Goal: Task Accomplishment & Management: Manage account settings

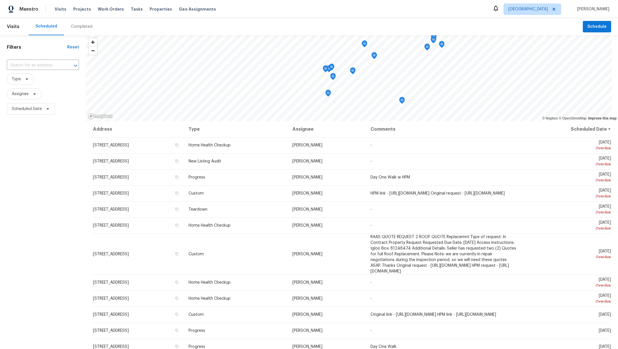
click at [109, 12] on div "Visits Projects Work Orders Tasks Properties Geo Assignments" at bounding box center [139, 8] width 168 height 11
click at [108, 10] on span "Work Orders" at bounding box center [111, 9] width 26 height 6
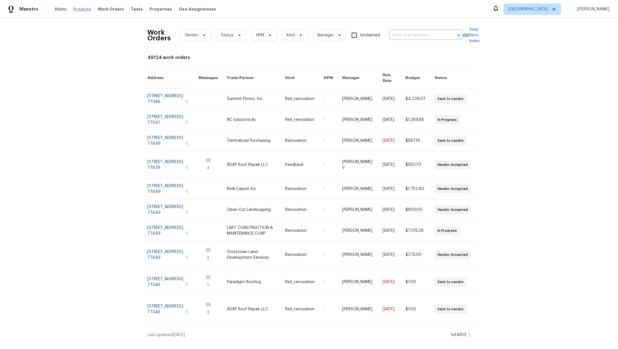
click at [85, 9] on span "Projects" at bounding box center [82, 9] width 18 height 6
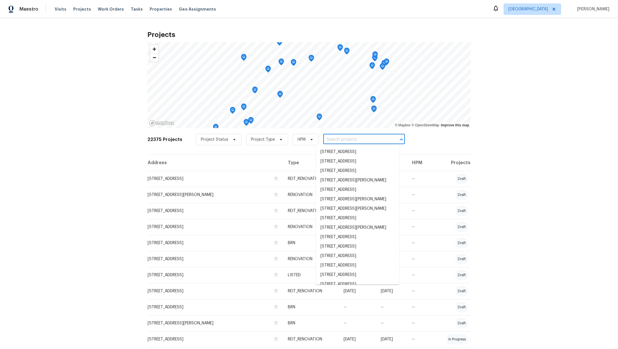
click at [332, 141] on input "text" at bounding box center [356, 139] width 66 height 9
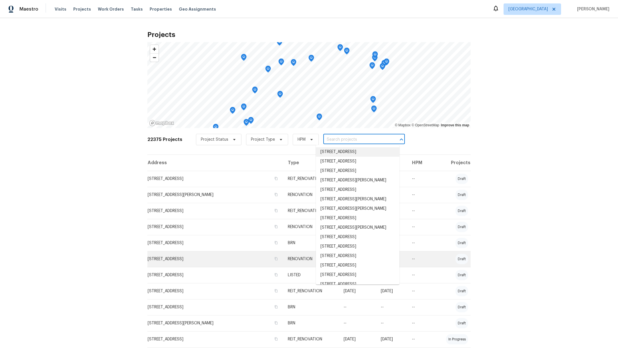
click at [197, 260] on td "6625 Letein St, Houston, TX 77008" at bounding box center [215, 259] width 136 height 16
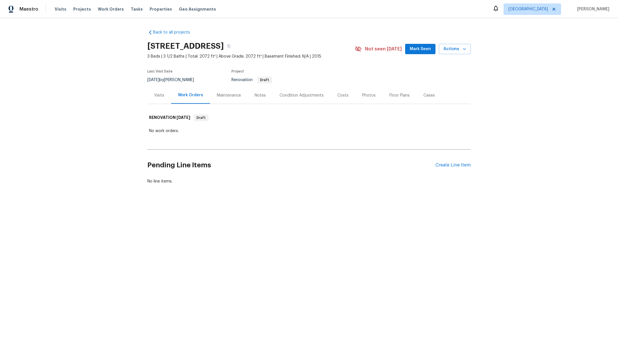
click at [156, 97] on div "Visits" at bounding box center [159, 95] width 10 height 6
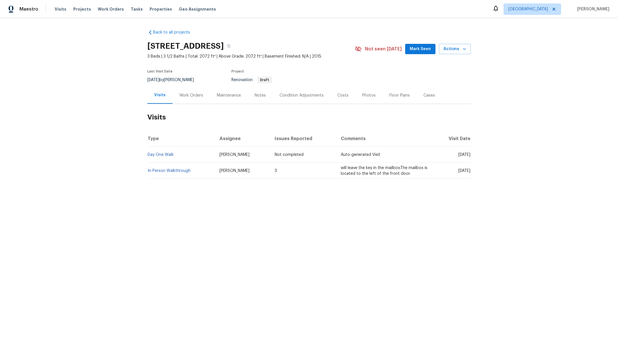
click at [338, 98] on div "Costs" at bounding box center [342, 95] width 25 height 17
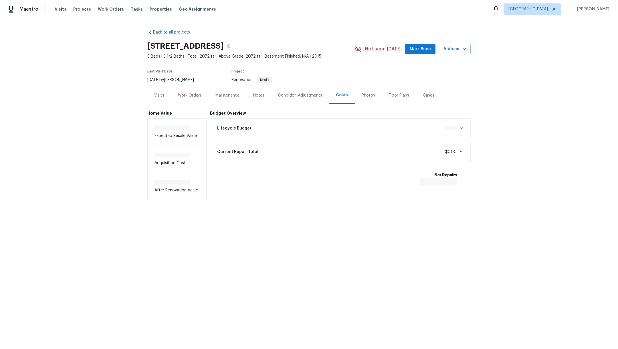
click at [338, 98] on div "Costs" at bounding box center [342, 95] width 26 height 17
click at [187, 98] on div "Work Orders" at bounding box center [189, 95] width 37 height 17
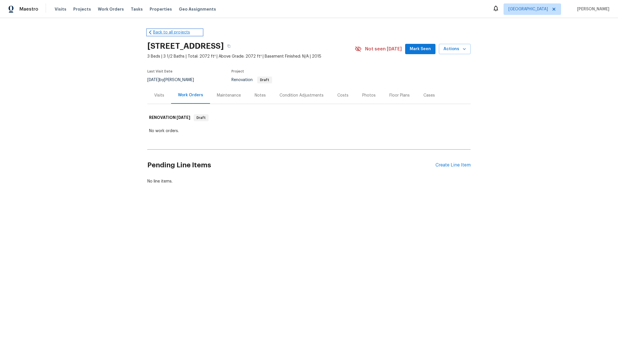
click at [177, 32] on link "Back to all projects" at bounding box center [174, 32] width 55 height 6
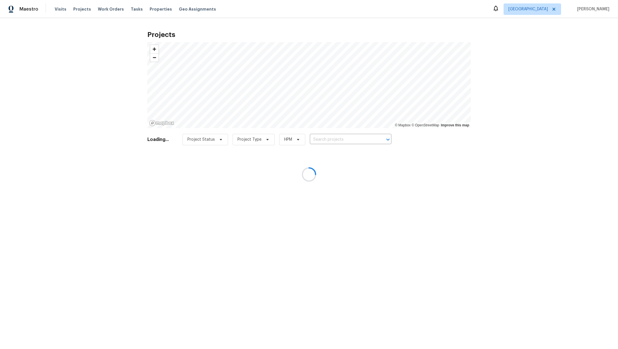
click at [331, 138] on div at bounding box center [309, 174] width 618 height 349
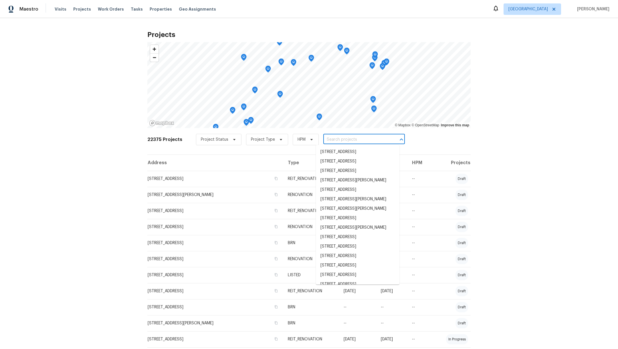
click at [331, 140] on input "text" at bounding box center [356, 139] width 66 height 9
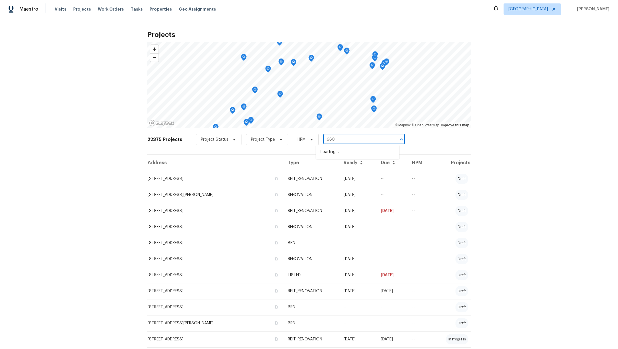
type input "6603"
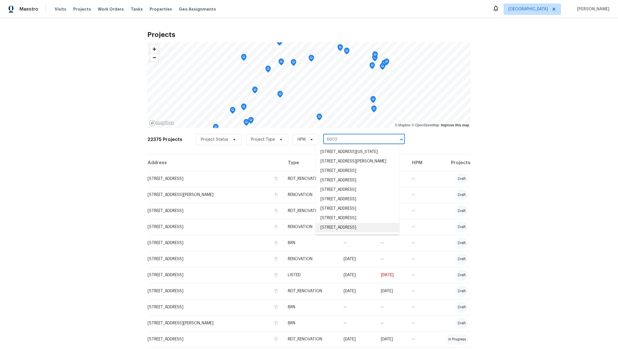
click at [344, 232] on li "6603 Boxwood Brg, Houston, TX 77041" at bounding box center [358, 227] width 84 height 9
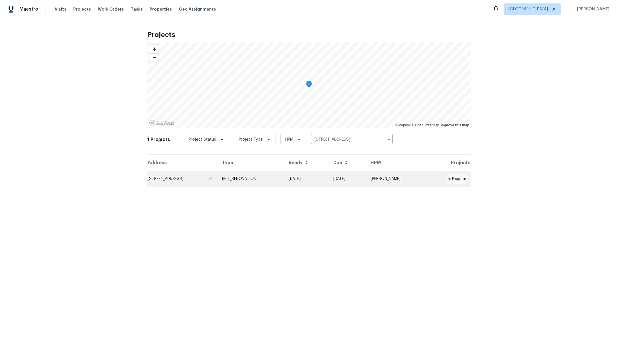
click at [179, 182] on td "6603 Boxwood Brg, Houston, TX 77041" at bounding box center [182, 179] width 70 height 16
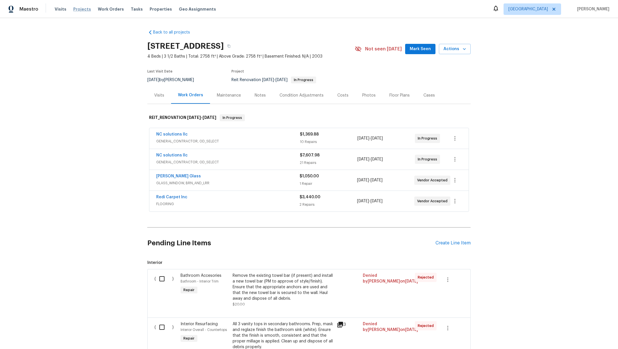
click at [77, 8] on span "Projects" at bounding box center [82, 9] width 18 height 6
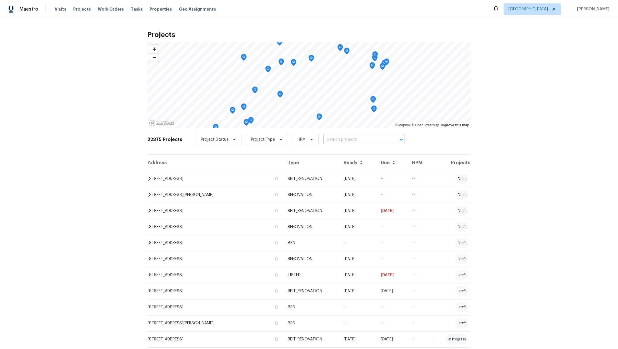
click at [341, 139] on input "text" at bounding box center [356, 139] width 66 height 9
type input "18810"
click at [334, 166] on li "18810 Appletree Ridge Rd, Houston, TX 77084" at bounding box center [358, 161] width 84 height 9
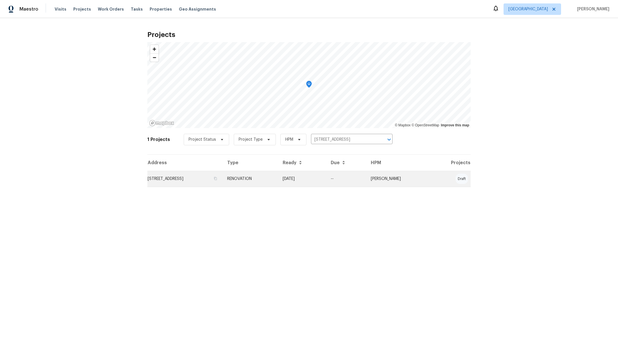
click at [176, 181] on td "18810 Appletree Ridge Rd, Houston, TX 77084" at bounding box center [184, 179] width 75 height 16
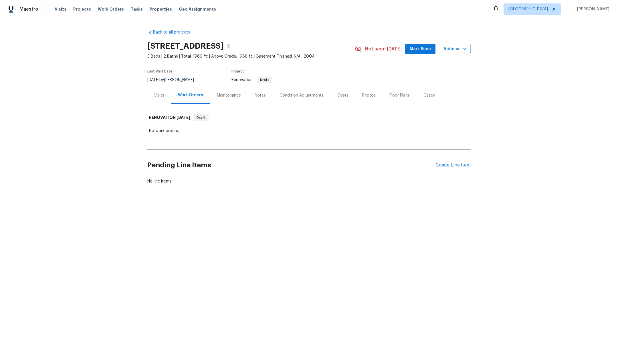
click at [362, 95] on div "Photos" at bounding box center [368, 95] width 13 height 6
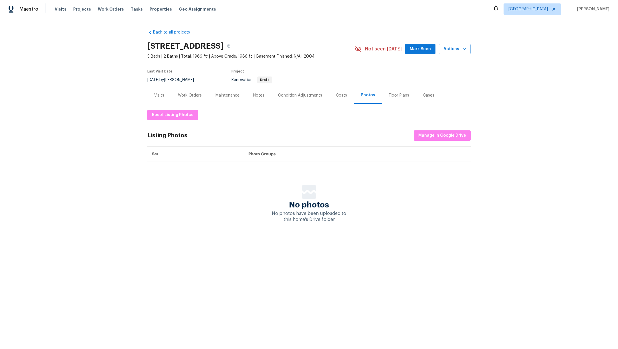
click at [394, 98] on div "Floor Plans" at bounding box center [399, 95] width 34 height 17
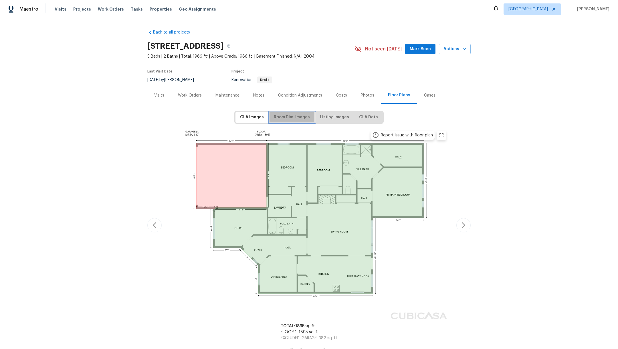
click at [304, 116] on span "Room Dim. Images" at bounding box center [292, 117] width 36 height 7
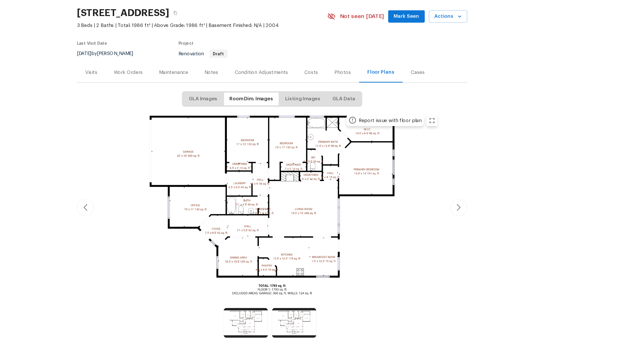
click at [595, 91] on div "Back to all projects 18810 Appletree Ridge Rd, Houston, TX 77084 3 Beds | 2 Bat…" at bounding box center [309, 183] width 618 height 330
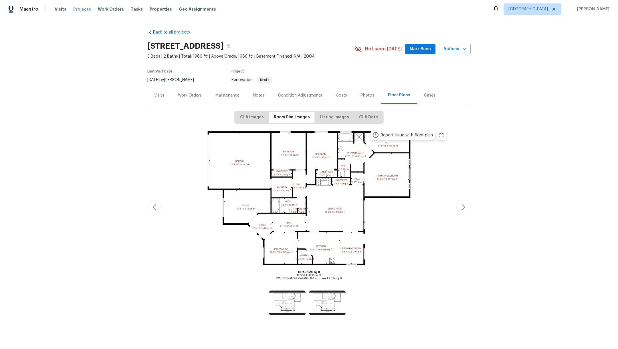
click at [73, 8] on span "Projects" at bounding box center [82, 9] width 18 height 6
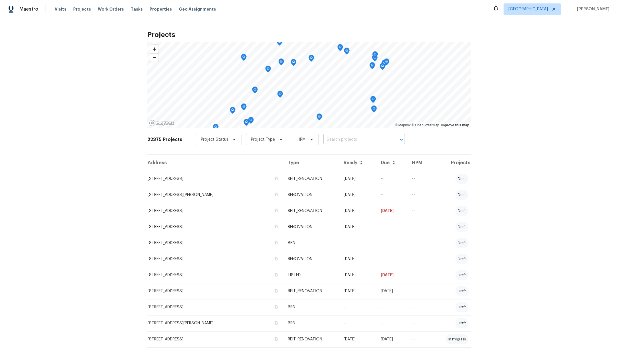
click at [323, 140] on input "text" at bounding box center [356, 139] width 66 height 9
type input "6603"
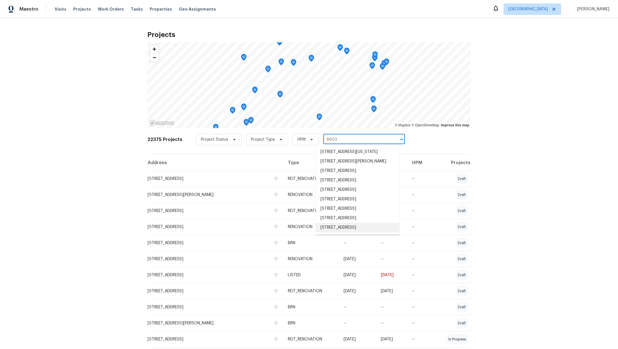
click at [371, 232] on li "6603 Boxwood Brg, Houston, TX 77041" at bounding box center [358, 227] width 84 height 9
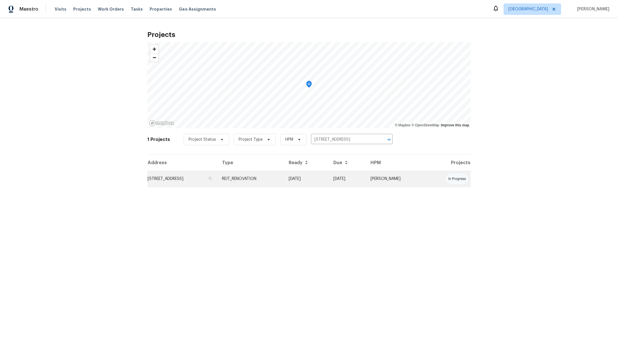
click at [184, 180] on td "6603 Boxwood Brg, Houston, TX 77041" at bounding box center [182, 179] width 70 height 16
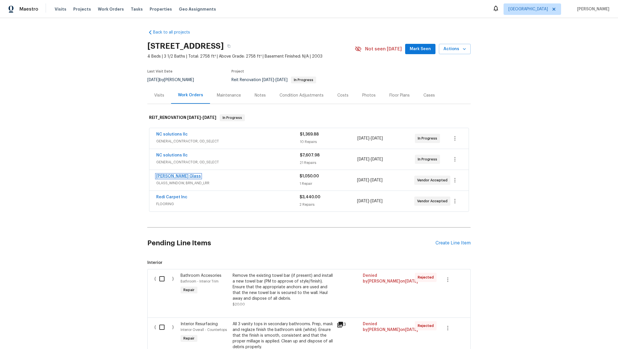
click at [162, 176] on link "Soto Glass" at bounding box center [178, 176] width 45 height 4
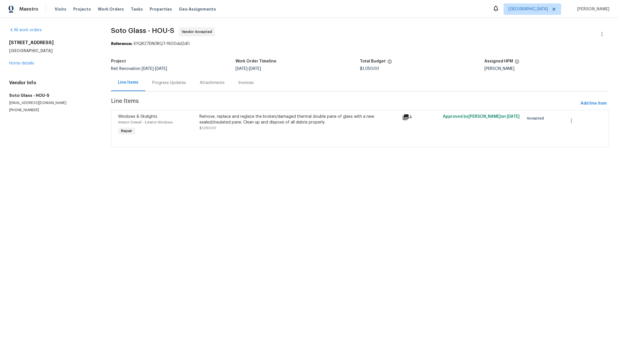
click at [157, 83] on div "Progress Updates" at bounding box center [169, 83] width 34 height 6
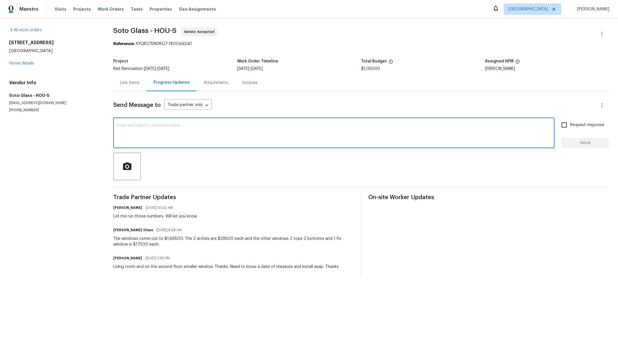
click at [178, 133] on textarea at bounding box center [334, 133] width 434 height 20
paste textarea "2- arches up high= $355.00 each 2- top panes = $175.00 each 2- bottom panes= $1…"
type textarea "2- arches up high= $355.00 each 2- top panes = $175.00 each 2- bottom panes= $1…"
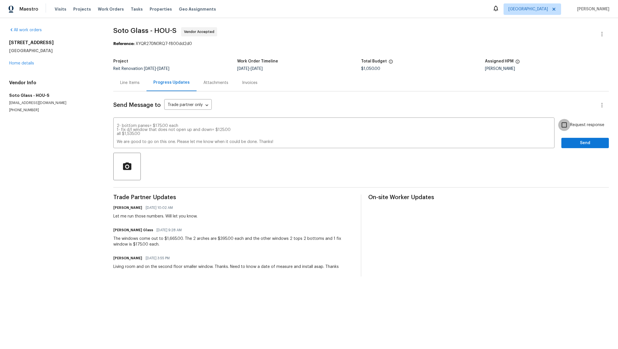
click at [560, 130] on input "Request response" at bounding box center [564, 125] width 12 height 12
checkbox input "true"
click at [583, 152] on div "Send Message to Trade partner only Trade partner only ​ 2- arches up high= $355…" at bounding box center [361, 183] width 496 height 185
click at [583, 147] on button "Send" at bounding box center [584, 143] width 47 height 11
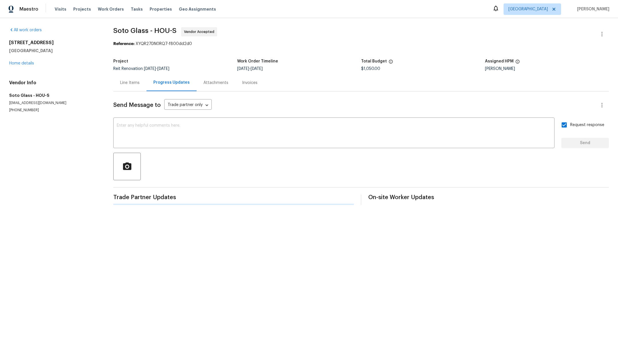
scroll to position [0, 0]
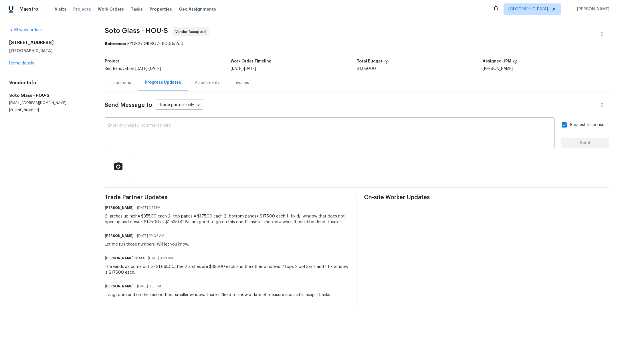
click at [82, 9] on span "Projects" at bounding box center [82, 9] width 18 height 6
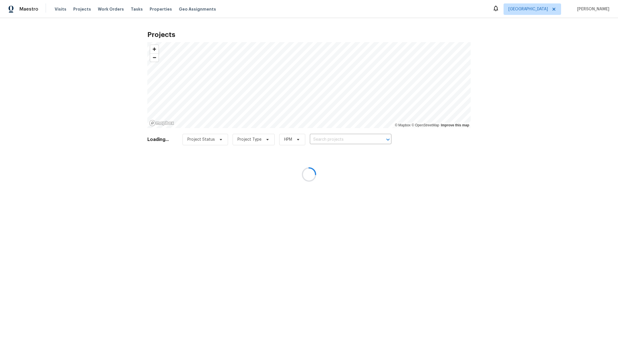
click at [352, 136] on div at bounding box center [309, 174] width 618 height 349
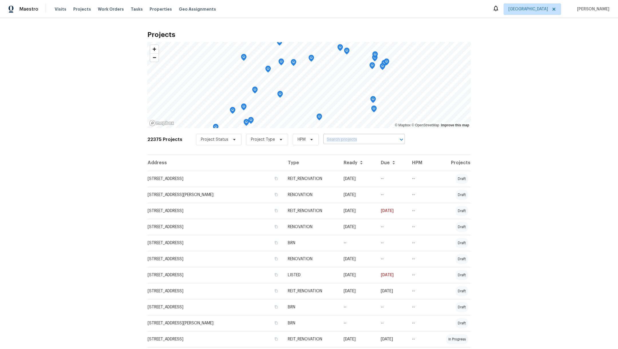
click at [336, 144] on div "Project Status Project Type HPM ​" at bounding box center [300, 139] width 209 height 11
click at [342, 142] on input "text" at bounding box center [356, 139] width 66 height 9
type input "19535"
click at [345, 166] on li "19535 Lighthouse Scene Ln, Cypress, TX 77433" at bounding box center [358, 161] width 84 height 9
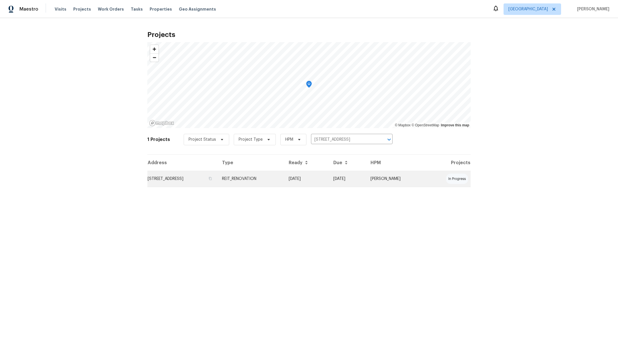
click at [177, 179] on td "19535 Lighthouse Scene Ln, Cypress, TX 77433" at bounding box center [182, 179] width 70 height 16
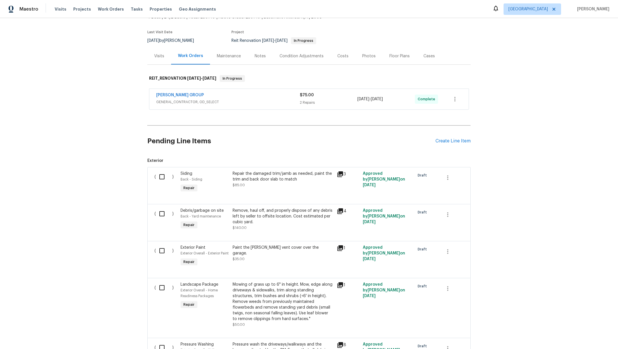
scroll to position [84, 0]
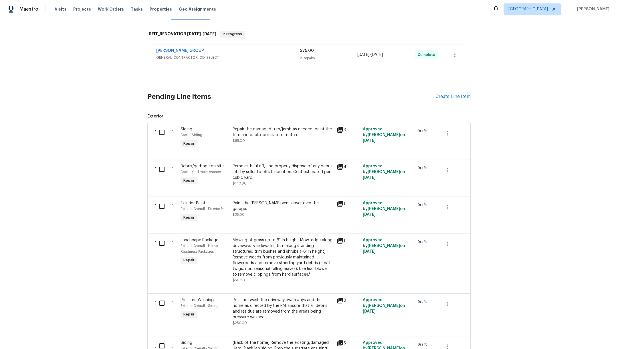
click at [157, 132] on input "checkbox" at bounding box center [164, 132] width 16 height 12
checkbox input "true"
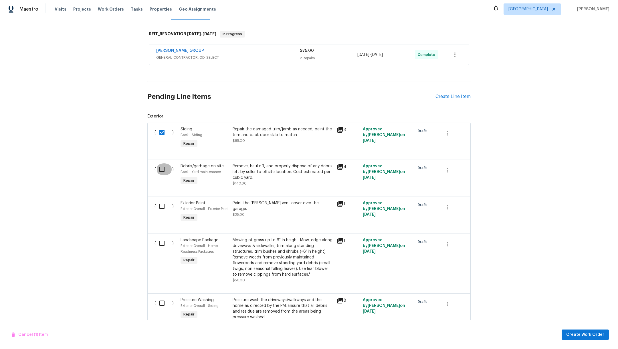
click at [159, 170] on input "checkbox" at bounding box center [164, 169] width 16 height 12
checkbox input "true"
click at [159, 204] on input "checkbox" at bounding box center [164, 206] width 16 height 12
checkbox input "true"
click at [157, 247] on input "checkbox" at bounding box center [164, 243] width 16 height 12
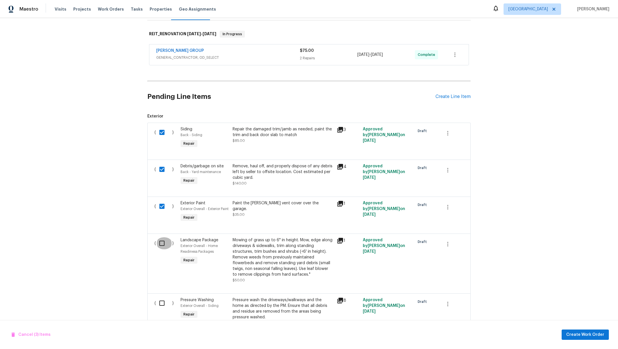
checkbox input "true"
click at [160, 309] on input "checkbox" at bounding box center [164, 303] width 16 height 12
checkbox input "true"
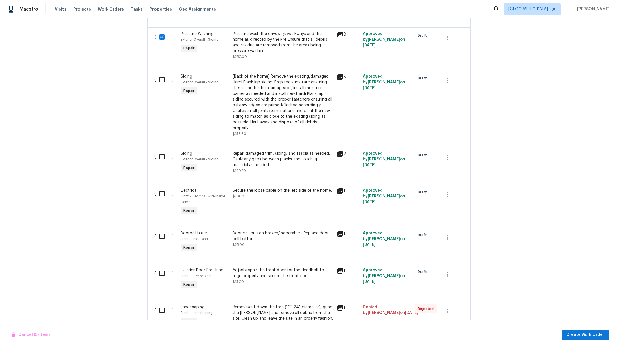
scroll to position [365, 0]
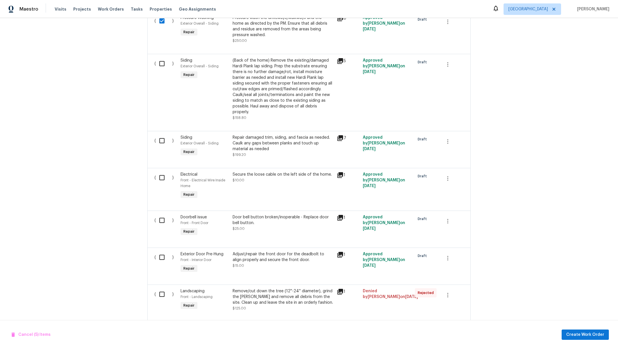
click at [157, 70] on input "checkbox" at bounding box center [164, 64] width 16 height 12
checkbox input "true"
click at [159, 147] on input "checkbox" at bounding box center [164, 140] width 16 height 12
checkbox input "true"
click at [162, 183] on input "checkbox" at bounding box center [164, 177] width 16 height 12
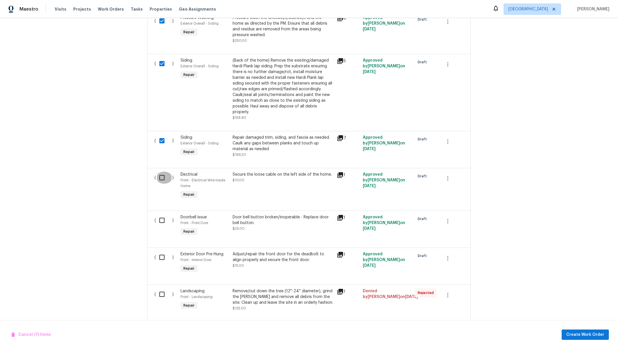
checkbox input "true"
click at [162, 226] on input "checkbox" at bounding box center [164, 220] width 16 height 12
checkbox input "true"
click at [158, 263] on input "checkbox" at bounding box center [164, 257] width 16 height 12
checkbox input "true"
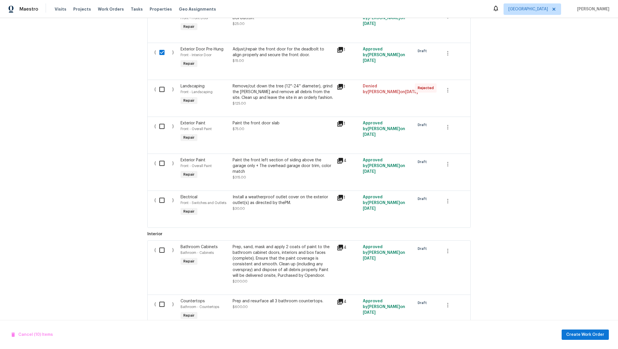
scroll to position [572, 0]
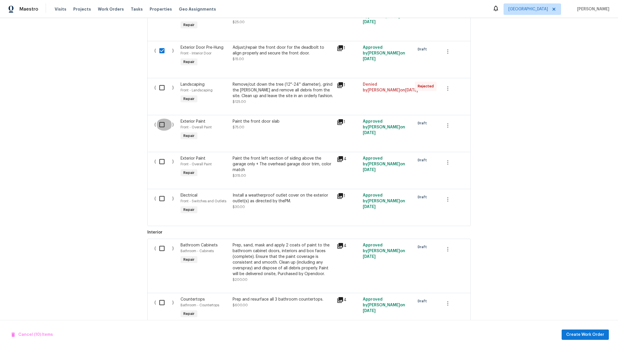
click at [156, 130] on input "checkbox" at bounding box center [164, 124] width 16 height 12
checkbox input "true"
click at [159, 167] on input "checkbox" at bounding box center [164, 161] width 16 height 12
checkbox input "true"
click at [159, 204] on input "checkbox" at bounding box center [164, 198] width 16 height 12
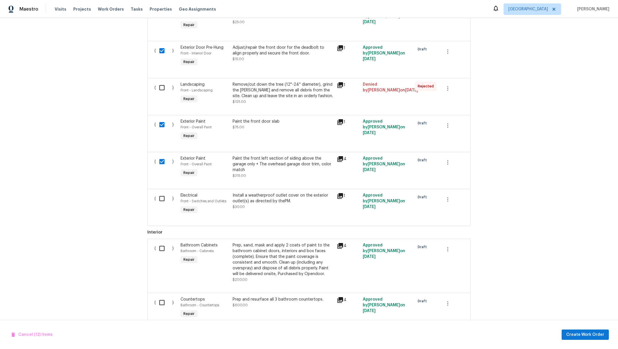
checkbox input "true"
click at [161, 254] on input "checkbox" at bounding box center [164, 248] width 16 height 12
checkbox input "true"
click at [157, 308] on input "checkbox" at bounding box center [164, 302] width 16 height 12
checkbox input "true"
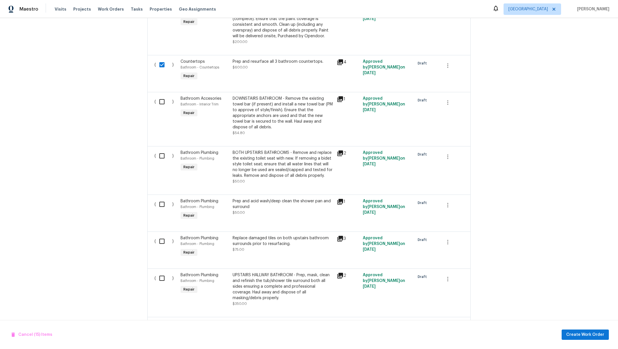
scroll to position [823, 0]
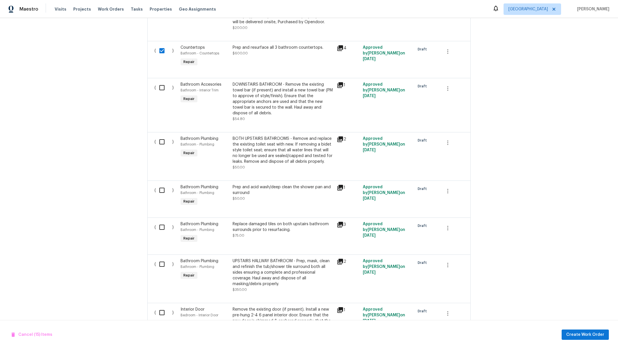
click at [158, 94] on input "checkbox" at bounding box center [164, 88] width 16 height 12
checkbox input "true"
click at [159, 148] on input "checkbox" at bounding box center [164, 142] width 16 height 12
checkbox input "true"
click at [161, 196] on input "checkbox" at bounding box center [164, 190] width 16 height 12
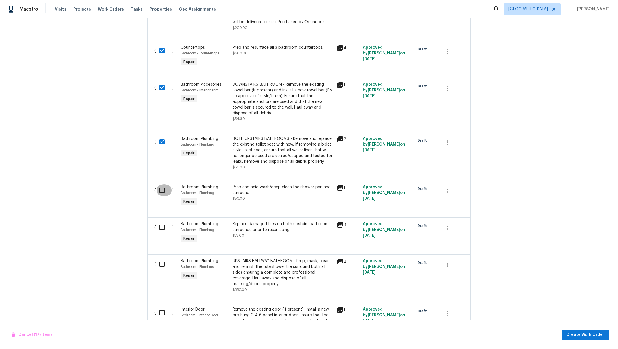
checkbox input "true"
click at [161, 233] on input "checkbox" at bounding box center [164, 227] width 16 height 12
checkbox input "true"
click at [161, 270] on input "checkbox" at bounding box center [164, 264] width 16 height 12
checkbox input "true"
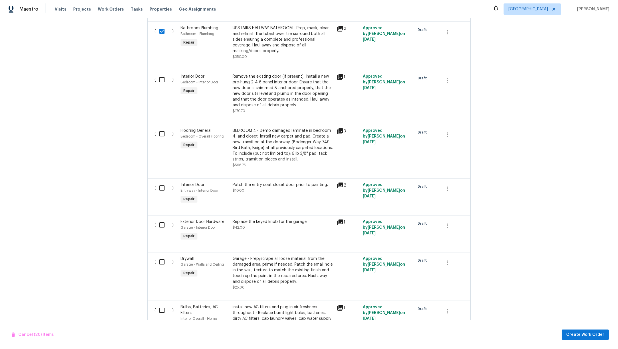
scroll to position [1065, 0]
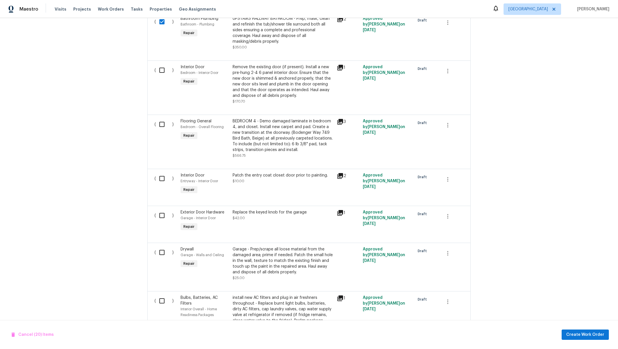
click at [162, 76] on input "checkbox" at bounding box center [164, 70] width 16 height 12
checkbox input "true"
click at [161, 130] on input "checkbox" at bounding box center [164, 124] width 16 height 12
checkbox input "true"
click at [160, 184] on input "checkbox" at bounding box center [164, 178] width 16 height 12
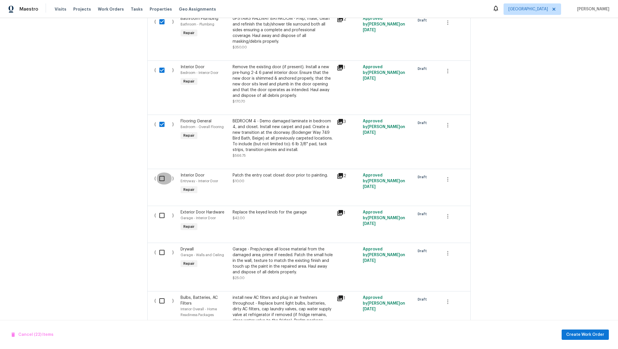
checkbox input "true"
click at [161, 221] on input "checkbox" at bounding box center [164, 215] width 16 height 12
checkbox input "true"
click at [158, 258] on input "checkbox" at bounding box center [164, 252] width 16 height 12
checkbox input "true"
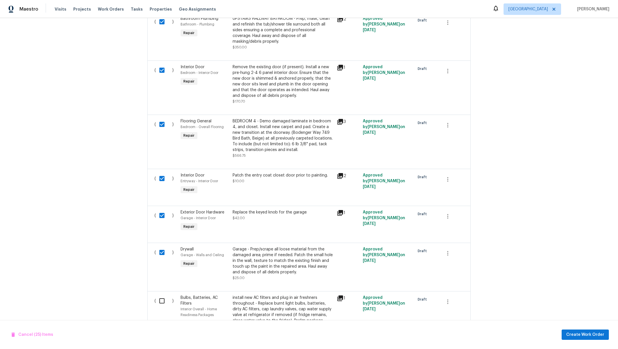
click at [159, 306] on input "checkbox" at bounding box center [164, 300] width 16 height 12
checkbox input "true"
click at [159, 130] on input "checkbox" at bounding box center [164, 124] width 16 height 12
checkbox input "false"
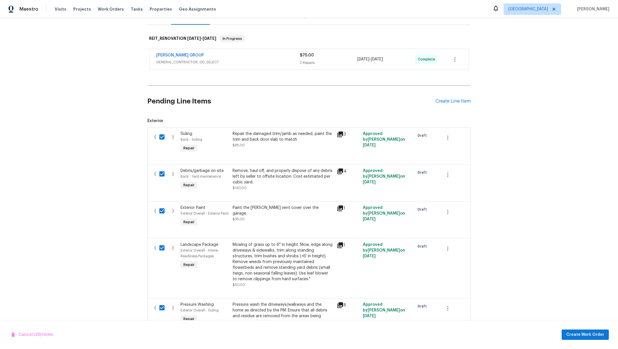
scroll to position [77, 0]
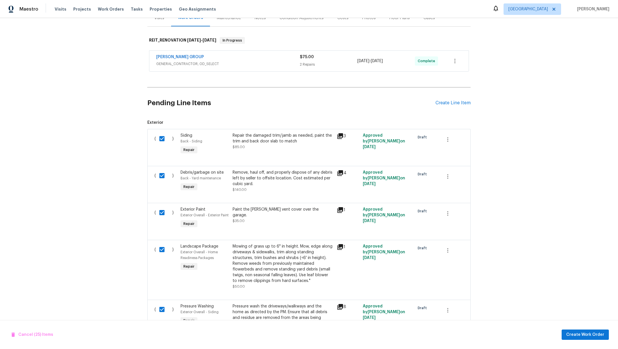
click at [338, 172] on icon at bounding box center [340, 173] width 6 height 6
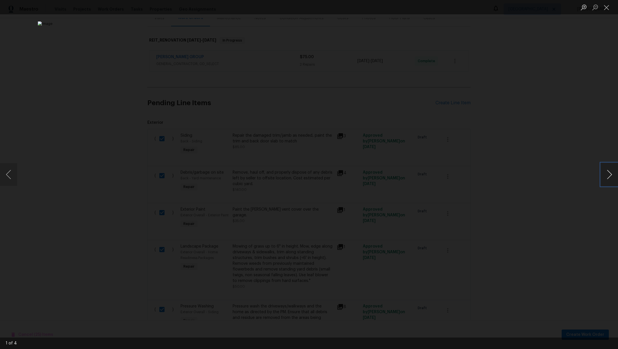
click at [606, 178] on button "Next image" at bounding box center [609, 174] width 17 height 23
click at [607, 178] on button "Next image" at bounding box center [609, 174] width 17 height 23
click at [607, 9] on button "Close lightbox" at bounding box center [606, 7] width 11 height 10
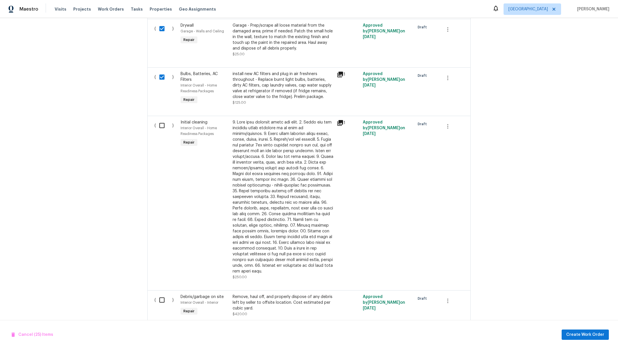
scroll to position [1338, 0]
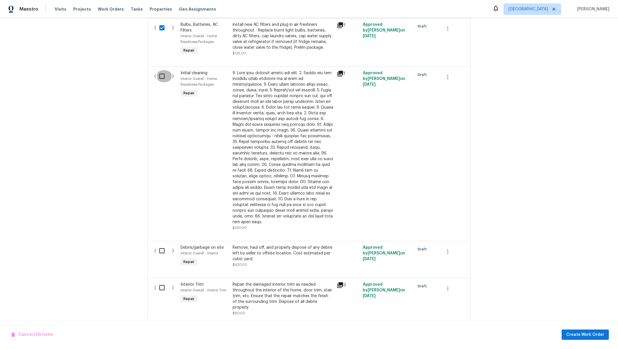
click at [160, 82] on input "checkbox" at bounding box center [164, 76] width 16 height 12
checkbox input "true"
click at [159, 255] on input "checkbox" at bounding box center [164, 250] width 16 height 12
checkbox input "true"
click at [159, 293] on input "checkbox" at bounding box center [164, 287] width 16 height 12
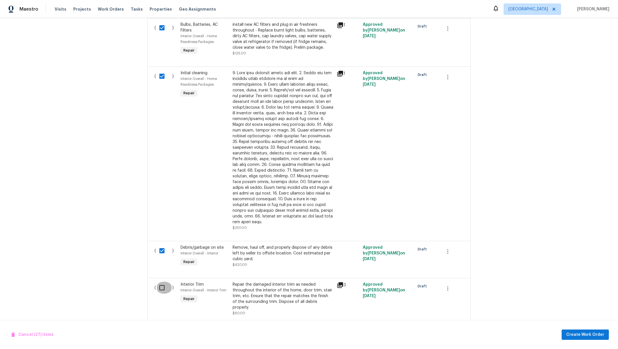
checkbox input "true"
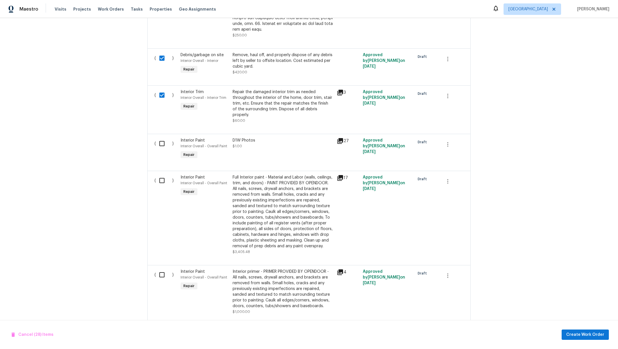
scroll to position [1535, 0]
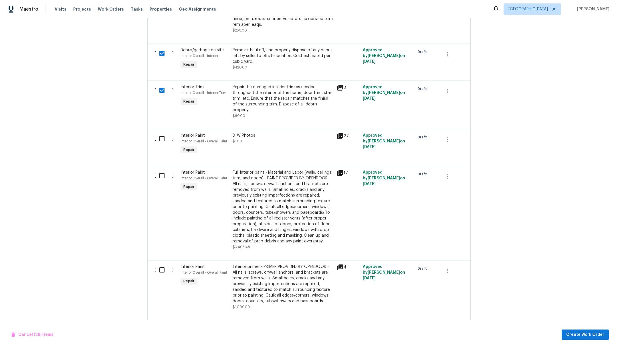
click at [157, 175] on input "checkbox" at bounding box center [164, 175] width 16 height 12
checkbox input "true"
click at [159, 270] on input "checkbox" at bounding box center [164, 270] width 16 height 12
checkbox input "true"
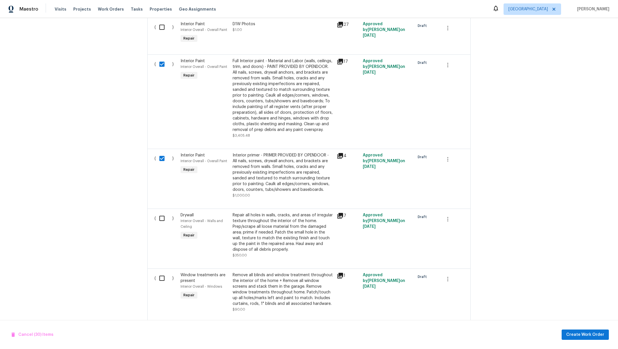
scroll to position [1650, 0]
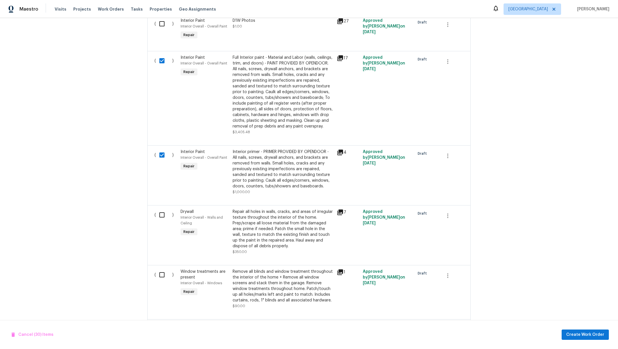
click at [158, 213] on input "checkbox" at bounding box center [164, 215] width 16 height 12
checkbox input "true"
click at [158, 275] on input "checkbox" at bounding box center [164, 274] width 16 height 12
checkbox input "true"
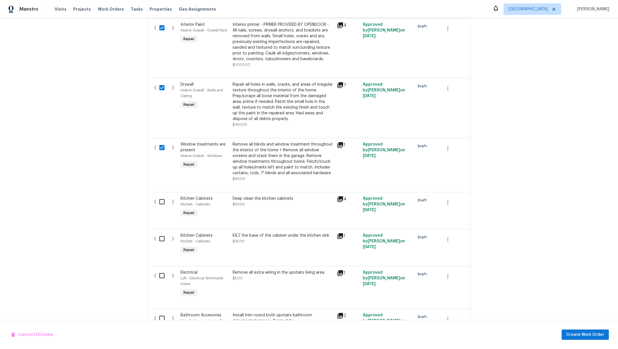
scroll to position [1798, 0]
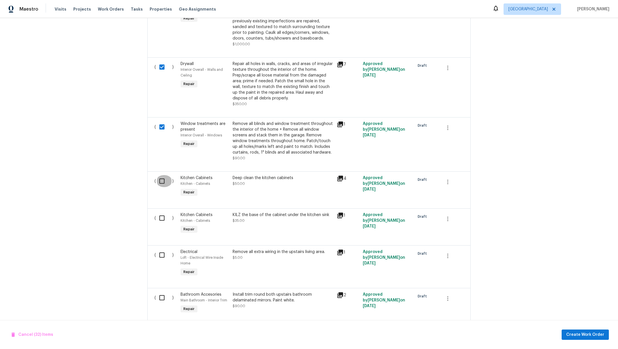
click at [160, 178] on input "checkbox" at bounding box center [164, 181] width 16 height 12
checkbox input "true"
click at [161, 218] on input "checkbox" at bounding box center [164, 218] width 16 height 12
checkbox input "true"
click at [160, 253] on input "checkbox" at bounding box center [164, 255] width 16 height 12
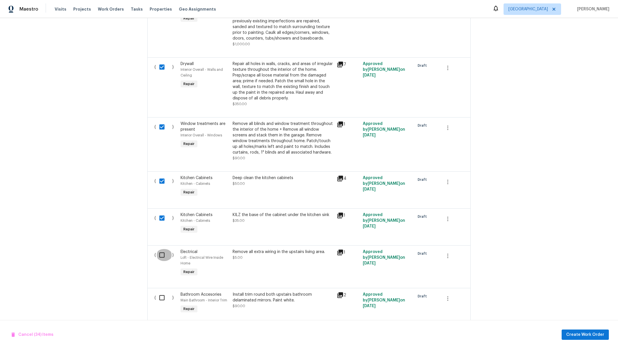
checkbox input "true"
click at [156, 299] on input "checkbox" at bounding box center [164, 297] width 16 height 12
checkbox input "true"
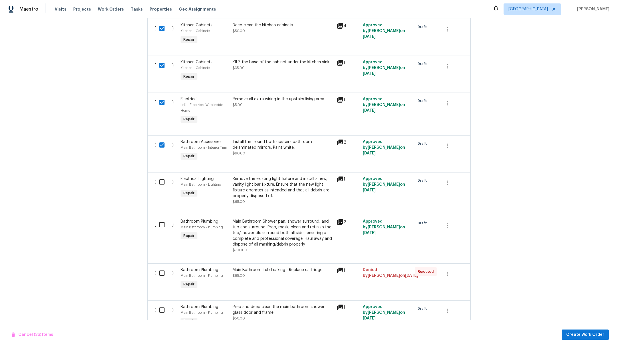
scroll to position [1945, 0]
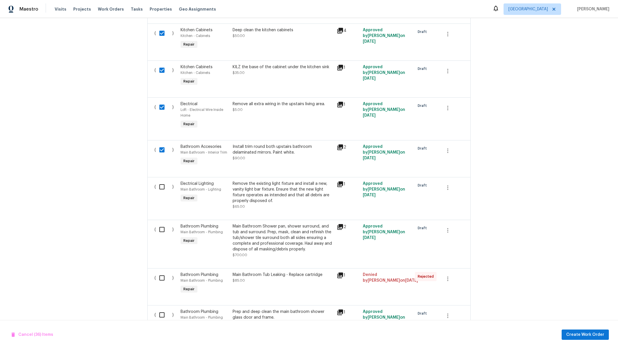
click at [159, 187] on input "checkbox" at bounding box center [164, 187] width 16 height 12
checkbox input "true"
click at [157, 229] on input "checkbox" at bounding box center [164, 229] width 16 height 12
checkbox input "true"
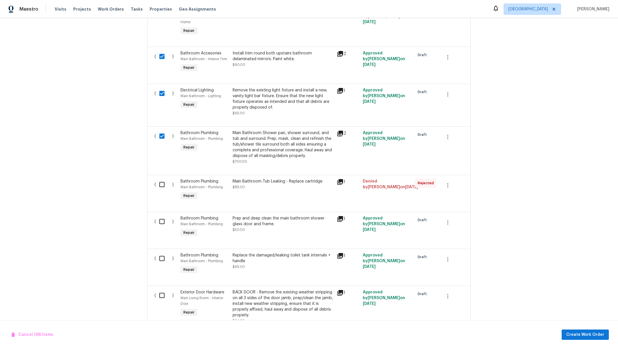
scroll to position [2070, 0]
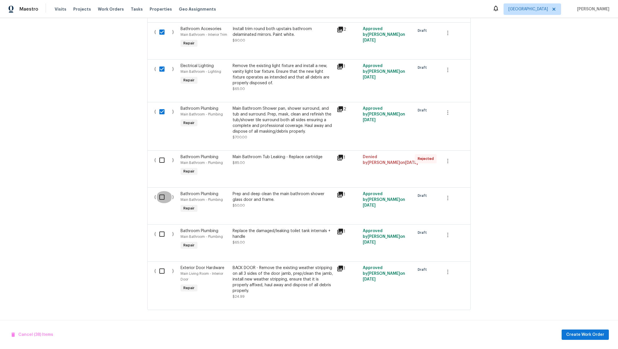
click at [161, 192] on input "checkbox" at bounding box center [164, 197] width 16 height 12
checkbox input "true"
click at [158, 230] on input "checkbox" at bounding box center [164, 234] width 16 height 12
checkbox input "true"
click at [161, 266] on input "checkbox" at bounding box center [164, 271] width 16 height 12
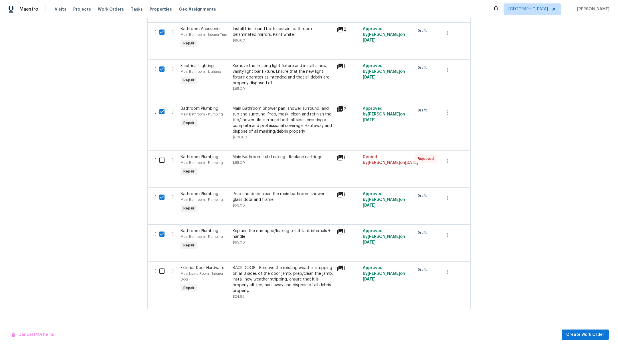
checkbox input "true"
click at [591, 336] on span "Create Work Order" at bounding box center [585, 334] width 38 height 7
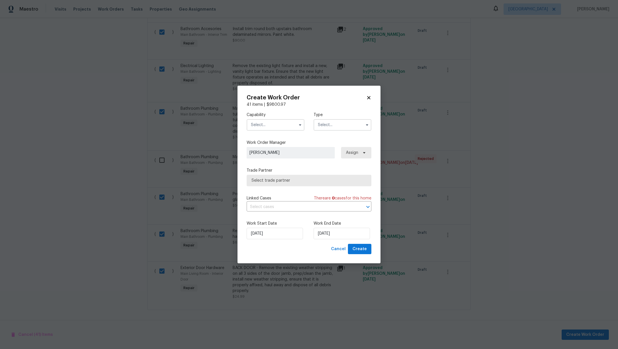
click at [271, 124] on input "text" at bounding box center [276, 124] width 58 height 11
click at [291, 175] on div "General Contractor" at bounding box center [275, 170] width 55 height 10
type input "General Contractor"
click at [338, 128] on input "text" at bounding box center [343, 124] width 58 height 11
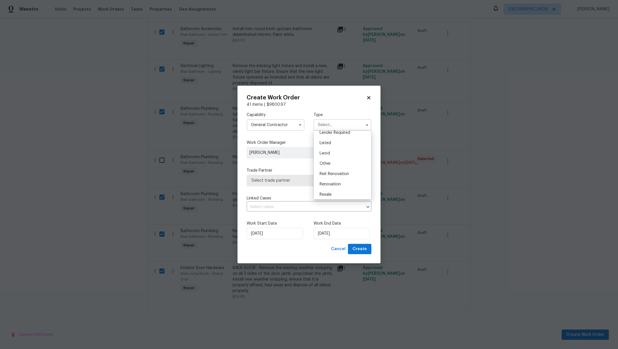
scroll to position [60, 0]
click at [354, 161] on div "Reit Renovation" at bounding box center [342, 159] width 55 height 10
type input "Reit Renovation"
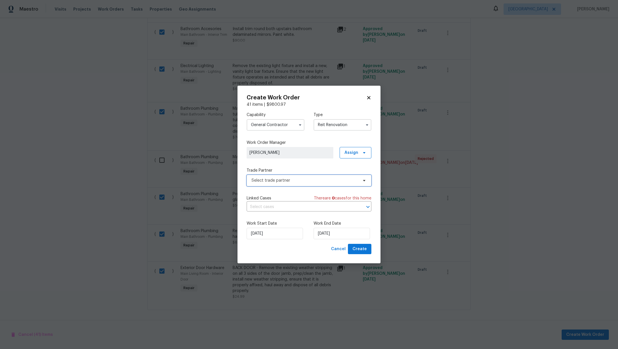
click at [346, 179] on span "Select trade partner" at bounding box center [305, 180] width 107 height 6
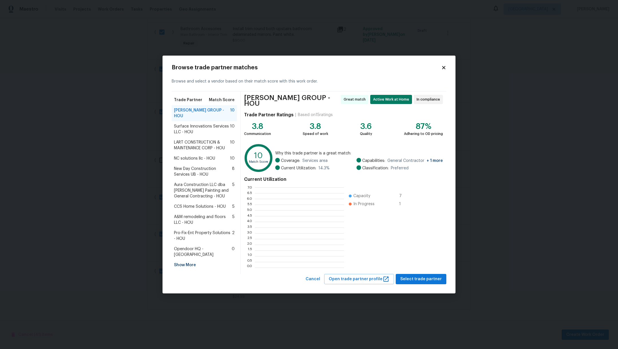
scroll to position [74, 83]
click at [430, 278] on span "Select trade partner" at bounding box center [420, 278] width 41 height 7
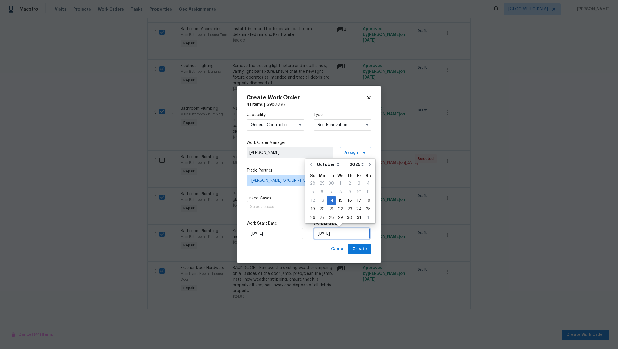
click at [360, 234] on input "10/14/2025" at bounding box center [342, 232] width 56 height 11
click at [350, 210] on div "23" at bounding box center [349, 209] width 9 height 8
type input "10/23/2025"
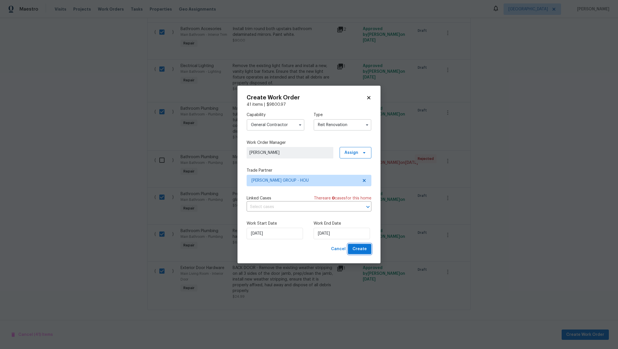
click at [361, 250] on span "Create" at bounding box center [360, 248] width 14 height 7
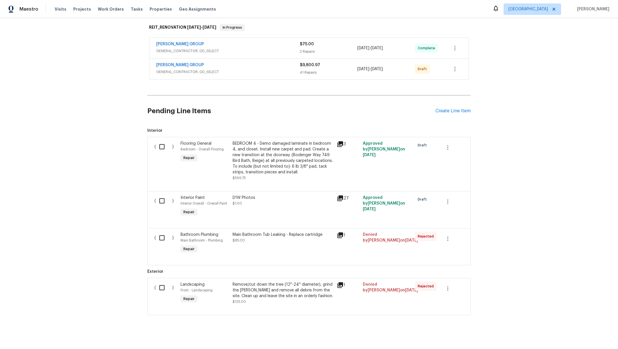
scroll to position [101, 0]
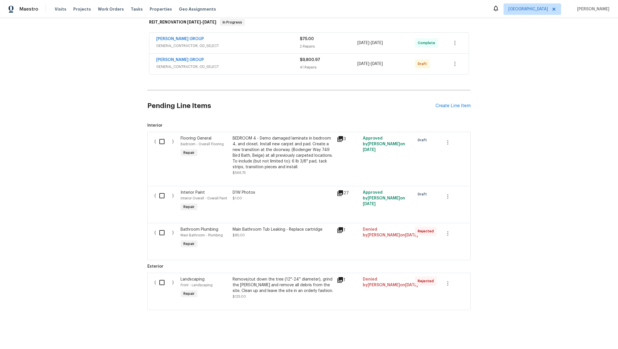
drag, startPoint x: 618, startPoint y: 140, endPoint x: 618, endPoint y: 262, distance: 122.2
click at [618, 262] on div "Back to all projects 19535 Lighthouse Scene Ln, Cypress, TX 77433 4 Beds | 2 1/…" at bounding box center [309, 183] width 618 height 330
click at [166, 58] on link "BARAKEL VENZ GROUP" at bounding box center [180, 60] width 48 height 4
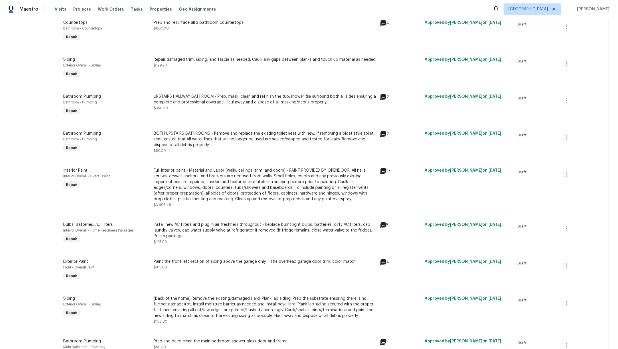
scroll to position [1227, 0]
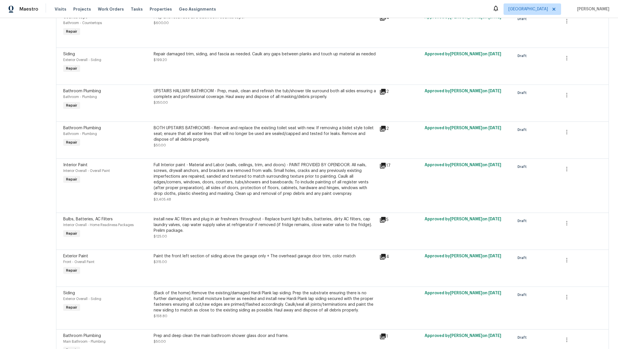
click at [247, 185] on div "Full Interior paint - Material and Labor (walls, ceilings, trim, and doors) - P…" at bounding box center [265, 179] width 222 height 34
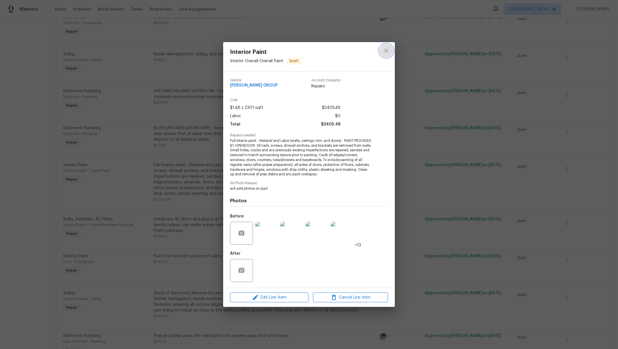
click at [387, 50] on icon "close" at bounding box center [386, 50] width 7 height 7
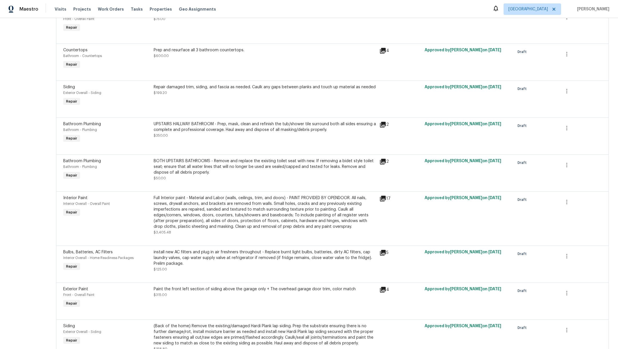
scroll to position [1196, 0]
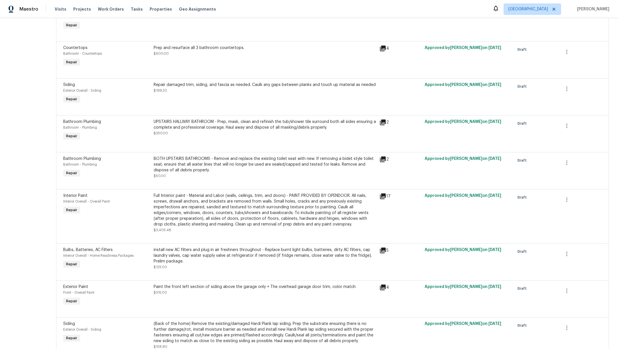
click at [214, 214] on div "Full Interior paint - Material and Labor (walls, ceilings, trim, and doors) - P…" at bounding box center [265, 210] width 222 height 34
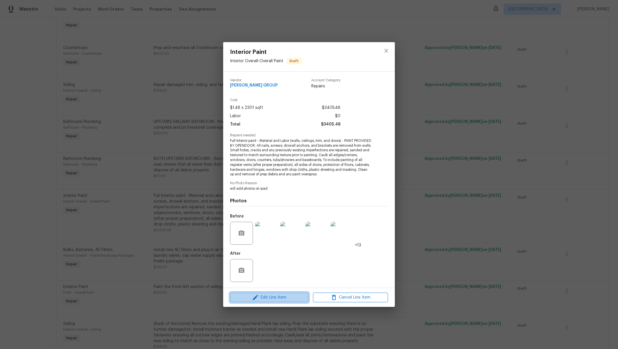
click at [276, 299] on span "Edit Line Item" at bounding box center [269, 297] width 75 height 7
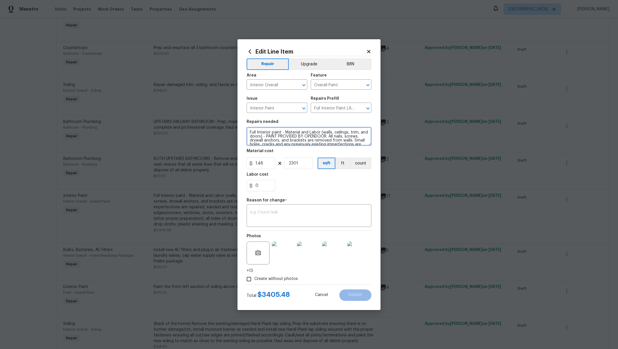
drag, startPoint x: 274, startPoint y: 136, endPoint x: 336, endPoint y: 138, distance: 62.1
click at [336, 138] on textarea "Full Interior paint - Material and Labor (walls, ceilings, trim, and doors) - P…" at bounding box center [309, 136] width 125 height 18
drag, startPoint x: 248, startPoint y: 130, endPoint x: 380, endPoint y: 169, distance: 137.3
click at [380, 169] on div "Edit Line Item Repair Upgrade BRN Area Interior Overall ​ Feature Overall Paint…" at bounding box center [308, 174] width 143 height 270
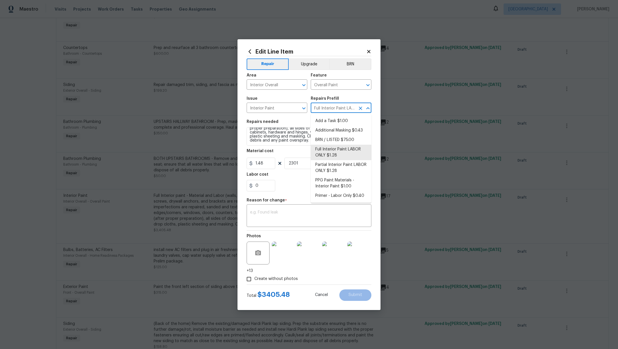
click at [331, 107] on input "Full Interior Paint LABOR ONLY $1.28" at bounding box center [333, 108] width 45 height 9
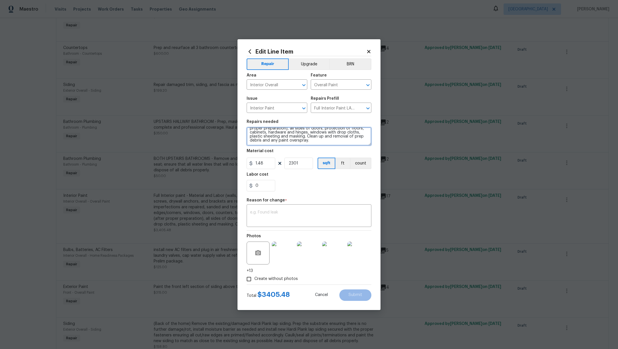
click at [297, 142] on textarea "Full Interior paint - Material and Labor (walls, ceilings, trim, and doors) - A…" at bounding box center [309, 136] width 125 height 18
type textarea "Full Interior paint - Material and Labor (walls, ceilings, trim, and doors) - A…"
click at [314, 193] on section "Repairs needed Full Interior paint - Material and Labor (walls, ceilings, trim,…" at bounding box center [309, 155] width 125 height 78
click at [302, 212] on textarea at bounding box center [309, 216] width 118 height 12
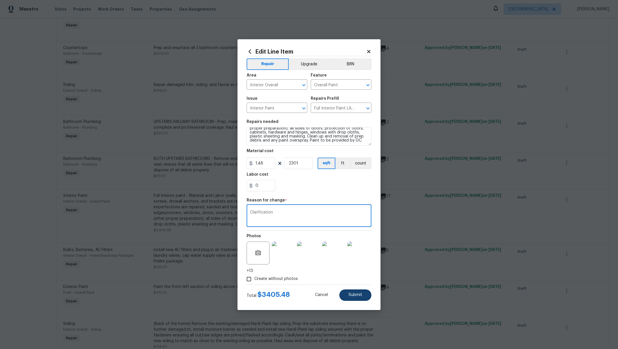
type textarea "Clarification"
click at [359, 296] on span "Submit" at bounding box center [356, 294] width 14 height 4
type textarea "Full Interior paint - Material and Labor (walls, ceilings, trim, and doors) - P…"
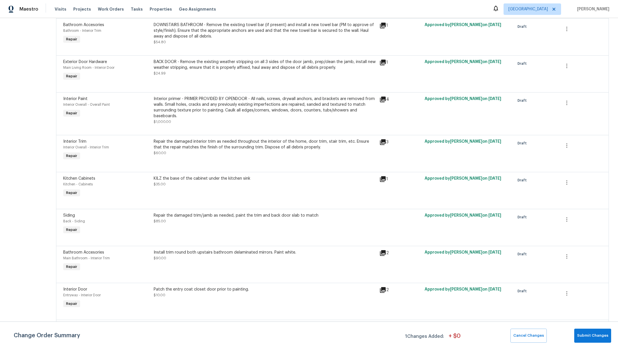
scroll to position [403, 0]
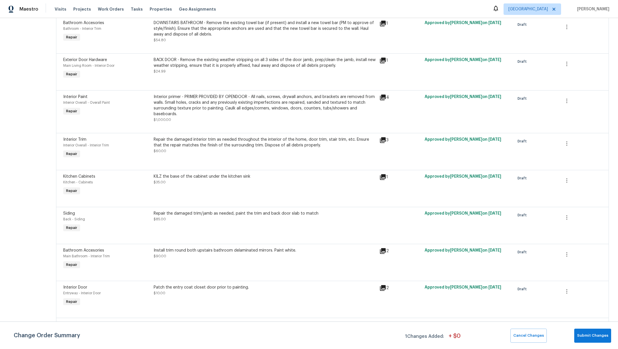
click at [193, 110] on div "Interior primer - PRIMER PROVIDED BY OPENDOOR - All nails, screws, drywall anch…" at bounding box center [265, 105] width 222 height 23
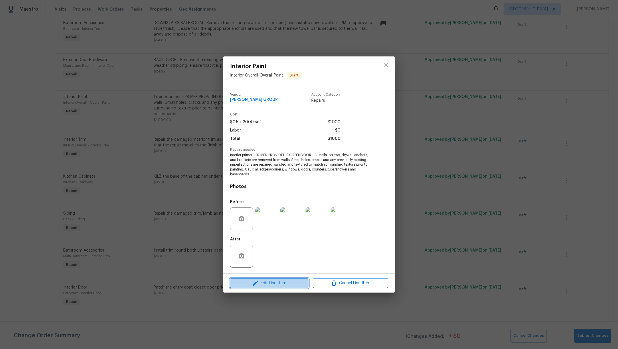
click at [271, 283] on span "Edit Line Item" at bounding box center [269, 282] width 75 height 7
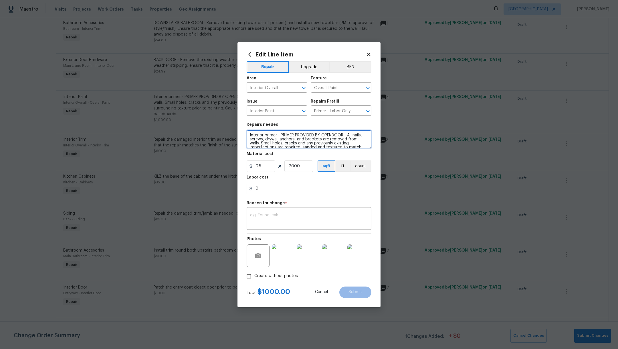
drag, startPoint x: 345, startPoint y: 136, endPoint x: 323, endPoint y: 135, distance: 21.5
click at [323, 135] on textarea "Interior primer - PRIMER PROVIDED BY OPENDOOR - All nails, screws, drywall anch…" at bounding box center [309, 139] width 125 height 18
type textarea "Interior primer - PRIMER PROVIDED BY GC - All nails, screws, drywall anchors, a…"
click at [327, 216] on textarea at bounding box center [309, 219] width 118 height 12
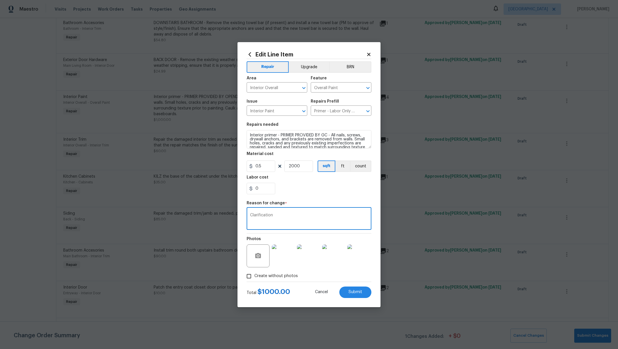
type textarea "Clarification"
click at [338, 188] on div "0" at bounding box center [309, 188] width 125 height 11
click at [351, 294] on button "Submit" at bounding box center [355, 291] width 32 height 11
type textarea "Interior primer - PRIMER PROVIDED BY OPENDOOR - All nails, screws, drywall anch…"
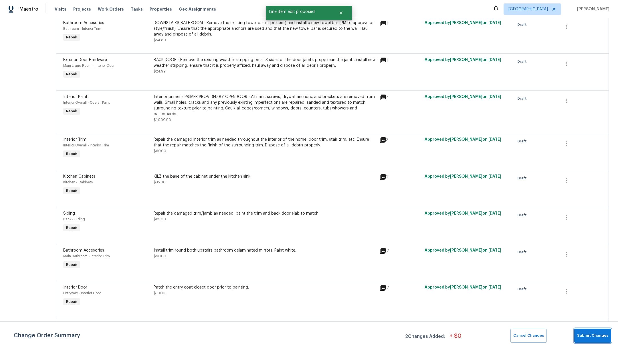
click at [590, 342] on button "Submit Changes" at bounding box center [592, 335] width 37 height 14
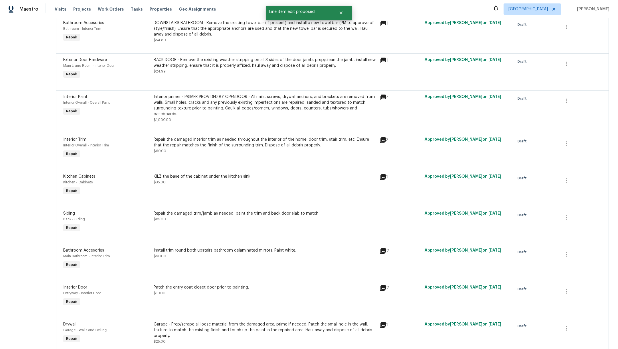
scroll to position [0, 0]
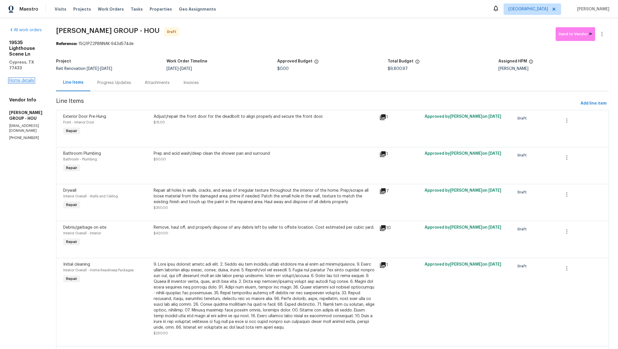
click at [21, 78] on link "Home details" at bounding box center [21, 80] width 25 height 4
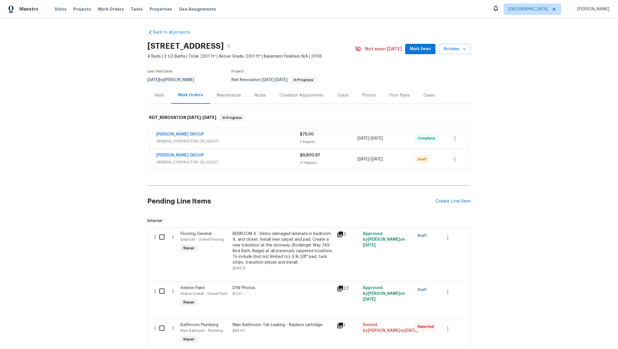
click at [459, 157] on div "BARAKEL VENZ GROUP GENERAL_CONTRACTOR, OD_SELECT $9,800.97 41 Repairs 10/14/202…" at bounding box center [308, 159] width 319 height 21
click at [456, 163] on button "button" at bounding box center [455, 159] width 14 height 14
click at [460, 169] on li "Confirm and Send to Vendor" at bounding box center [477, 167] width 64 height 9
click at [160, 236] on div at bounding box center [309, 174] width 618 height 349
click at [158, 237] on input "checkbox" at bounding box center [164, 237] width 16 height 12
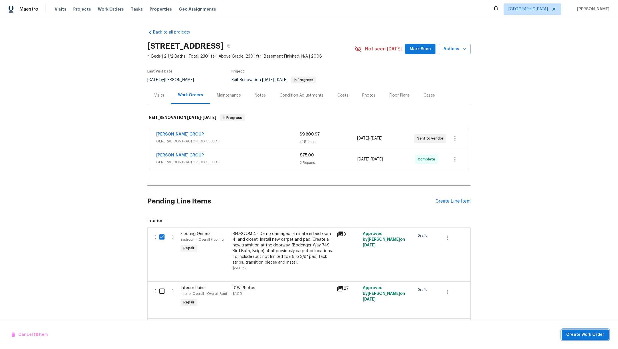
click at [572, 335] on span "Create Work Order" at bounding box center [585, 334] width 38 height 7
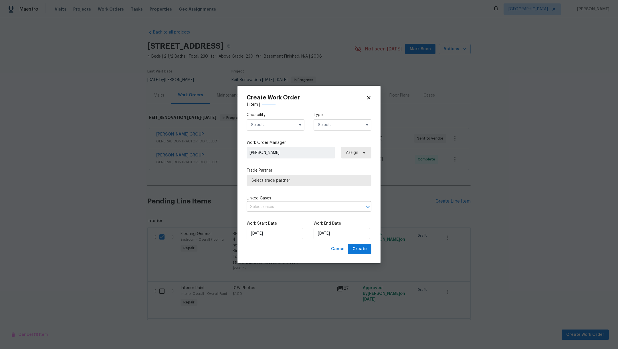
checkbox input "false"
click at [257, 124] on input "text" at bounding box center [276, 124] width 58 height 11
click at [283, 184] on div "Flooring" at bounding box center [275, 179] width 55 height 10
type input "Flooring"
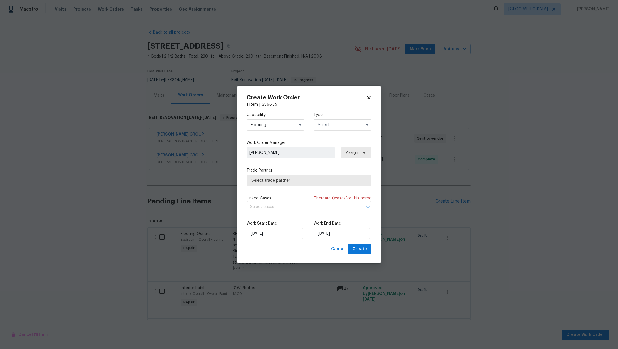
click at [330, 126] on input "text" at bounding box center [343, 124] width 58 height 11
click at [354, 159] on div "Reit Renovation" at bounding box center [342, 159] width 55 height 10
type input "Reit Renovation"
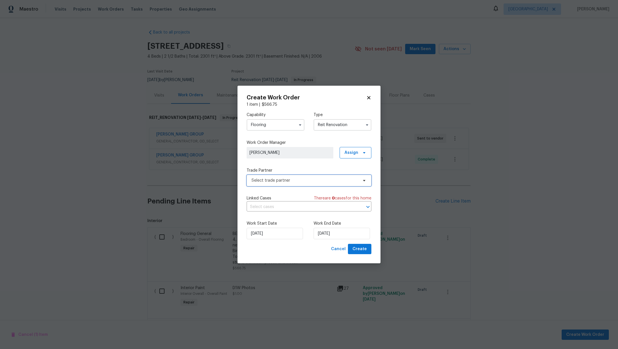
click at [323, 179] on span "Select trade partner" at bounding box center [305, 180] width 107 height 6
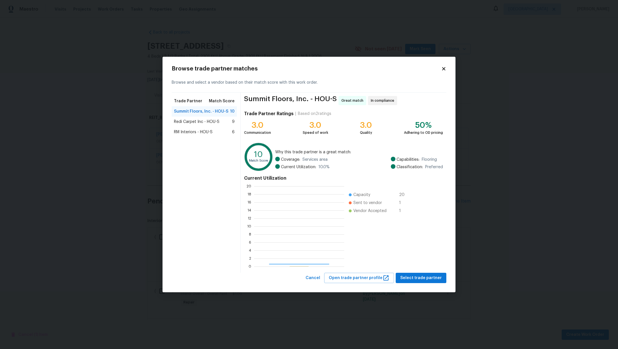
scroll to position [74, 84]
click at [201, 122] on span "Redi Carpet Inc - HOU-S" at bounding box center [196, 122] width 45 height 6
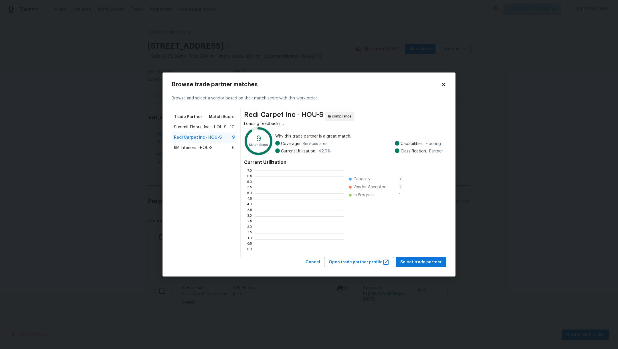
scroll to position [74, 83]
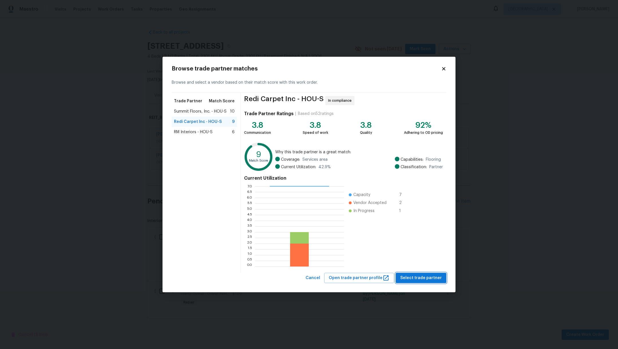
click at [420, 278] on span "Select trade partner" at bounding box center [420, 277] width 41 height 7
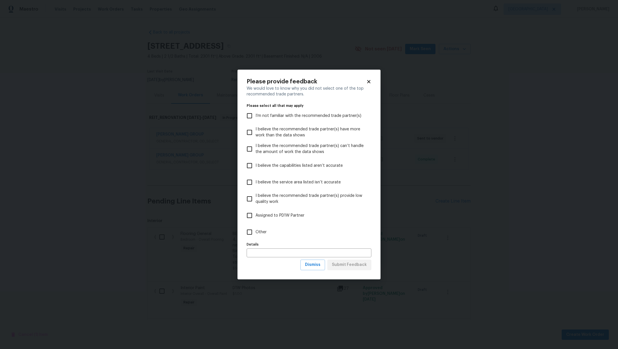
click at [250, 231] on input "Other" at bounding box center [250, 232] width 12 height 12
checkbox input "true"
click at [343, 265] on span "Submit Feedback" at bounding box center [349, 264] width 35 height 7
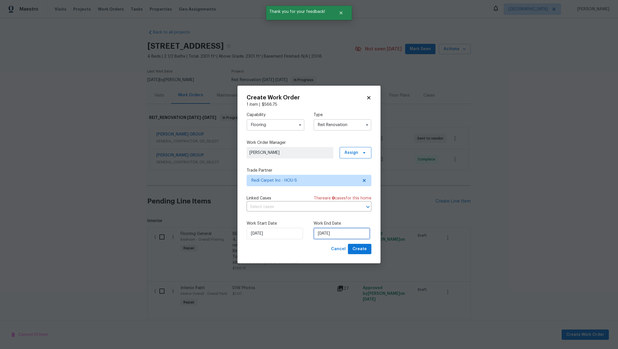
click at [341, 235] on input "10/14/2025" at bounding box center [342, 232] width 56 height 11
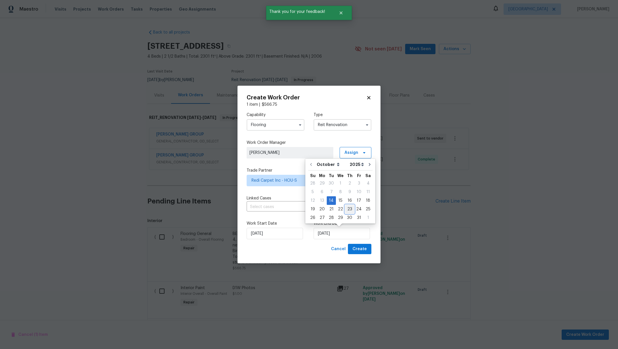
click at [349, 208] on div "23" at bounding box center [349, 209] width 9 height 8
type input "10/23/2025"
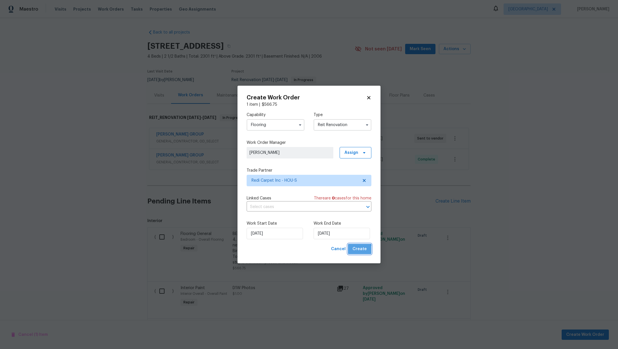
click at [359, 250] on span "Create" at bounding box center [360, 248] width 14 height 7
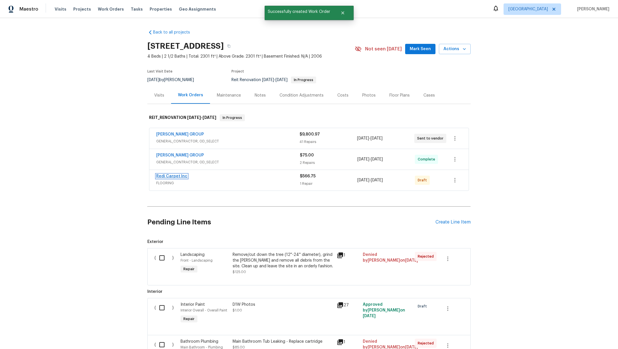
click at [164, 176] on link "Redi Carpet Inc" at bounding box center [171, 176] width 31 height 4
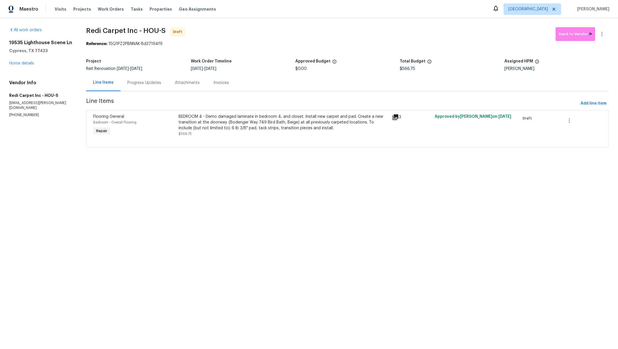
click at [393, 118] on icon at bounding box center [396, 117] width 6 height 6
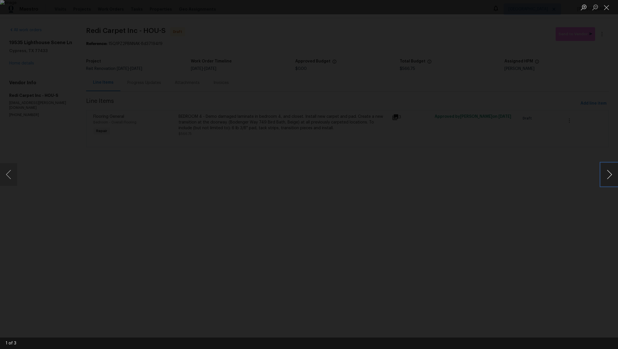
click at [608, 178] on button "Next image" at bounding box center [609, 174] width 17 height 23
click at [606, 8] on button "Close lightbox" at bounding box center [606, 7] width 11 height 10
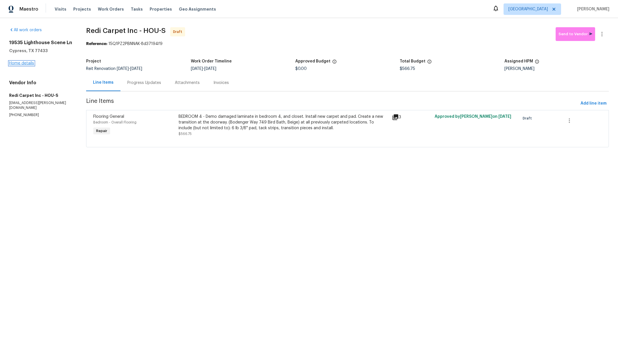
click at [17, 63] on link "Home details" at bounding box center [21, 63] width 25 height 4
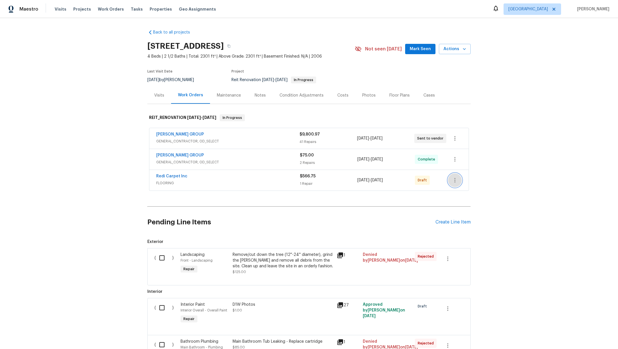
click at [454, 181] on icon "button" at bounding box center [454, 180] width 1 height 5
click at [469, 190] on li "Confirm and Send to Vendor" at bounding box center [477, 188] width 64 height 9
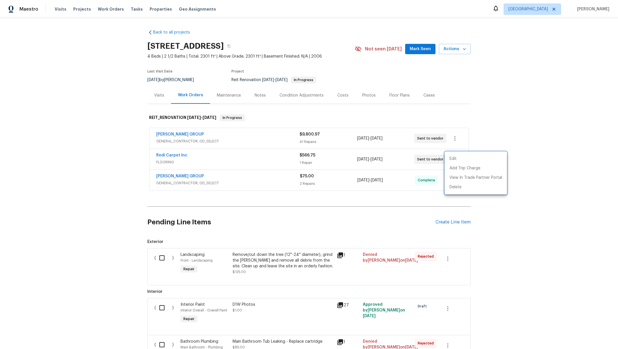
click at [171, 157] on div at bounding box center [309, 174] width 618 height 349
click at [169, 155] on link "Redi Carpet Inc" at bounding box center [171, 155] width 31 height 4
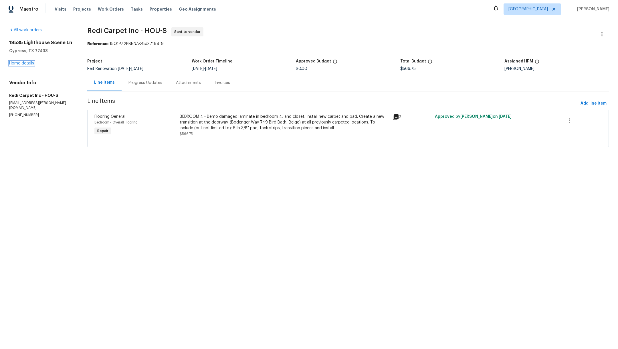
click at [24, 61] on link "Home details" at bounding box center [21, 63] width 25 height 4
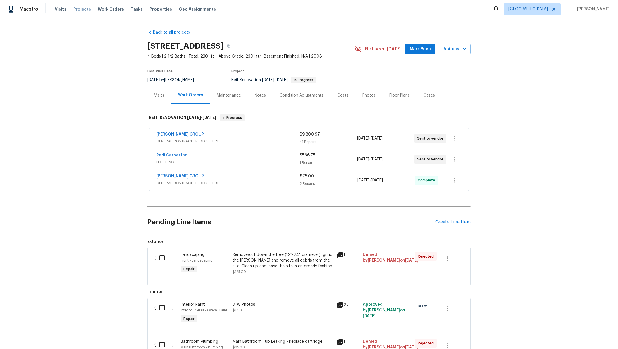
click at [80, 8] on span "Projects" at bounding box center [82, 9] width 18 height 6
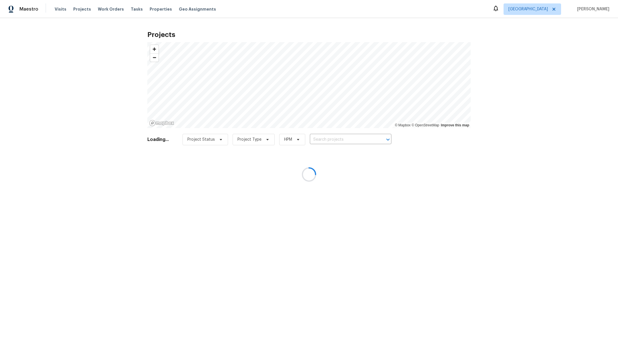
click at [325, 138] on div at bounding box center [309, 174] width 618 height 349
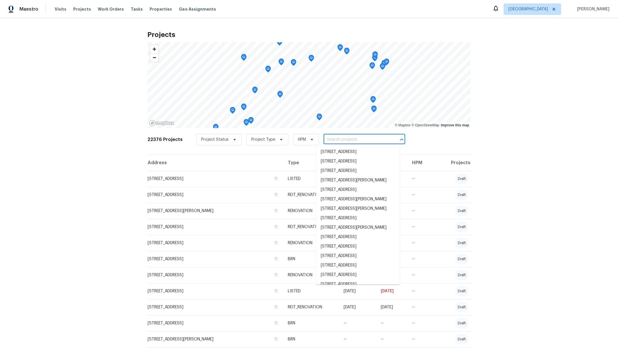
click at [325, 138] on input "text" at bounding box center [357, 139] width 66 height 9
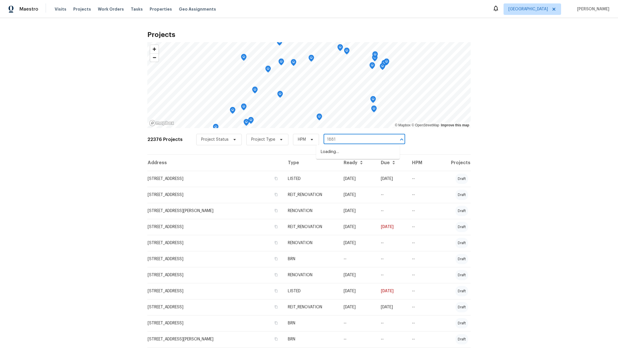
type input "18810"
click at [353, 166] on li "18810 Appletree Ridge Rd, Houston, TX 77084" at bounding box center [358, 161] width 84 height 9
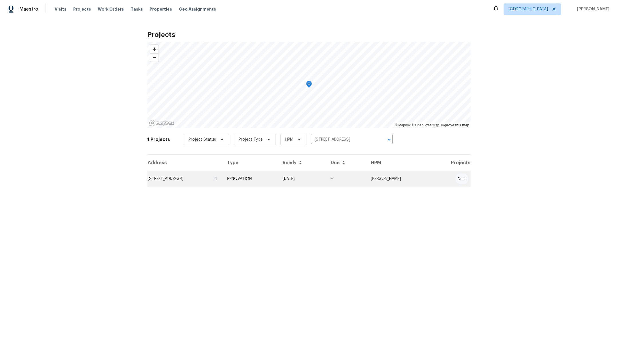
click at [176, 183] on td "18810 Appletree Ridge Rd, Houston, TX 77084" at bounding box center [184, 179] width 75 height 16
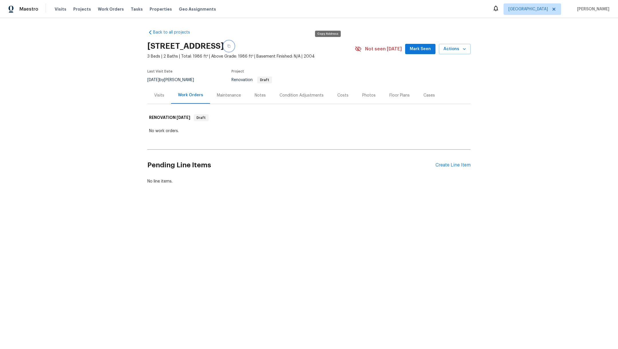
click at [230, 45] on icon "button" at bounding box center [228, 46] width 3 height 3
click at [444, 165] on div "Create Line Item" at bounding box center [453, 164] width 35 height 5
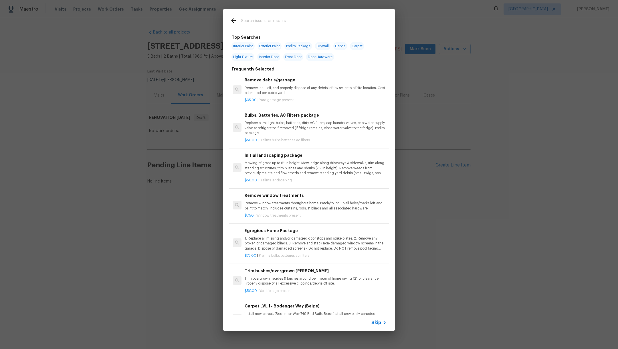
click at [277, 23] on input "text" at bounding box center [301, 21] width 121 height 9
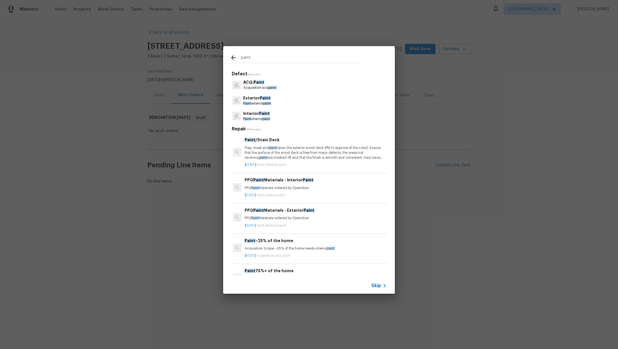
type input "paint"
click at [259, 118] on p "Paint interior paint" at bounding box center [256, 118] width 27 height 5
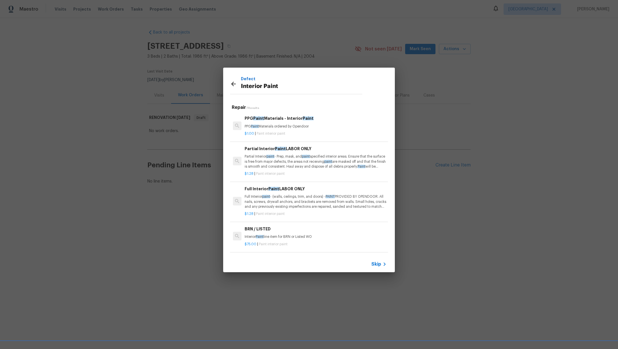
click at [297, 209] on div "$1.28 | Paint interior paint" at bounding box center [316, 212] width 142 height 7
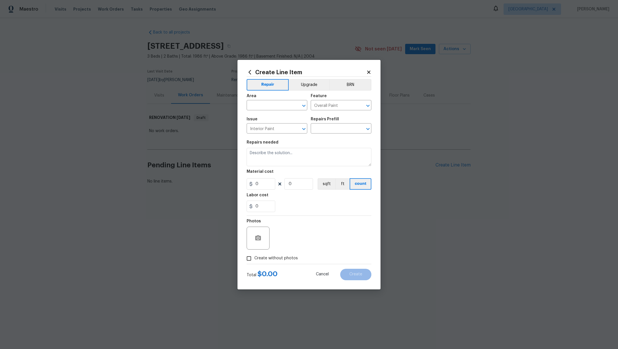
type textarea "Full Interior paint - (walls, ceilings, trim, and doors) - PAINT PROVIDED BY OP…"
type input "1"
type input "Full Interior Paint LABOR ONLY $1.28"
type input "1.28"
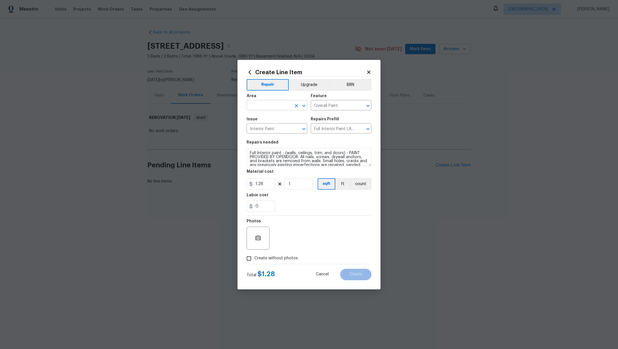
click at [256, 106] on input "text" at bounding box center [269, 105] width 45 height 9
click at [262, 128] on li "Interior Overall" at bounding box center [277, 127] width 61 height 9
type input "Interior Overall"
drag, startPoint x: 298, startPoint y: 183, endPoint x: 282, endPoint y: 183, distance: 15.7
click at [282, 183] on div "1.28 1 sqft ft count" at bounding box center [309, 183] width 125 height 11
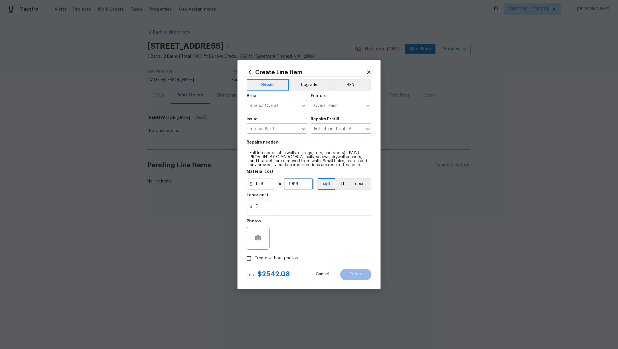
type input "1986"
click at [279, 256] on span "Create without photos" at bounding box center [275, 258] width 43 height 6
click at [254, 256] on input "Create without photos" at bounding box center [249, 258] width 11 height 11
checkbox input "true"
click at [294, 248] on textarea at bounding box center [322, 237] width 97 height 23
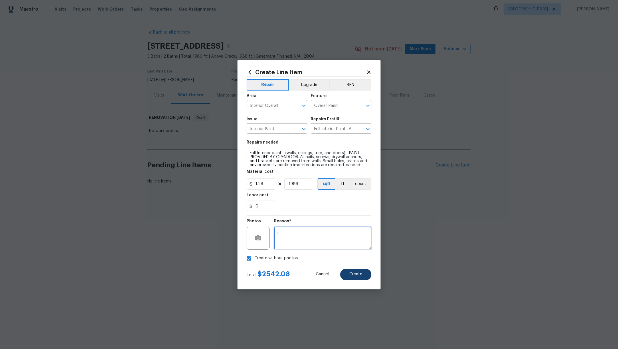
type textarea ","
click at [357, 279] on button "Create" at bounding box center [355, 273] width 31 height 11
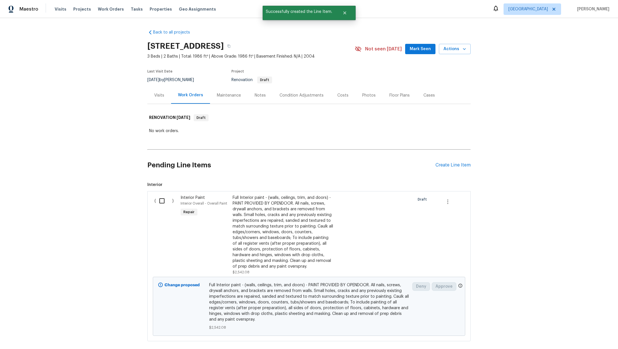
click at [446, 169] on div "Pending Line Items Create Line Item" at bounding box center [308, 165] width 323 height 27
click at [445, 167] on div "Create Line Item" at bounding box center [453, 164] width 35 height 5
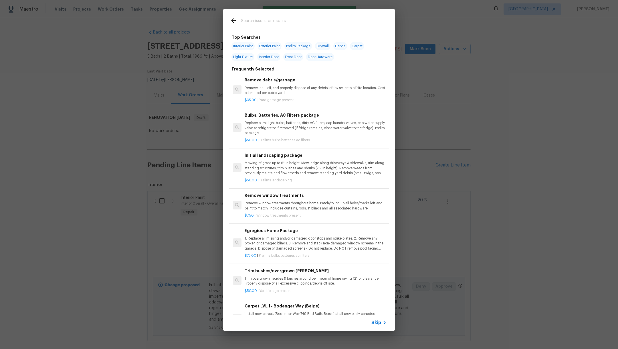
click at [264, 24] on input "text" at bounding box center [301, 21] width 121 height 9
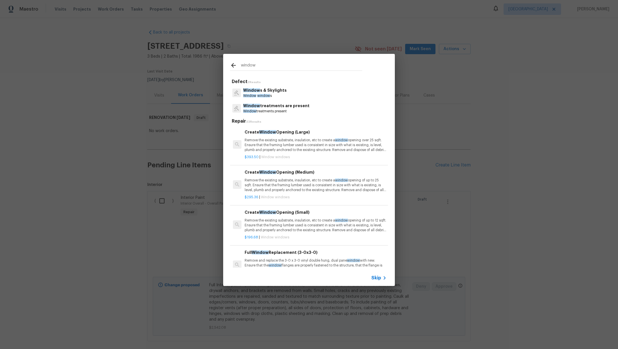
type input "window"
click at [270, 92] on p "Window s & Skylights" at bounding box center [264, 90] width 43 height 6
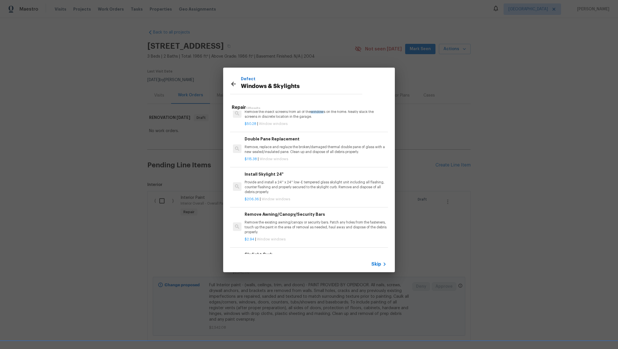
scroll to position [179, 0]
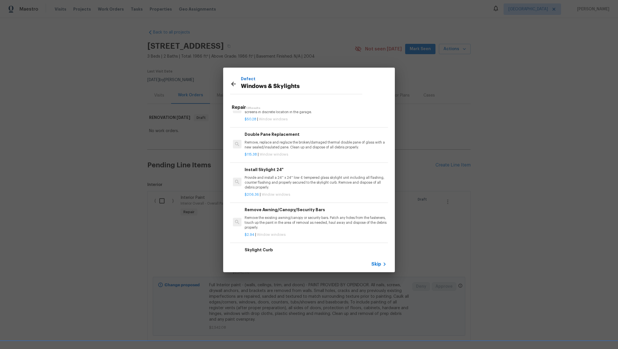
click at [330, 144] on p "Remove, replace and reglaze the broken/damaged thermal double pane of glass wit…" at bounding box center [316, 145] width 142 height 10
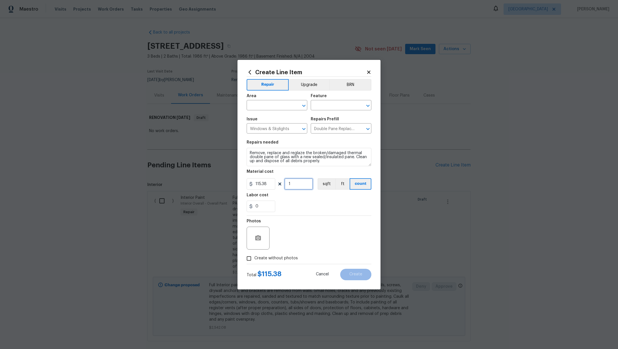
click at [293, 179] on input "1" at bounding box center [298, 183] width 29 height 11
drag, startPoint x: 300, startPoint y: 185, endPoint x: 259, endPoint y: 185, distance: 41.2
click at [259, 185] on div "115.38 2 sqft ft count" at bounding box center [309, 183] width 125 height 11
type input "2"
drag, startPoint x: 267, startPoint y: 185, endPoint x: 209, endPoint y: 184, distance: 58.1
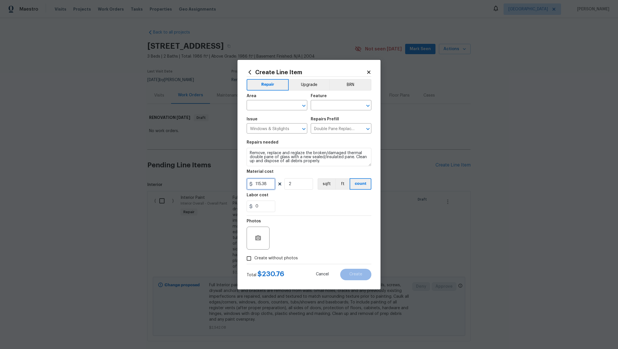
click at [209, 185] on div "Create Line Item Repair Upgrade BRN Area ​ Feature ​ Issue Windows & Skylights …" at bounding box center [309, 174] width 618 height 349
type input "175"
click at [267, 104] on input "text" at bounding box center [269, 105] width 45 height 9
click at [271, 117] on li "Exterior Overall" at bounding box center [277, 118] width 61 height 9
type input "Exterior Overall"
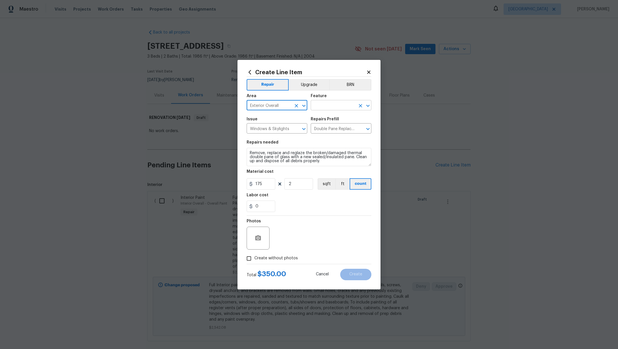
click at [322, 107] on input "text" at bounding box center [333, 105] width 45 height 9
click at [330, 132] on li "Exterior Windows" at bounding box center [341, 131] width 61 height 9
type input "Exterior Windows"
click at [249, 153] on textarea "Remove, replace and reglaze the broken/damaged thermal double pane of glass wit…" at bounding box center [309, 157] width 125 height 18
type textarea "Front room and main bedroom. Remove, replace and reglaze the broken/damaged the…"
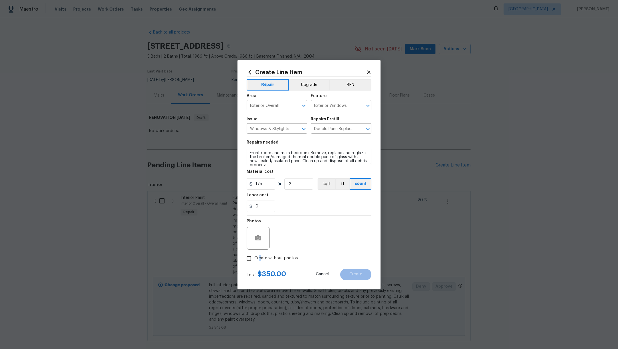
click at [260, 258] on span "Create without photos" at bounding box center [275, 258] width 43 height 6
click at [307, 237] on div "Photos" at bounding box center [309, 233] width 125 height 37
click at [263, 260] on span "Create without photos" at bounding box center [275, 258] width 43 height 6
click at [254, 260] on input "Create without photos" at bounding box center [249, 258] width 11 height 11
checkbox input "true"
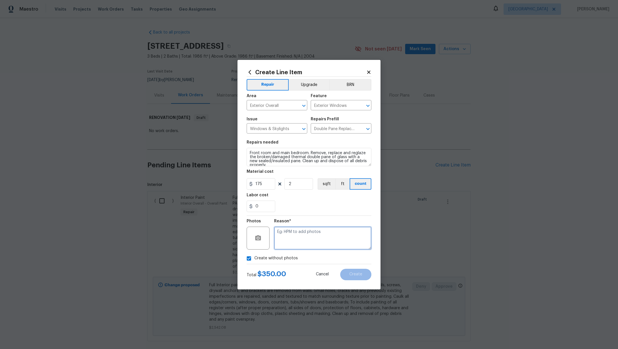
click at [294, 233] on textarea at bounding box center [322, 237] width 97 height 23
type textarea ","
click at [349, 272] on span "Create" at bounding box center [355, 274] width 13 height 4
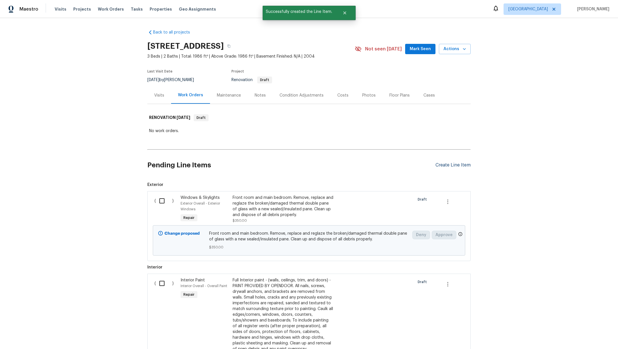
click at [439, 165] on div "Create Line Item" at bounding box center [453, 164] width 35 height 5
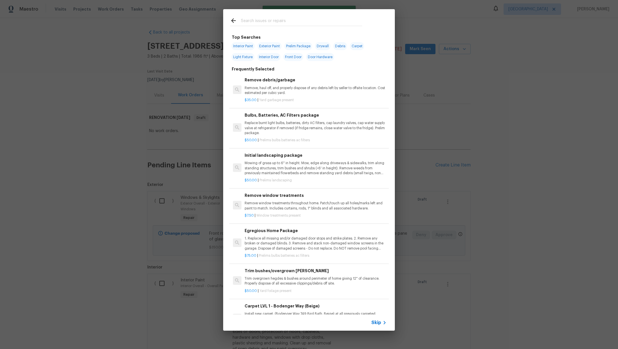
click at [275, 18] on input "text" at bounding box center [301, 21] width 121 height 9
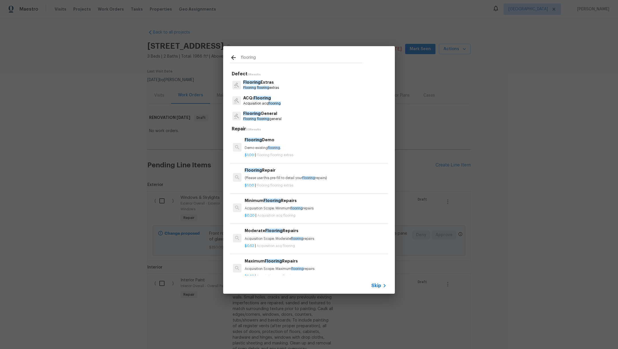
type input "flooring"
click at [272, 118] on p "Flooring flooring general" at bounding box center [262, 118] width 38 height 5
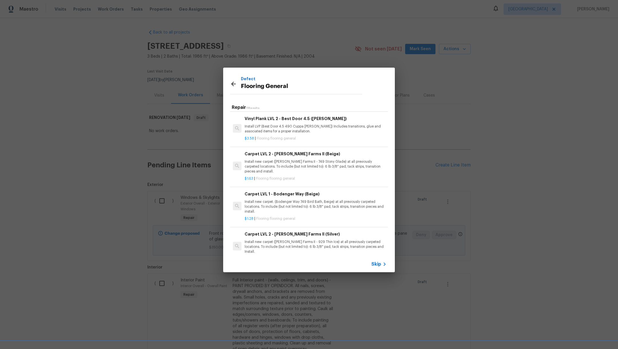
scroll to position [187, 0]
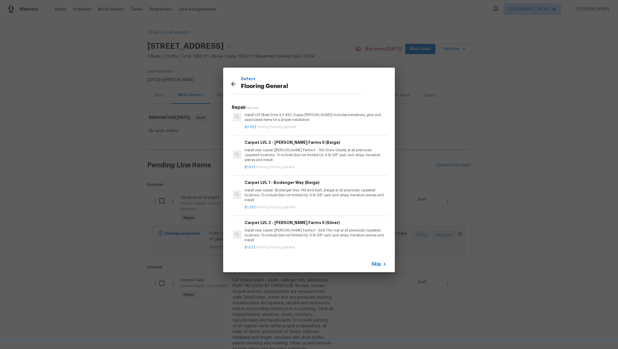
click at [344, 200] on p "Install new carpet. (Bodenger Way 749 Bird Bath, Beige) at all previously carpe…" at bounding box center [316, 195] width 142 height 15
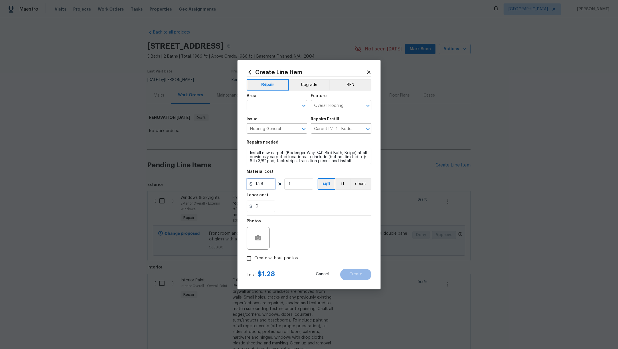
drag, startPoint x: 269, startPoint y: 181, endPoint x: 217, endPoint y: 181, distance: 51.2
click at [217, 181] on div "Create Line Item Repair Upgrade BRN Area ​ Feature Overall Flooring ​ Issue Flo…" at bounding box center [309, 174] width 618 height 349
type input "1.36"
click at [301, 186] on input "1" at bounding box center [298, 183] width 29 height 11
drag, startPoint x: 300, startPoint y: 184, endPoint x: 239, endPoint y: 182, distance: 61.6
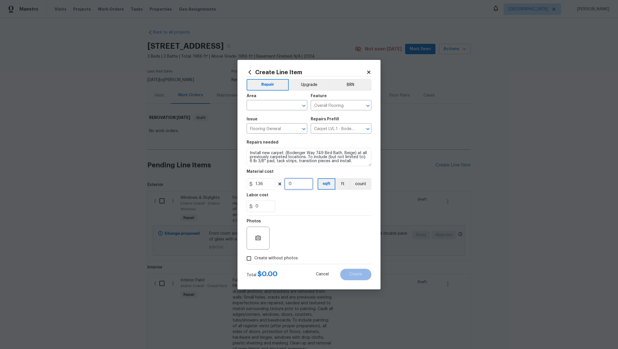
click at [239, 182] on div "Create Line Item Repair Upgrade BRN Area ​ Feature Overall Flooring ​ Issue Flo…" at bounding box center [308, 174] width 143 height 229
type input "360"
click at [303, 206] on div "0" at bounding box center [309, 205] width 125 height 11
click at [281, 109] on input "text" at bounding box center [269, 105] width 45 height 9
click at [286, 128] on li "Interior Overall" at bounding box center [277, 127] width 61 height 9
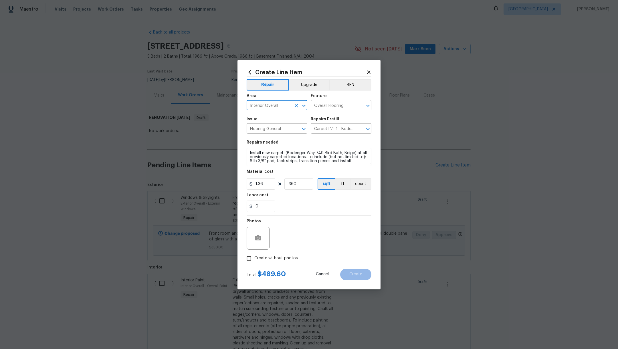
type input "Interior Overall"
click at [250, 258] on input "Create without photos" at bounding box center [249, 258] width 11 height 11
checkbox input "true"
click at [308, 240] on textarea at bounding box center [322, 237] width 97 height 23
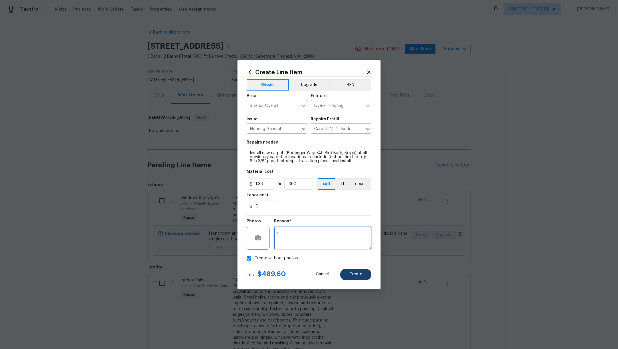
type textarea "."
click at [347, 273] on button "Create" at bounding box center [355, 273] width 31 height 11
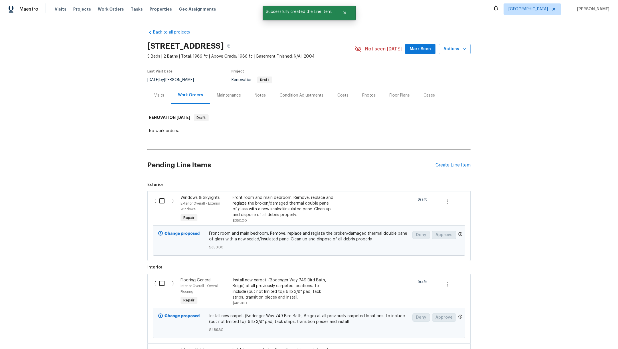
click at [459, 168] on div "Pending Line Items Create Line Item" at bounding box center [308, 165] width 323 height 27
click at [458, 166] on div "Create Line Item" at bounding box center [453, 164] width 35 height 5
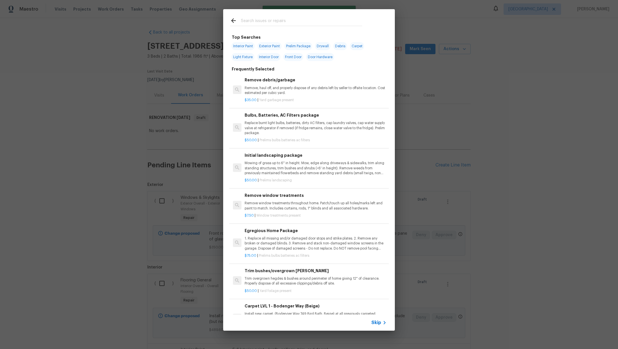
click at [272, 22] on input "text" at bounding box center [301, 21] width 121 height 9
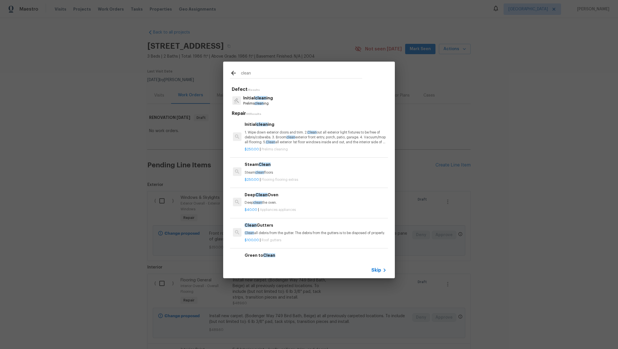
type input "clean"
click at [257, 106] on p "Prelims clean ing" at bounding box center [258, 103] width 30 height 5
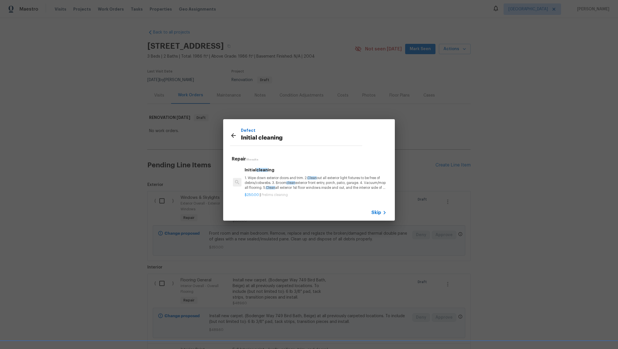
click at [280, 189] on p "1. Wipe down exterior doors and trim. 2. Clean out all exterior light fixtures …" at bounding box center [316, 182] width 142 height 15
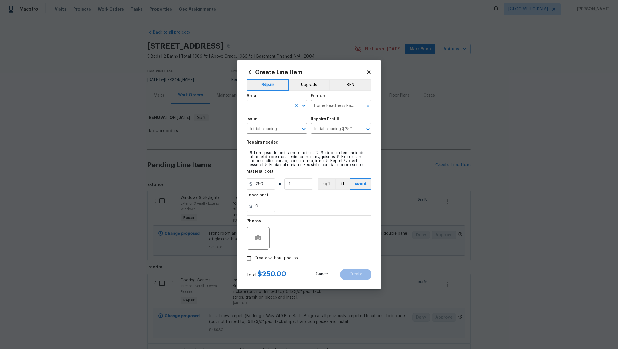
click at [277, 105] on input "text" at bounding box center [269, 105] width 45 height 9
click at [287, 128] on li "Interior Overall" at bounding box center [277, 127] width 61 height 9
type input "Interior Overall"
click at [251, 259] on input "Create without photos" at bounding box center [249, 258] width 11 height 11
checkbox input "true"
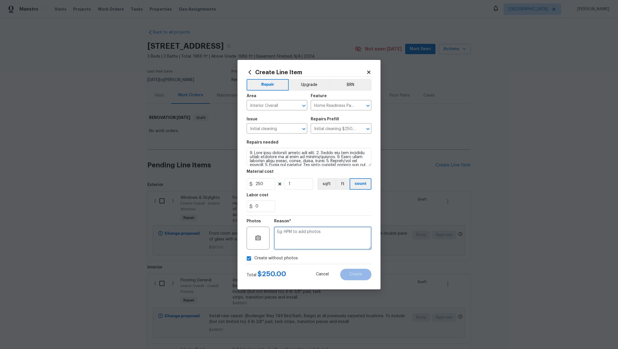
click at [304, 230] on textarea at bounding box center [322, 237] width 97 height 23
type textarea "."
click at [355, 273] on span "Create" at bounding box center [355, 274] width 13 height 4
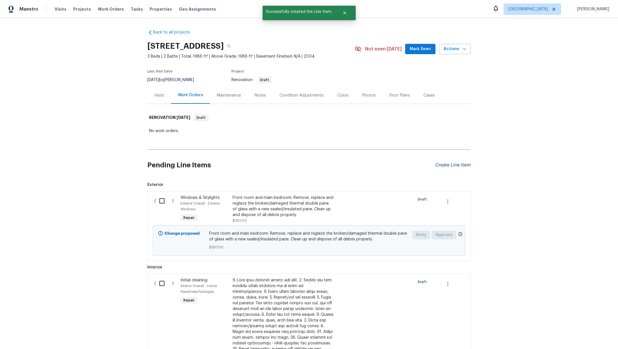
click at [451, 166] on div "Create Line Item" at bounding box center [453, 164] width 35 height 5
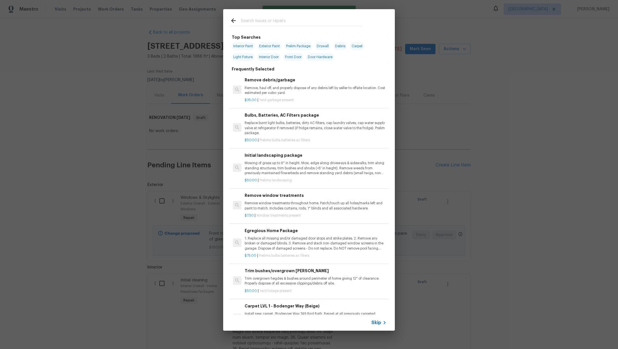
click at [270, 21] on input "text" at bounding box center [301, 21] width 121 height 9
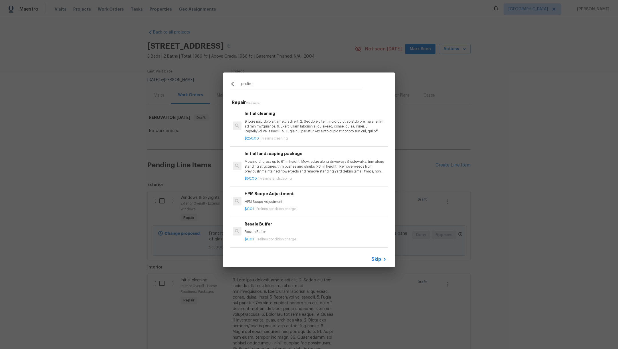
type input "prelim"
click at [321, 166] on p "Mowing of grass up to 6" in height. Mow, edge along driveways & sidewalks, trim…" at bounding box center [316, 166] width 142 height 15
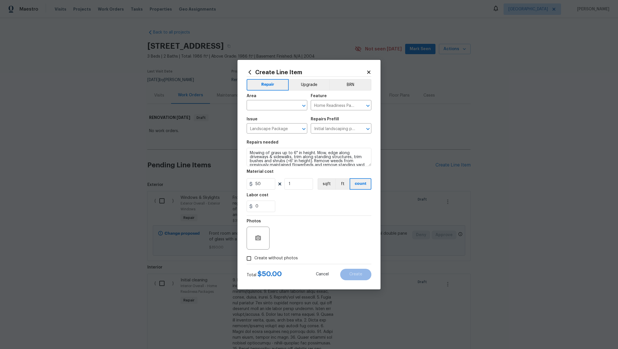
click at [262, 258] on span "Create without photos" at bounding box center [275, 258] width 43 height 6
click at [254, 258] on input "Create without photos" at bounding box center [249, 258] width 11 height 11
checkbox input "true"
click at [302, 244] on textarea at bounding box center [322, 237] width 97 height 23
type textarea "."
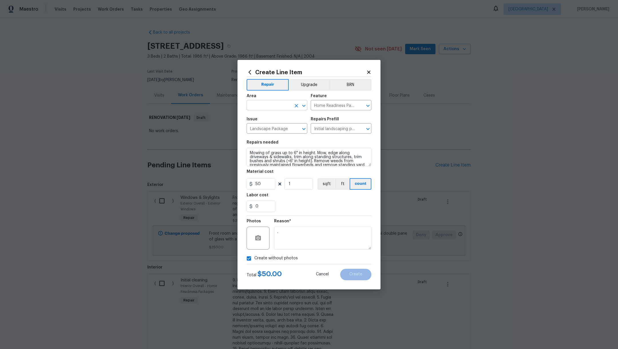
click at [267, 106] on input "text" at bounding box center [269, 105] width 45 height 9
click at [262, 117] on li "Exterior Overall" at bounding box center [277, 118] width 61 height 9
type input "Exterior Overall"
click at [360, 276] on span "Create" at bounding box center [355, 274] width 13 height 4
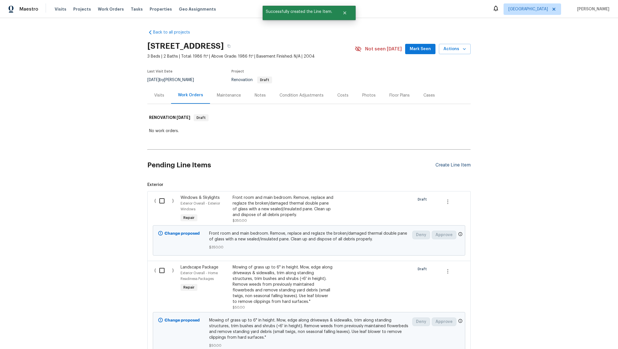
click at [450, 163] on div "Create Line Item" at bounding box center [453, 164] width 35 height 5
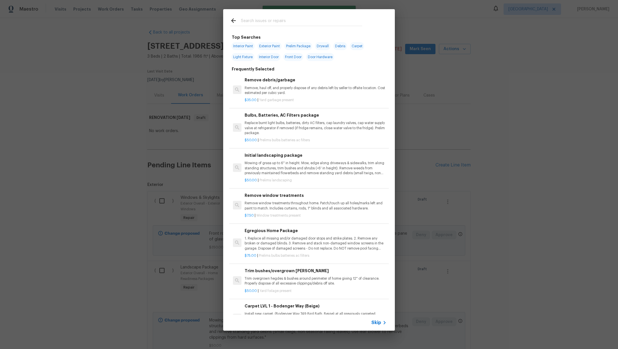
click at [250, 22] on input "text" at bounding box center [301, 21] width 121 height 9
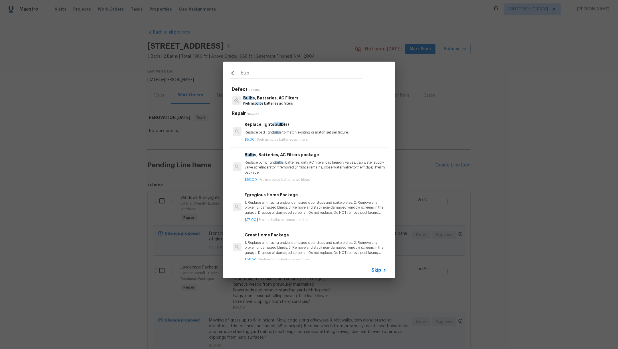
type input "bulb"
click at [289, 102] on p "Prelims bulb s batteries ac filters" at bounding box center [270, 103] width 55 height 5
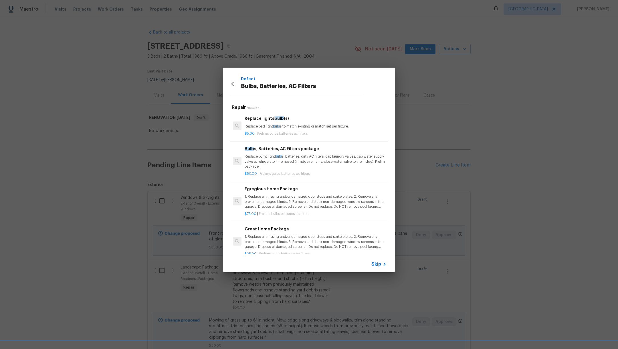
click at [305, 163] on p "Replace burnt light bulb s, batteries, dirty AC filters, cap laundry valves, ca…" at bounding box center [316, 161] width 142 height 15
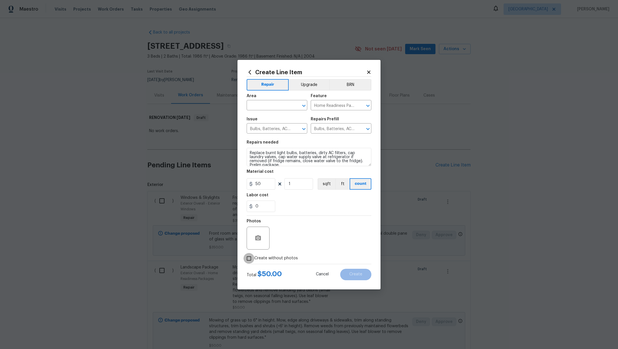
click at [251, 259] on input "Create without photos" at bounding box center [249, 258] width 11 height 11
checkbox input "true"
click at [302, 236] on textarea at bounding box center [322, 237] width 97 height 23
type textarea "."
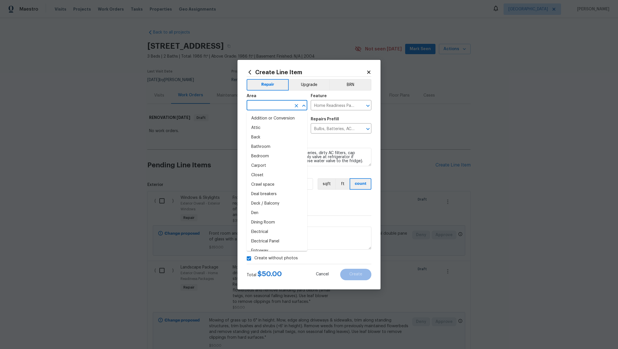
click at [290, 104] on input "text" at bounding box center [269, 105] width 45 height 9
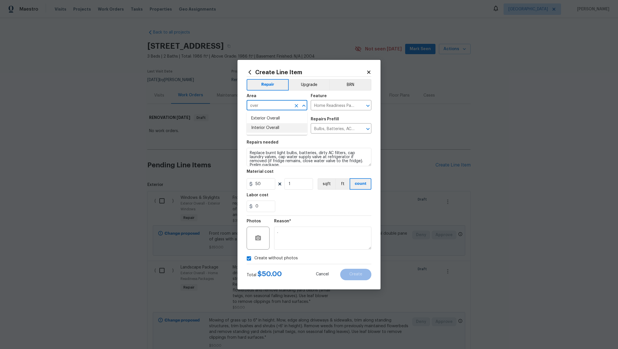
click at [289, 126] on li "Interior Overall" at bounding box center [277, 127] width 61 height 9
type input "Interior Overall"
click at [356, 275] on span "Create" at bounding box center [355, 274] width 13 height 4
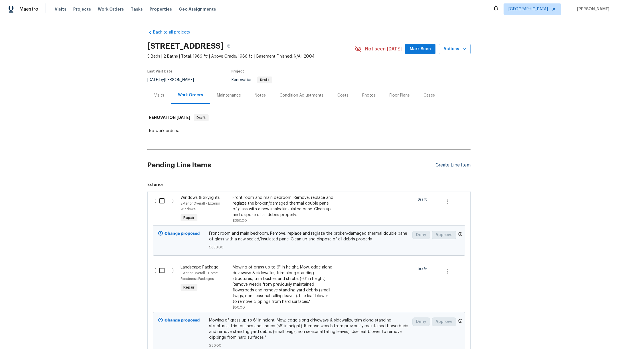
click at [451, 163] on div "Create Line Item" at bounding box center [453, 164] width 35 height 5
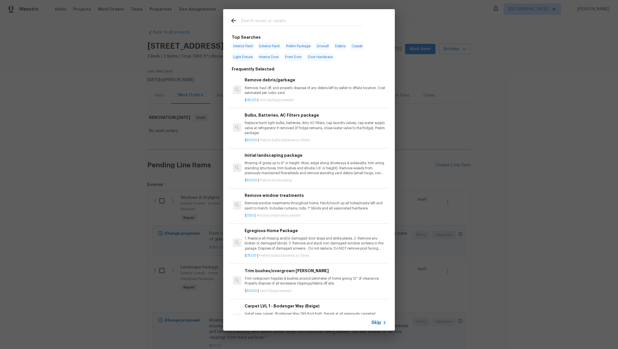
click at [274, 21] on input "text" at bounding box center [301, 21] width 121 height 9
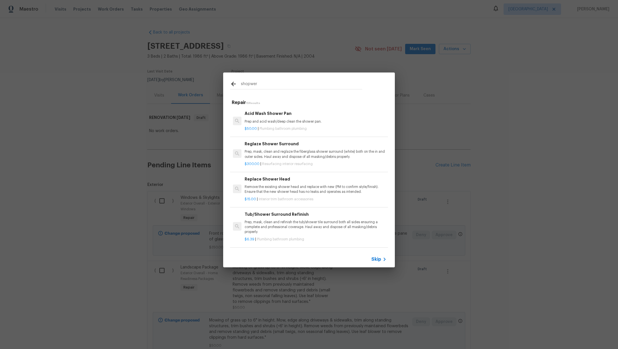
type input "shopwer"
click at [280, 123] on p "Prep and acid wash/deep clean the shower pan." at bounding box center [316, 121] width 142 height 5
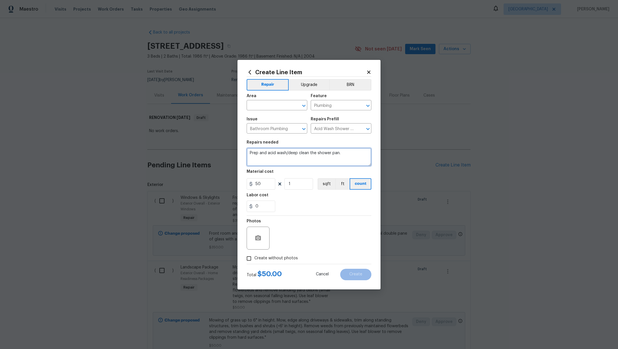
click at [341, 155] on textarea "Prep and acid wash/deep clean the shower pan." at bounding box center [309, 157] width 125 height 18
type textarea "Prep and acid wash/deep clean the shower pan and secondary tub"
click at [260, 104] on input "text" at bounding box center [269, 105] width 45 height 9
click at [262, 130] on li "Interior Overall" at bounding box center [277, 127] width 61 height 9
type input "Interior Overall"
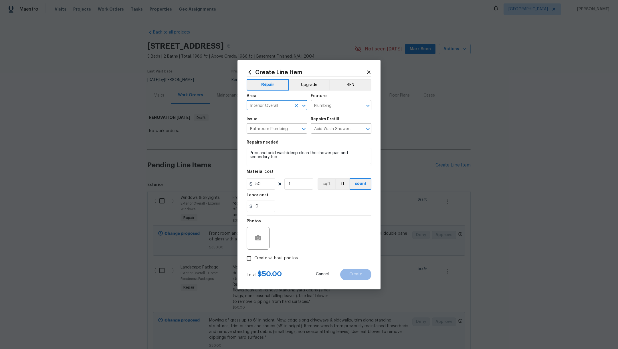
click at [276, 255] on span "Create without photos" at bounding box center [275, 258] width 43 height 6
click at [254, 255] on input "Create without photos" at bounding box center [249, 258] width 11 height 11
checkbox input "true"
click at [300, 241] on textarea at bounding box center [322, 237] width 97 height 23
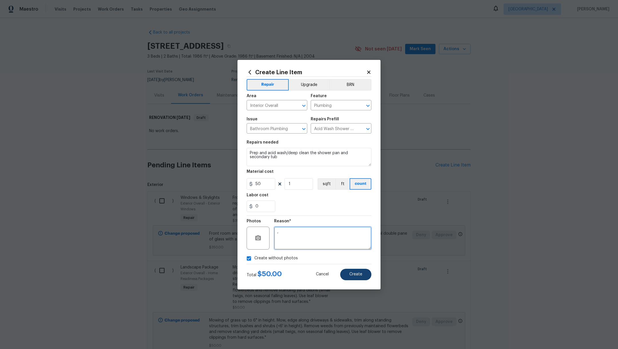
type textarea ","
click at [348, 278] on button "Create" at bounding box center [355, 273] width 31 height 11
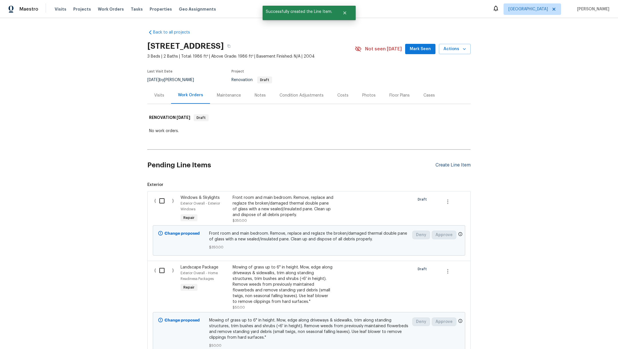
click at [442, 165] on div "Create Line Item" at bounding box center [453, 164] width 35 height 5
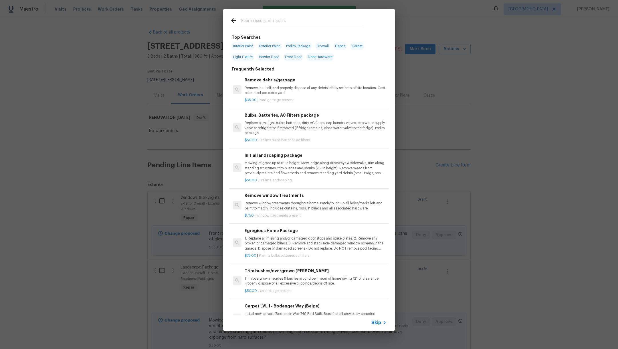
click at [248, 23] on input "text" at bounding box center [301, 21] width 121 height 9
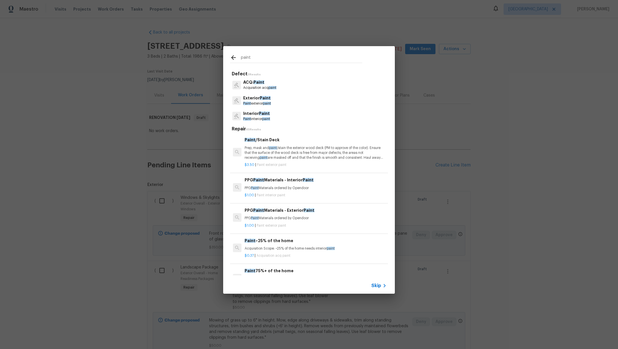
type input "paint"
click at [257, 102] on p "Paint exterior paint" at bounding box center [257, 103] width 28 height 5
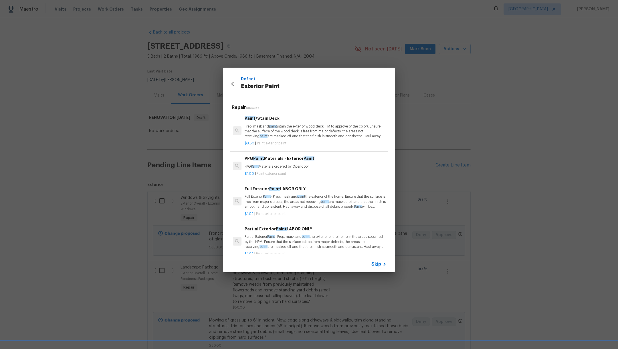
click at [333, 206] on p "Full Exterior Paint - Prep, mask and paint the exterior of the home. Ensure tha…" at bounding box center [316, 201] width 142 height 15
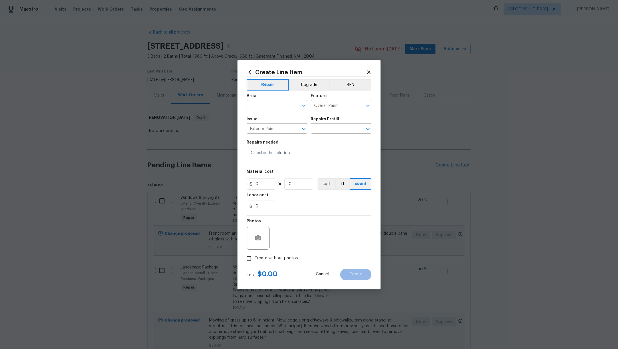
type input "Full Exterior Paint LABOR ONLY $1.02"
type textarea "Full Exterior Paint - Prep, mask and paint the exterior of the home. Ensure tha…"
type input "1.02"
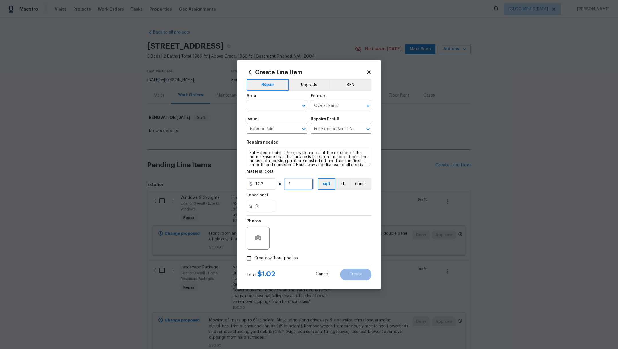
click at [298, 185] on input "1" at bounding box center [298, 183] width 29 height 11
drag, startPoint x: 310, startPoint y: 184, endPoint x: 244, endPoint y: 180, distance: 66.0
click at [244, 180] on div "Create Line Item Repair Upgrade BRN Area ​ Feature Overall Paint ​ Issue Exteri…" at bounding box center [308, 174] width 143 height 229
type input "1986"
drag, startPoint x: 268, startPoint y: 185, endPoint x: 211, endPoint y: 185, distance: 57.2
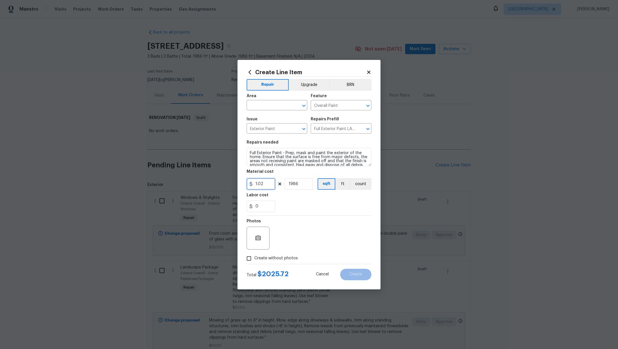
click at [211, 185] on div "Create Line Item Repair Upgrade BRN Area ​ Feature Overall Paint ​ Issue Exteri…" at bounding box center [309, 174] width 618 height 349
type input "1000"
drag, startPoint x: 309, startPoint y: 185, endPoint x: 265, endPoint y: 187, distance: 44.2
click at [265, 187] on div "1000 1986 sqft ft count" at bounding box center [309, 183] width 125 height 11
drag, startPoint x: 305, startPoint y: 183, endPoint x: 246, endPoint y: 182, distance: 58.7
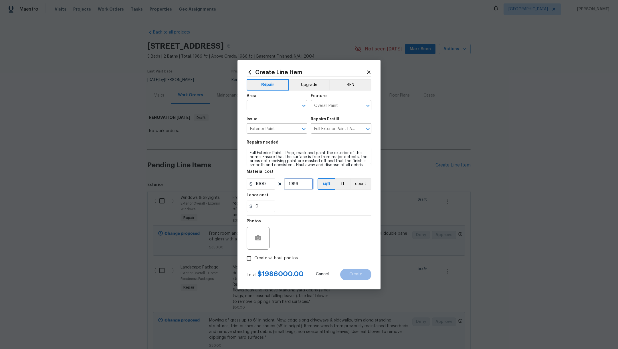
click at [246, 183] on div "Create Line Item Repair Upgrade BRN Area ​ Feature Overall Paint ​ Issue Exteri…" at bounding box center [308, 174] width 143 height 229
type input "1"
click at [310, 199] on div "Labor cost" at bounding box center [309, 196] width 125 height 7
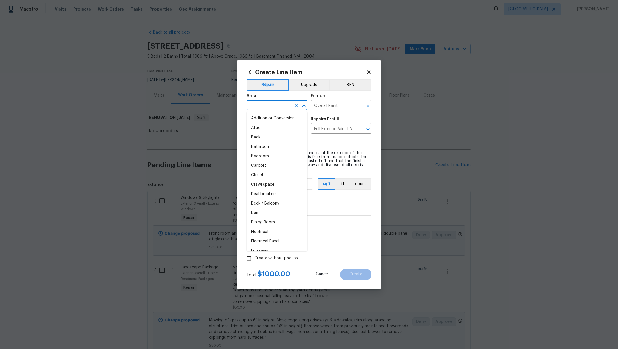
click at [259, 104] on input "text" at bounding box center [269, 105] width 45 height 9
click at [261, 118] on li "Exterior Overall" at bounding box center [277, 118] width 61 height 9
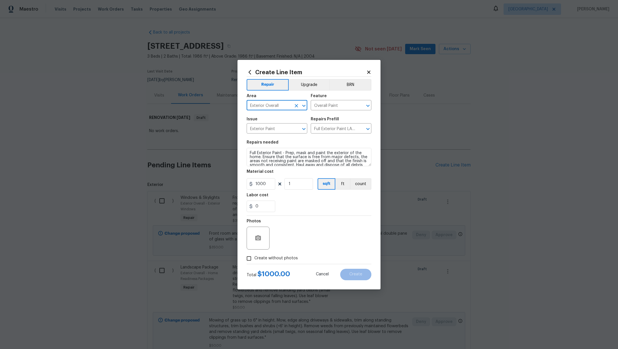
type input "Exterior Overall"
click at [250, 151] on textarea "Full Exterior Paint - Prep, mask and paint the exterior of the home. Ensure tha…" at bounding box center [309, 157] width 125 height 18
type textarea "MATCH EXISTING COLOR. Full Exterior Paint - Prep, mask and paint the exterior o…"
click at [268, 257] on span "Create without photos" at bounding box center [275, 258] width 43 height 6
click at [254, 257] on input "Create without photos" at bounding box center [249, 258] width 11 height 11
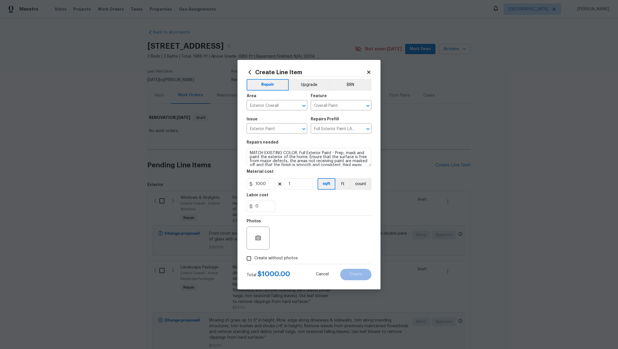
checkbox input "true"
click at [303, 236] on textarea at bounding box center [322, 237] width 97 height 23
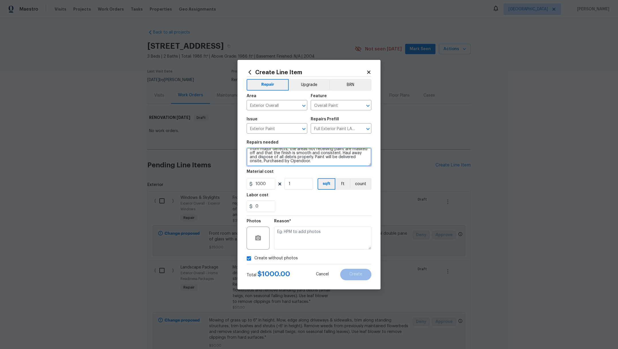
scroll to position [0, 0]
click at [299, 153] on textarea "MATCH EXISTING COLOR. Full Exterior Paint - Prep, mask and paint the exterior o…" at bounding box center [309, 157] width 125 height 18
type textarea "MATCH EXISTING COLOR.PAINT BY Opendoor Full Exterior Paint - Prep, mask and pai…"
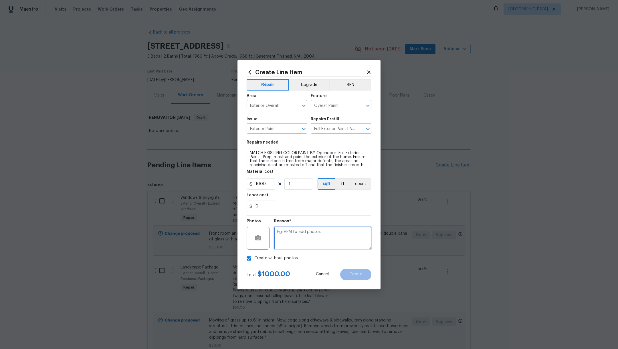
click at [291, 238] on textarea at bounding box center [322, 237] width 97 height 23
type textarea ","
click at [361, 276] on span "Create" at bounding box center [355, 274] width 13 height 4
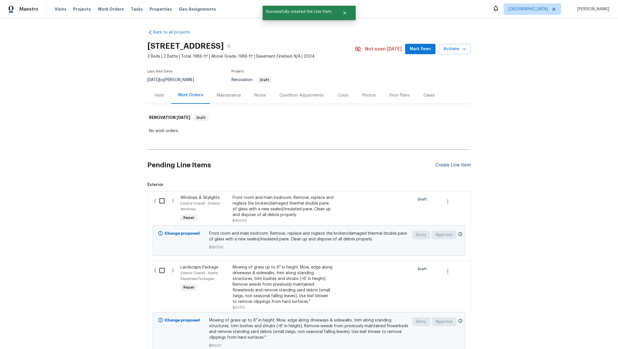
click at [443, 164] on div "Create Line Item" at bounding box center [453, 164] width 35 height 5
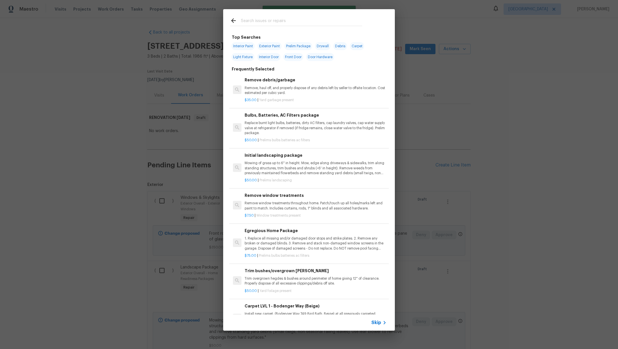
click at [255, 22] on input "text" at bounding box center [301, 21] width 121 height 9
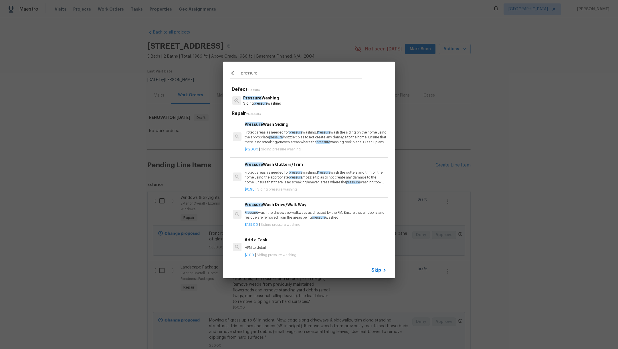
type input "pressure"
click at [267, 103] on span "pressure" at bounding box center [261, 103] width 14 height 3
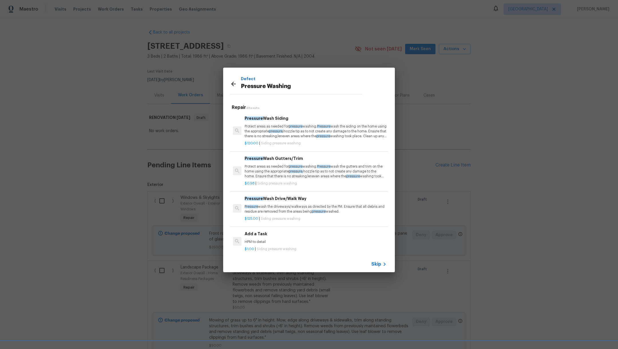
click at [278, 211] on p "Pressure wash the driveways/walkways as directed by the PM. Ensure that all deb…" at bounding box center [316, 209] width 142 height 10
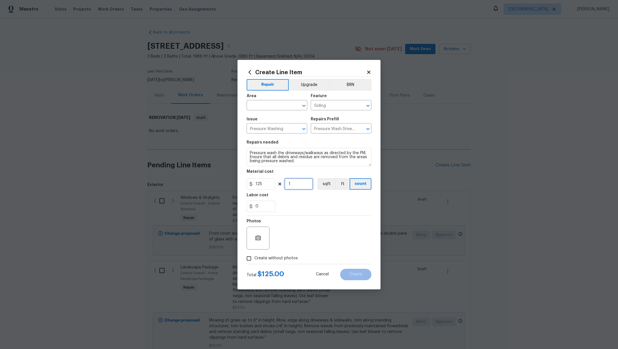
drag, startPoint x: 295, startPoint y: 183, endPoint x: 277, endPoint y: 183, distance: 18.0
click at [281, 183] on div "125 1 sqft ft count" at bounding box center [309, 183] width 125 height 11
type input "2"
click at [323, 152] on textarea "Pressure wash the driveways/walkways as directed by the PM. Ensure that all deb…" at bounding box center [309, 157] width 125 height 18
type textarea "Pressure wash the driveways/walkways , house as directed by the PM. Ensure that…"
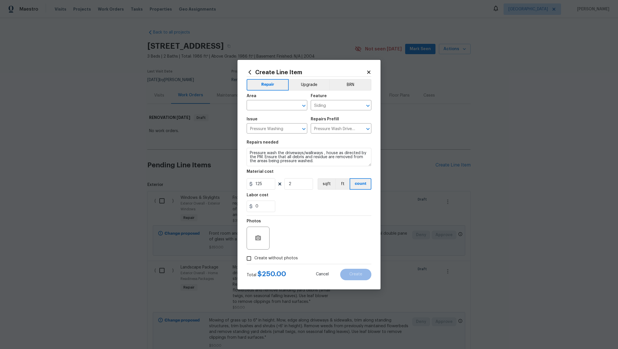
click at [279, 258] on span "Create without photos" at bounding box center [275, 258] width 43 height 6
click at [254, 258] on input "Create without photos" at bounding box center [249, 258] width 11 height 11
checkbox input "true"
click at [312, 241] on textarea at bounding box center [322, 237] width 97 height 23
type textarea "."
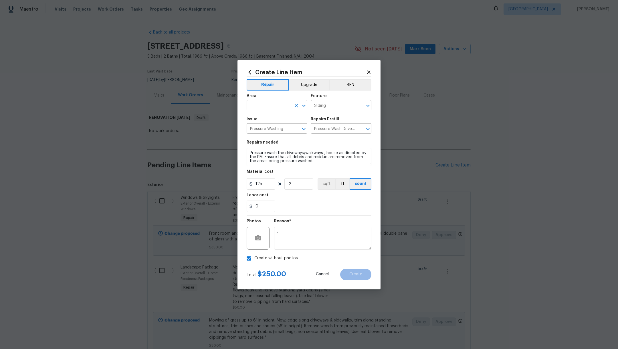
click at [268, 105] on input "text" at bounding box center [269, 105] width 45 height 9
click at [271, 119] on li "Exterior Overall" at bounding box center [277, 118] width 61 height 9
type input "Exterior Overall"
click at [365, 268] on button "Create" at bounding box center [355, 273] width 31 height 11
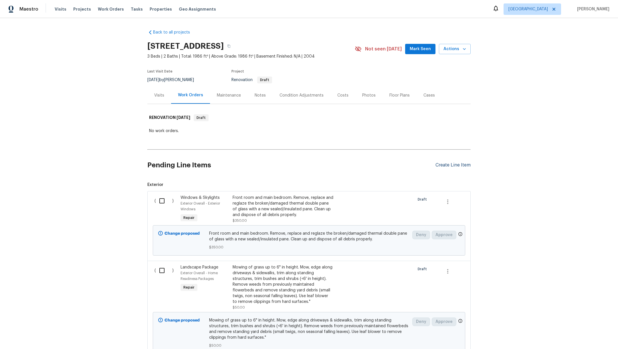
click at [441, 164] on div "Create Line Item" at bounding box center [453, 164] width 35 height 5
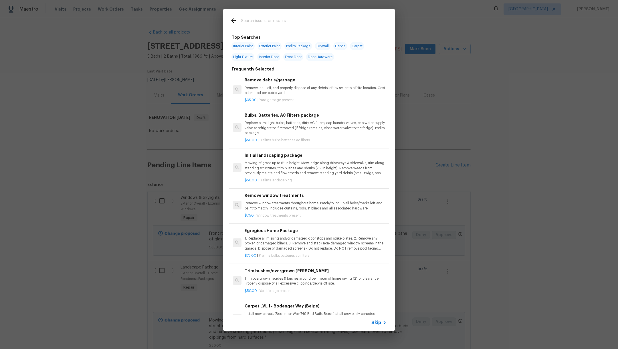
click at [233, 21] on icon at bounding box center [233, 20] width 5 height 5
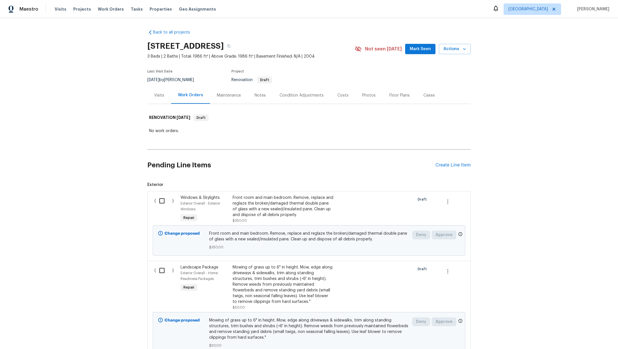
click at [338, 97] on div "Costs" at bounding box center [342, 95] width 11 height 6
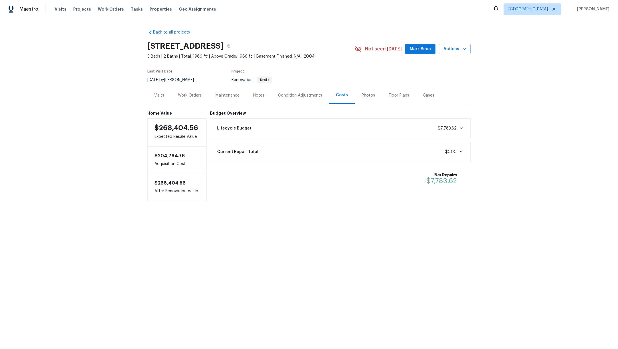
click at [299, 97] on div "Condition Adjustments" at bounding box center [300, 95] width 44 height 6
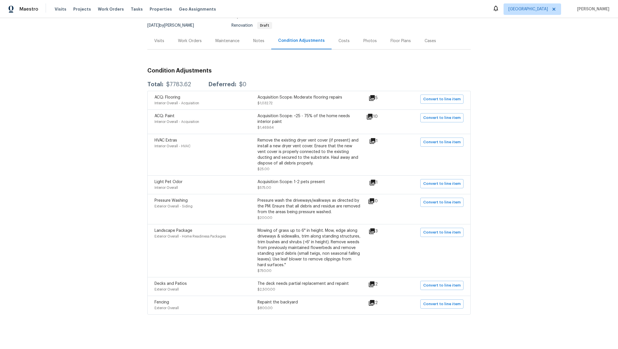
scroll to position [62, 0]
click at [372, 300] on icon at bounding box center [372, 303] width 6 height 6
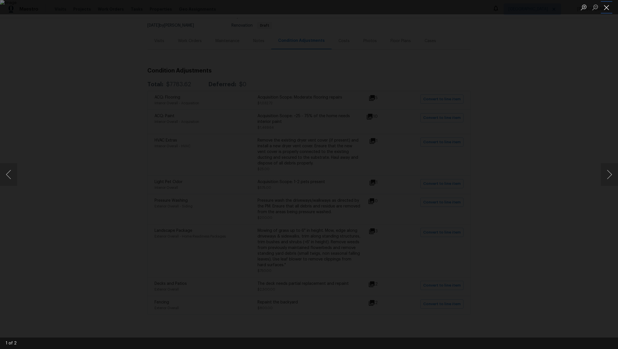
click at [608, 8] on button "Close lightbox" at bounding box center [606, 7] width 11 height 10
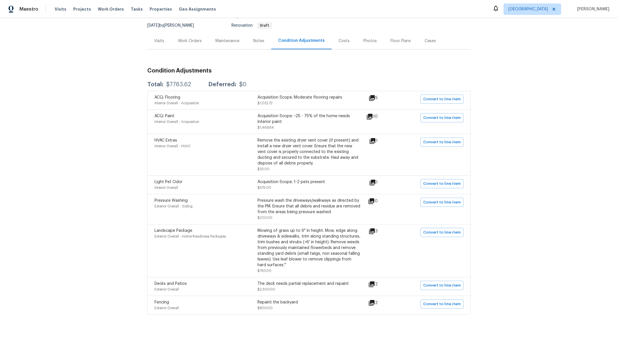
click at [184, 38] on div "Work Orders" at bounding box center [190, 41] width 24 height 6
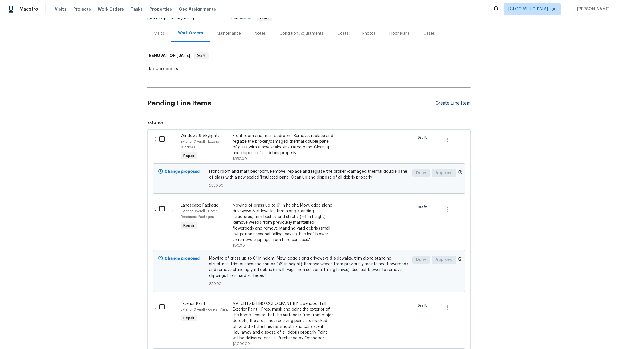
click at [458, 103] on div "Create Line Item" at bounding box center [453, 102] width 35 height 5
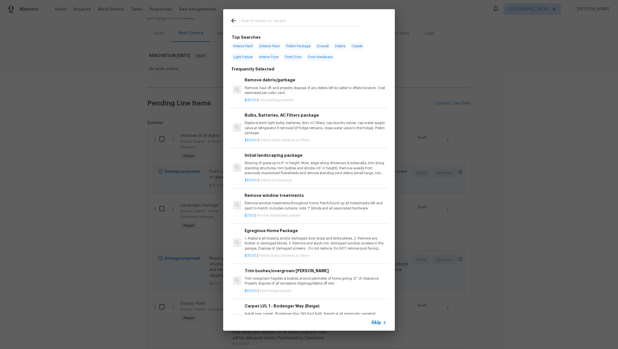
click at [274, 19] on input "text" at bounding box center [301, 21] width 121 height 9
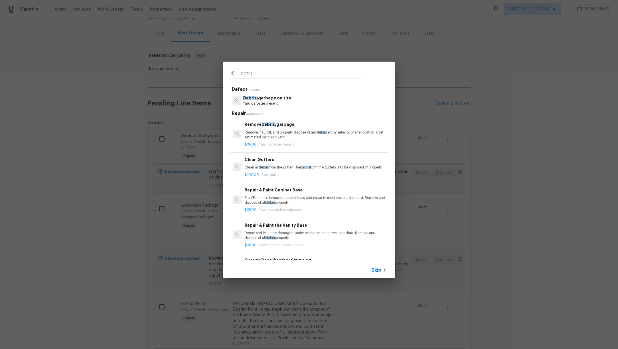
type input "debris"
click at [284, 101] on p "Debris /garbage on site" at bounding box center [267, 98] width 48 height 6
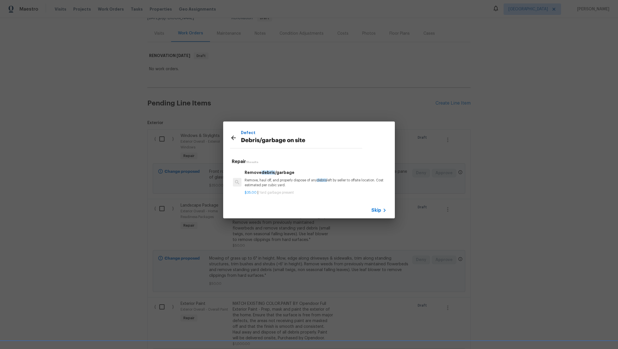
click at [282, 179] on p "Remove, haul off, and properly dispose of any debris left by seller to offsite …" at bounding box center [316, 183] width 142 height 10
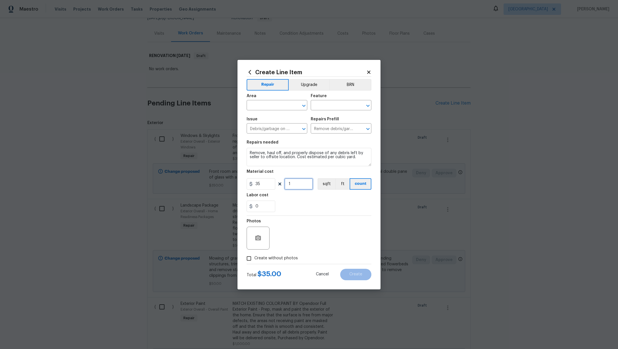
drag, startPoint x: 294, startPoint y: 182, endPoint x: 274, endPoint y: 178, distance: 20.4
click at [293, 182] on input "1" at bounding box center [298, 183] width 29 height 11
type input "2"
click at [306, 206] on div "0" at bounding box center [309, 205] width 125 height 11
click at [265, 107] on input "text" at bounding box center [269, 105] width 45 height 9
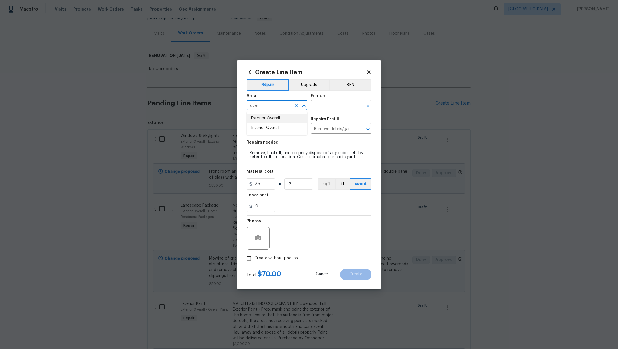
click at [265, 120] on li "Exterior Overall" at bounding box center [277, 118] width 61 height 9
type input "Exterior Overall"
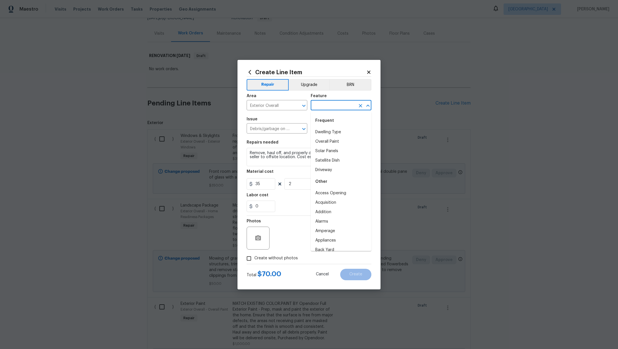
click at [330, 102] on input "text" at bounding box center [333, 105] width 45 height 9
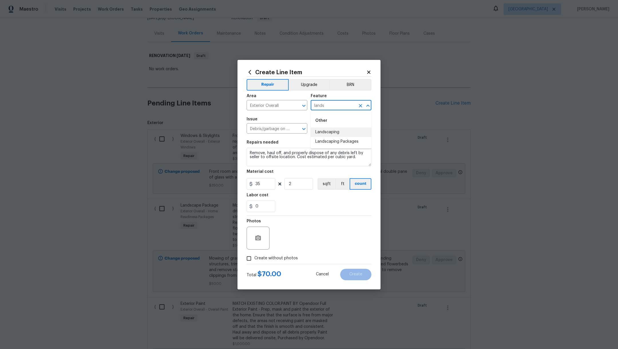
click at [338, 130] on li "Landscaping" at bounding box center [341, 131] width 61 height 9
type input "Landscaping"
click at [261, 261] on label "Create without photos" at bounding box center [271, 258] width 54 height 11
click at [254, 261] on input "Create without photos" at bounding box center [249, 258] width 11 height 11
checkbox input "true"
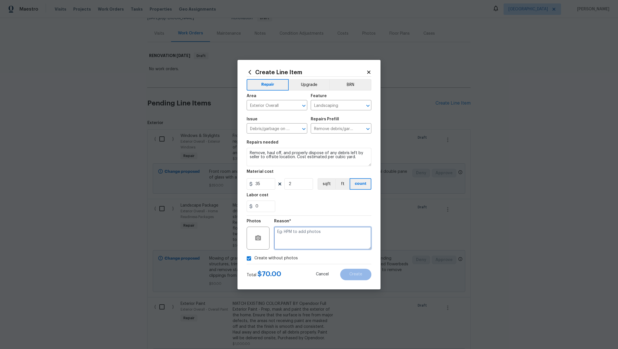
click at [294, 242] on textarea at bounding box center [322, 237] width 97 height 23
type textarea "."
click at [353, 272] on span "Create" at bounding box center [355, 274] width 13 height 4
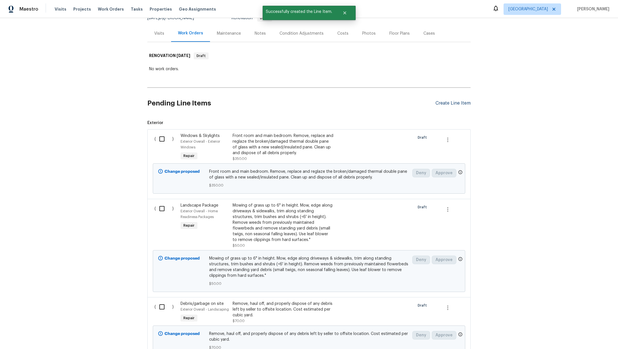
click at [441, 101] on div "Create Line Item" at bounding box center [453, 102] width 35 height 5
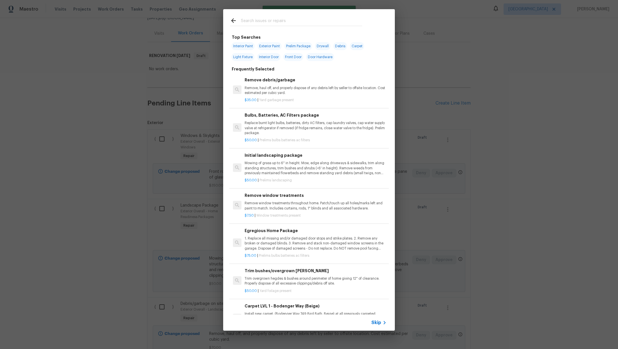
click at [264, 19] on input "text" at bounding box center [301, 21] width 121 height 9
click at [260, 19] on input "text" at bounding box center [301, 21] width 121 height 9
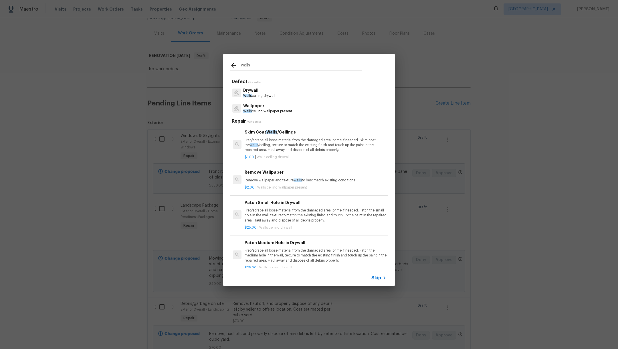
type input "walls"
click at [263, 93] on p "Drywall" at bounding box center [259, 90] width 32 height 6
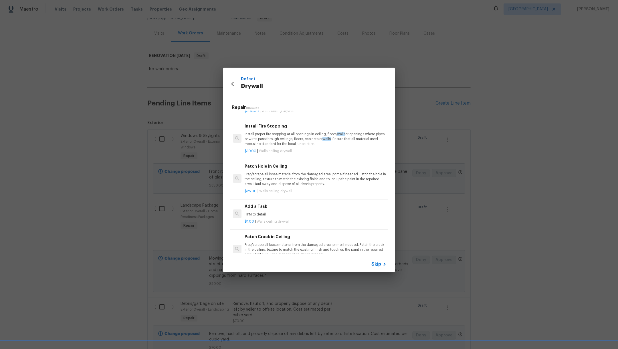
scroll to position [152, 0]
click at [297, 207] on h6 "Add a Task" at bounding box center [316, 207] width 142 height 6
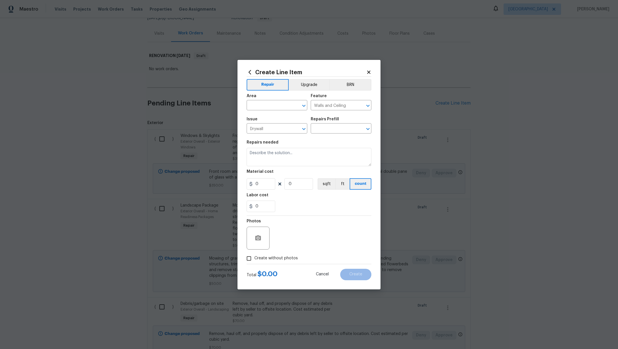
type textarea "HPM to detail"
type input "1"
type input "Add a Task $1.00"
type input "1"
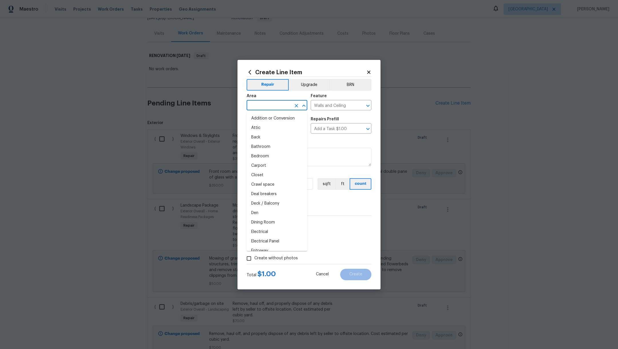
click at [261, 105] on input "text" at bounding box center [269, 105] width 45 height 9
click at [266, 121] on li "Garage" at bounding box center [277, 118] width 61 height 9
type input "Garage"
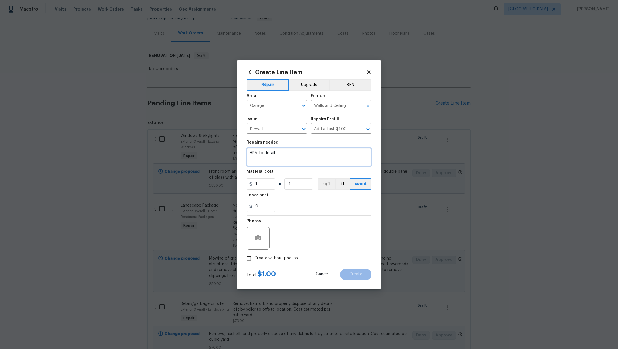
drag, startPoint x: 286, startPoint y: 153, endPoint x: 175, endPoint y: 136, distance: 111.8
click at [175, 136] on div "Create Line Item Repair Upgrade BRN Area Garage ​ Feature Walls and Ceiling ​ I…" at bounding box center [309, 174] width 618 height 349
type textarea "Killz the area in the garage and paint 1 wall."
click at [265, 184] on input "1" at bounding box center [261, 183] width 29 height 11
type input "75"
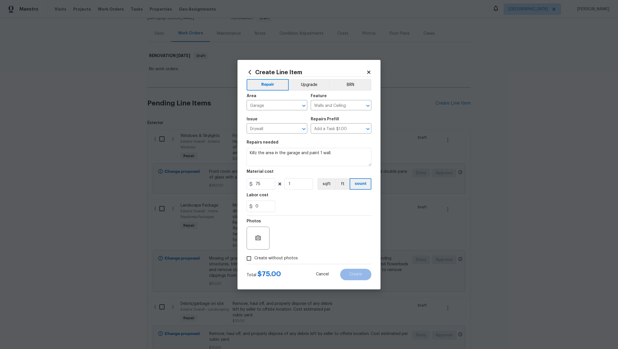
click at [331, 206] on div "0" at bounding box center [309, 205] width 125 height 11
click at [262, 260] on span "Create without photos" at bounding box center [275, 258] width 43 height 6
click at [254, 260] on input "Create without photos" at bounding box center [249, 258] width 11 height 11
checkbox input "true"
click at [296, 244] on textarea at bounding box center [322, 237] width 97 height 23
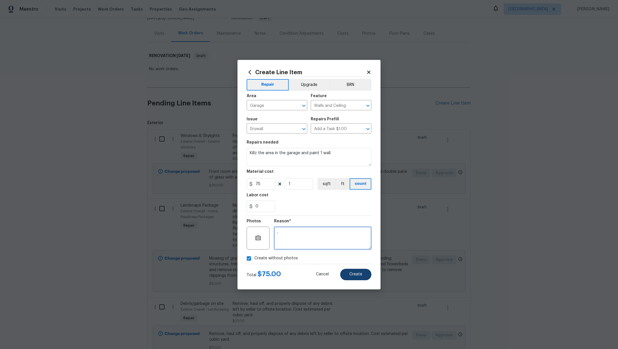
type textarea ","
click at [349, 276] on button "Create" at bounding box center [355, 273] width 31 height 11
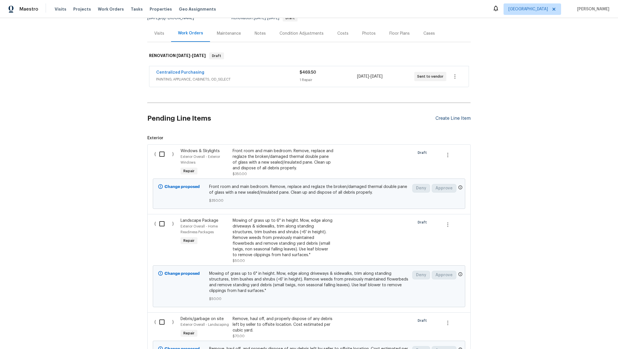
click at [450, 117] on div "Create Line Item" at bounding box center [453, 118] width 35 height 5
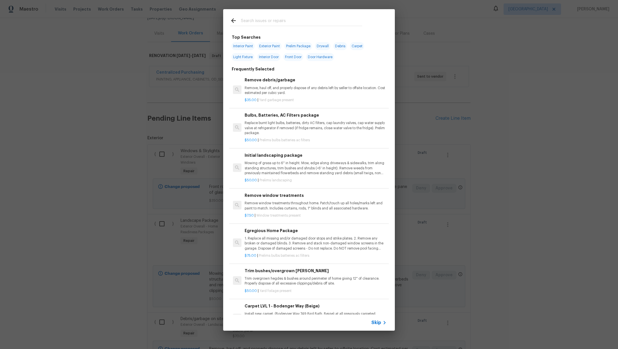
click at [252, 22] on input "text" at bounding box center [301, 21] width 121 height 9
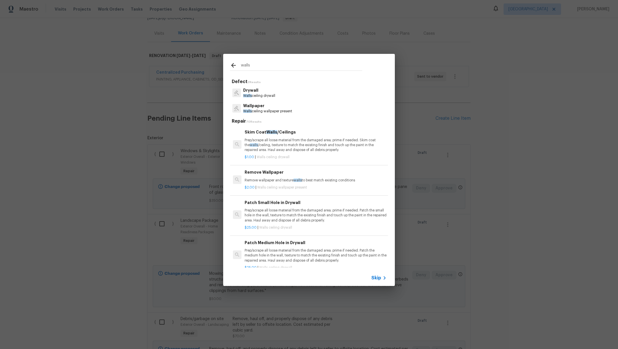
type input "walls"
click at [271, 94] on p "Walls ceiling drywall" at bounding box center [259, 95] width 32 height 5
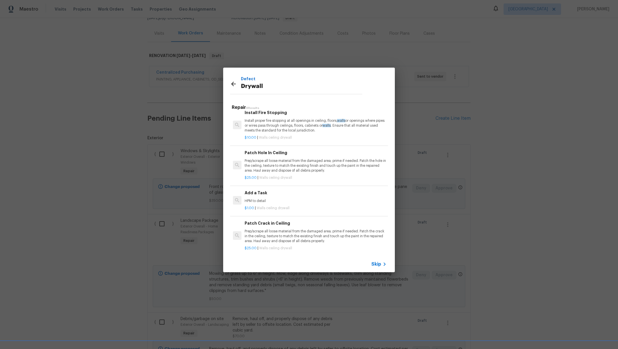
scroll to position [174, 0]
click at [332, 196] on p "HPM to detail" at bounding box center [316, 198] width 142 height 5
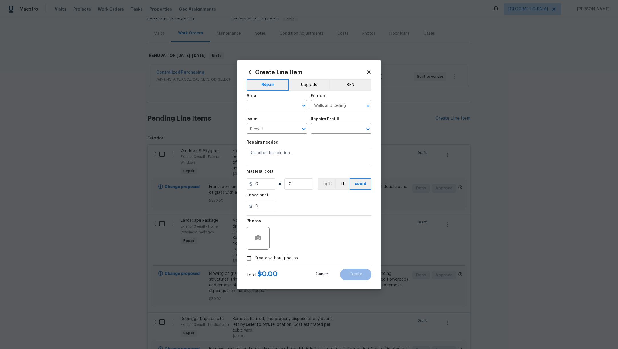
type input "Add a Task $1.00"
type textarea "HPM to detail"
type input "1"
drag, startPoint x: 287, startPoint y: 156, endPoint x: 205, endPoint y: 151, distance: 82.9
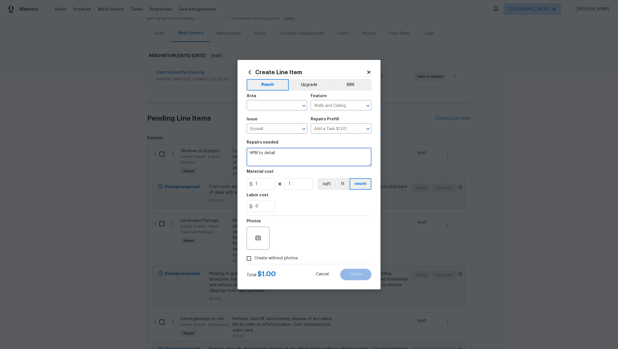
click at [205, 151] on div "Create Line Item Repair Upgrade BRN Area ​ Feature Walls and Ceiling ​ Issue Dr…" at bounding box center [309, 174] width 618 height 349
type textarea "Check bedroom ceiling spot and notify"
click at [260, 105] on input "text" at bounding box center [269, 105] width 45 height 9
click at [262, 115] on li "Bedroom" at bounding box center [277, 118] width 61 height 9
type input "Bedroom"
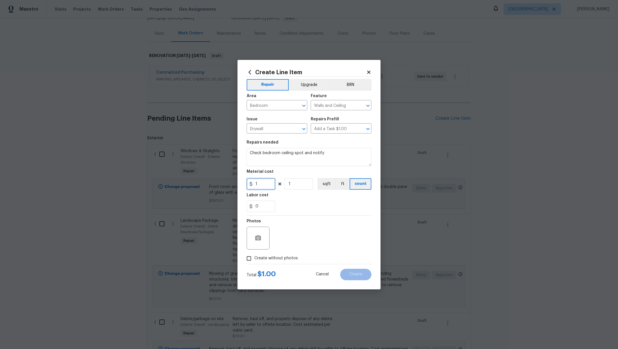
click at [266, 185] on input "1" at bounding box center [261, 183] width 29 height 11
type input "10"
click at [265, 258] on span "Create without photos" at bounding box center [275, 258] width 43 height 6
click at [254, 258] on input "Create without photos" at bounding box center [249, 258] width 11 height 11
checkbox input "true"
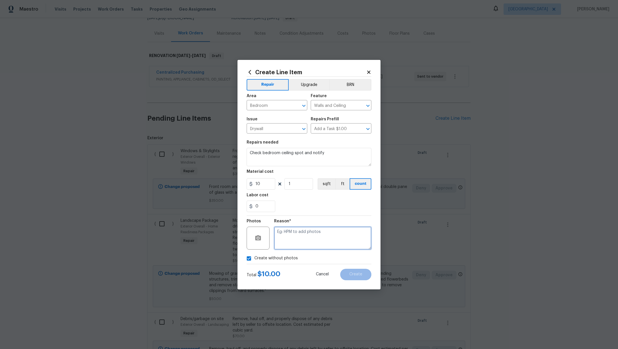
click at [294, 238] on textarea at bounding box center [322, 237] width 97 height 23
type textarea "."
click at [356, 275] on span "Create" at bounding box center [355, 274] width 13 height 4
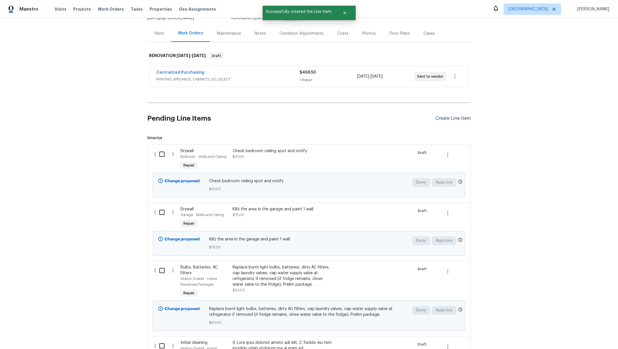
click at [445, 118] on div "Create Line Item" at bounding box center [453, 118] width 35 height 5
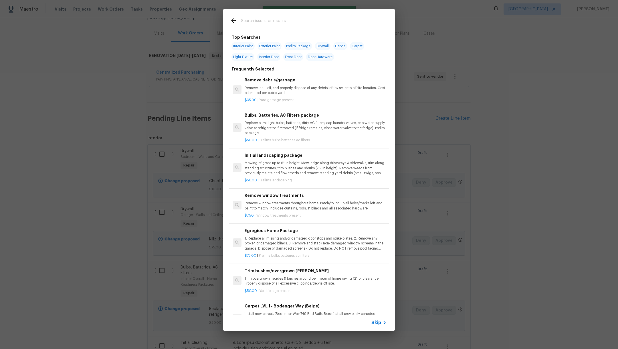
click at [251, 21] on input "text" at bounding box center [301, 21] width 121 height 9
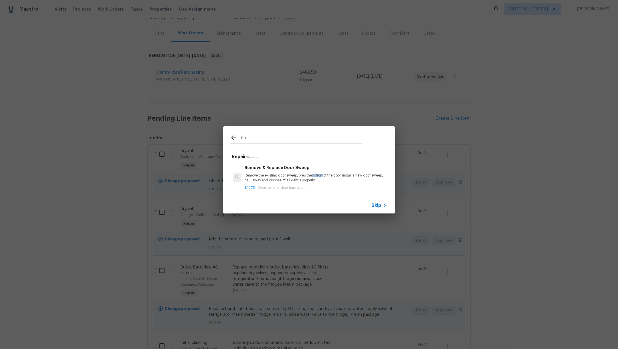
type input "b"
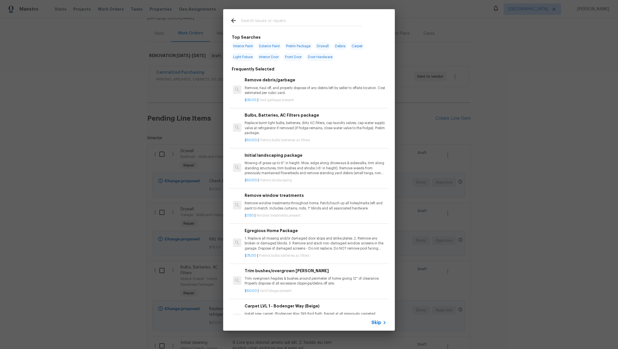
type input "b"
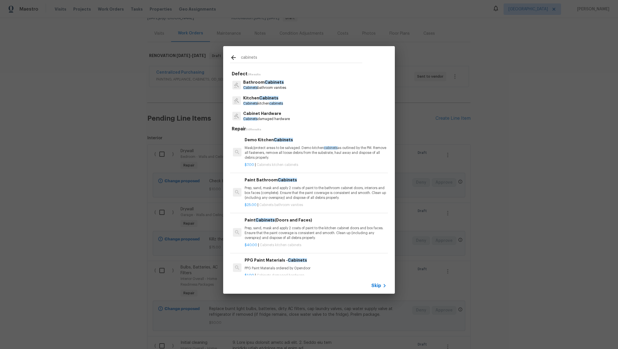
type input "cabinets"
click at [277, 103] on span "cabinets" at bounding box center [276, 103] width 14 height 3
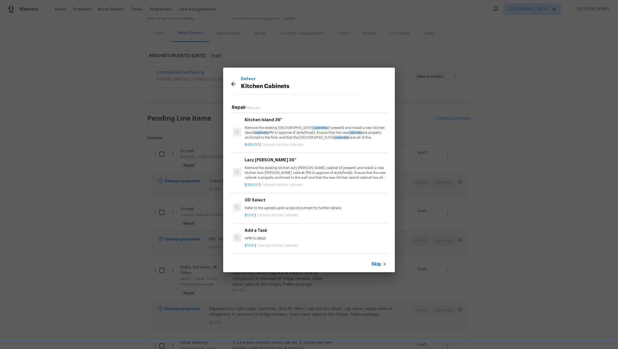
scroll to position [559, 0]
click at [307, 236] on p "HPM to detail" at bounding box center [316, 238] width 142 height 5
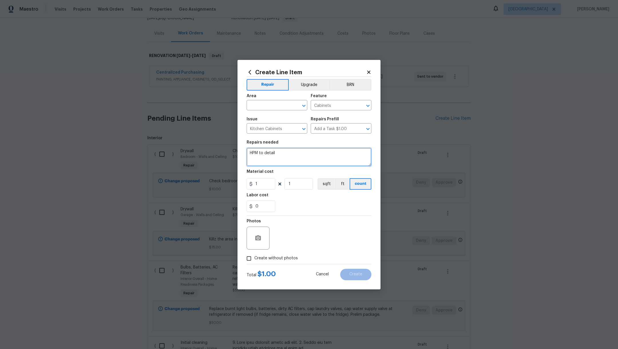
drag, startPoint x: 290, startPoint y: 154, endPoint x: 217, endPoint y: 150, distance: 73.9
click at [217, 150] on div "Create Line Item Repair Upgrade BRN Area ​ Feature Cabinets ​ Issue Kitchen Cab…" at bounding box center [309, 174] width 618 height 349
type textarea "Replace sink base cabinet bottom"
click at [258, 102] on input "text" at bounding box center [269, 105] width 45 height 9
click at [260, 118] on li "Kitchen" at bounding box center [277, 118] width 61 height 9
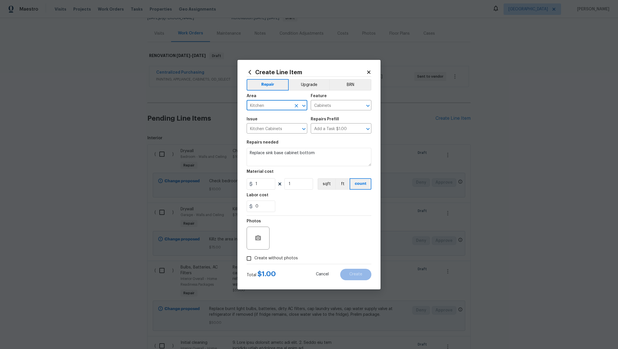
type input "Kitchen"
drag, startPoint x: 263, startPoint y: 184, endPoint x: 173, endPoint y: 166, distance: 91.9
click at [191, 173] on div "Create Line Item Repair Upgrade BRN Area Kitchen ​ Feature Cabinets ​ Issue Kit…" at bounding box center [309, 174] width 618 height 349
type input "40"
click at [332, 144] on div "Repairs needed" at bounding box center [309, 143] width 125 height 7
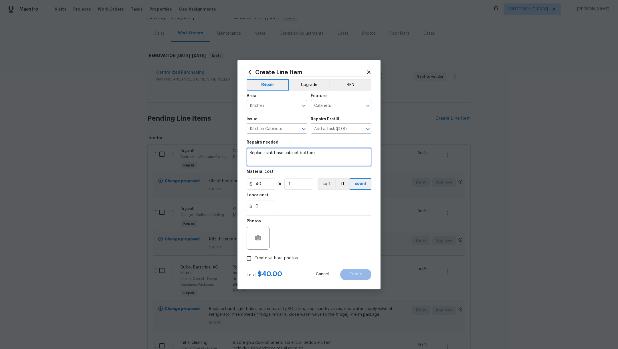
click at [323, 153] on textarea "Replace sink base cabinet bottom" at bounding box center [309, 157] width 125 height 18
type textarea "Replace sink base cabinet bottom and paint/stain"
click at [265, 257] on span "Create without photos" at bounding box center [275, 258] width 43 height 6
click at [254, 257] on input "Create without photos" at bounding box center [249, 258] width 11 height 11
checkbox input "true"
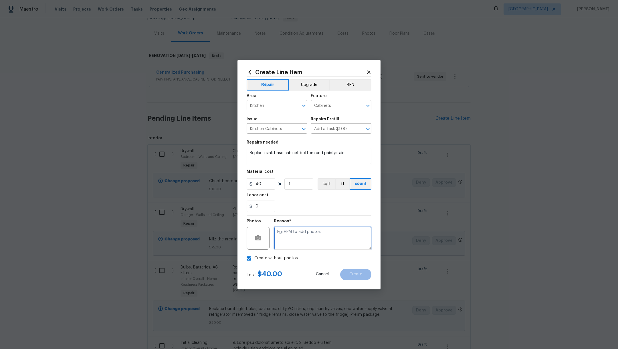
click at [312, 231] on textarea at bounding box center [322, 237] width 97 height 23
drag, startPoint x: 267, startPoint y: 182, endPoint x: 217, endPoint y: 182, distance: 49.8
click at [217, 182] on div "Create Line Item Repair Upgrade BRN Area Kitchen ​ Feature Cabinets ​ Issue Kit…" at bounding box center [309, 174] width 618 height 349
type input "50"
click at [310, 204] on div "0" at bounding box center [309, 205] width 125 height 11
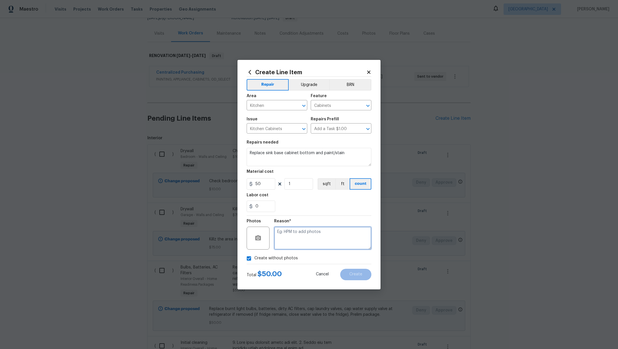
click at [314, 241] on textarea at bounding box center [322, 237] width 97 height 23
type textarea "."
click at [352, 274] on span "Create" at bounding box center [355, 274] width 13 height 4
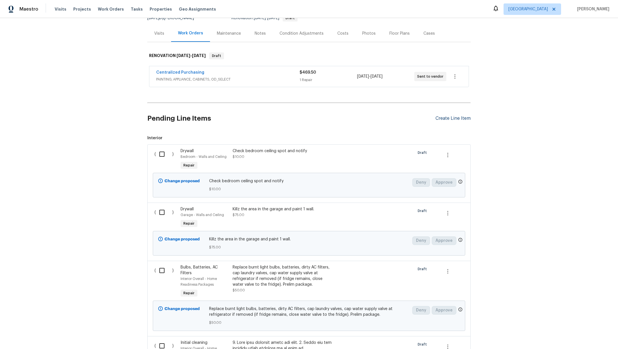
click at [447, 120] on div "Create Line Item" at bounding box center [453, 118] width 35 height 5
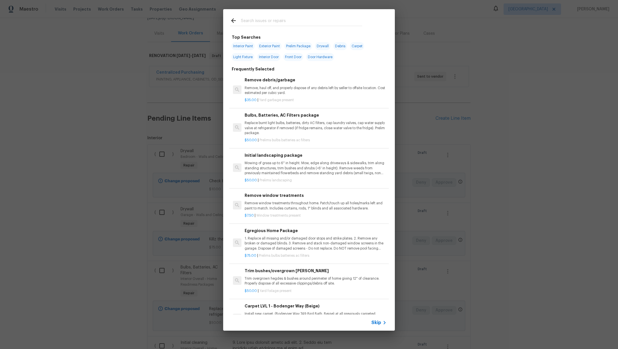
click at [267, 23] on input "text" at bounding box center [301, 21] width 121 height 9
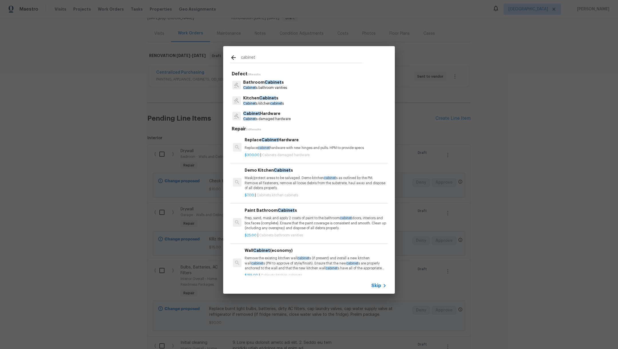
type input "cabinet"
click at [292, 88] on div "Bathroom Cabinet s Cabinet s bathroom vanities" at bounding box center [309, 84] width 158 height 15
click at [272, 86] on p "Cabinet s bathroom vanities" at bounding box center [265, 87] width 44 height 5
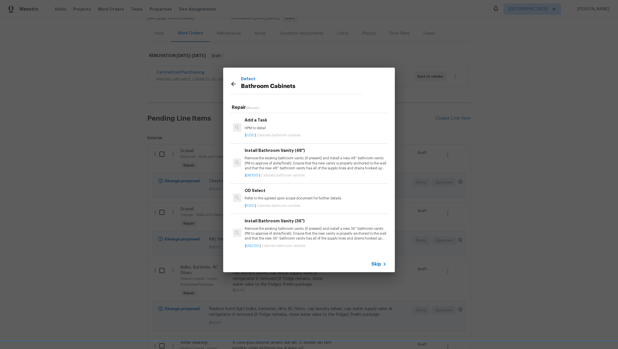
scroll to position [224, 0]
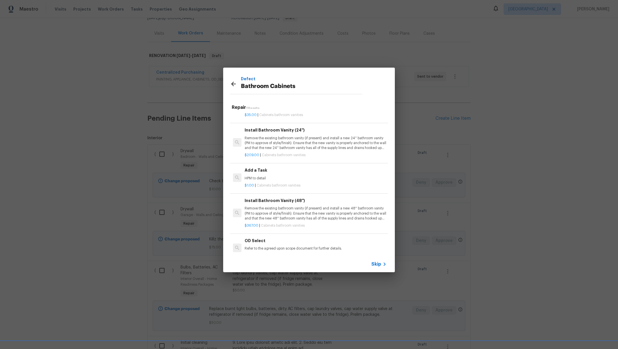
click at [296, 177] on p "HPM to detail" at bounding box center [316, 178] width 142 height 5
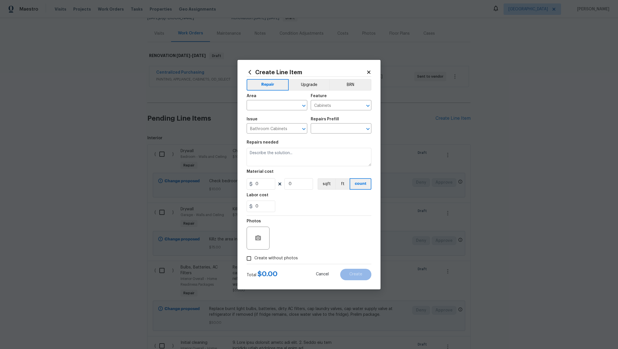
type input "Add a Task $1.00"
type textarea "HPM to detail"
type input "1"
drag, startPoint x: 285, startPoint y: 152, endPoint x: 153, endPoint y: 148, distance: 132.5
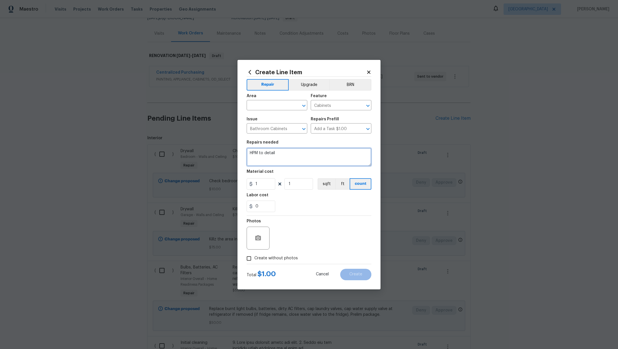
click at [153, 148] on div "Create Line Item Repair Upgrade BRN Area ​ Feature Cabinets ​ Issue Bathroom Ca…" at bounding box center [309, 174] width 618 height 349
click at [250, 153] on textarea "Paint vanity bottom." at bounding box center [309, 157] width 125 height 18
type textarea "Hallway bath. Paint vanity bottom."
click at [258, 103] on input "text" at bounding box center [269, 105] width 45 height 9
click at [264, 119] on li "Bathroom" at bounding box center [277, 118] width 61 height 9
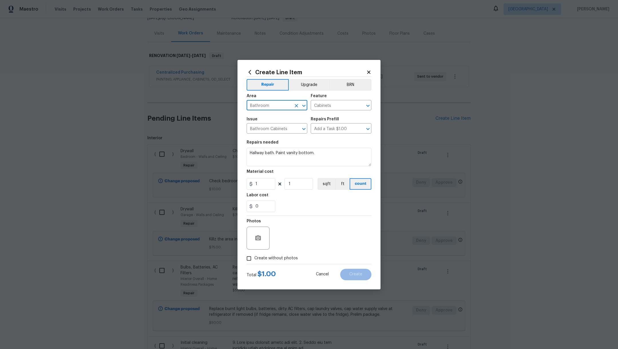
type input "Bathroom"
drag, startPoint x: 262, startPoint y: 181, endPoint x: 219, endPoint y: 180, distance: 42.9
click at [219, 180] on div "Create Line Item Repair Upgrade BRN Area Bathroom ​ Feature Cabinets ​ Issue Ba…" at bounding box center [309, 174] width 618 height 349
type input "25"
click at [302, 206] on div "0" at bounding box center [309, 205] width 125 height 11
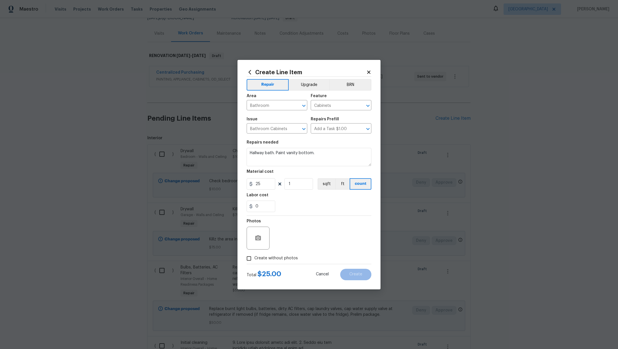
click at [280, 256] on span "Create without photos" at bounding box center [275, 258] width 43 height 6
click at [254, 256] on input "Create without photos" at bounding box center [249, 258] width 11 height 11
checkbox input "true"
click at [288, 247] on textarea at bounding box center [322, 237] width 97 height 23
type textarea ","
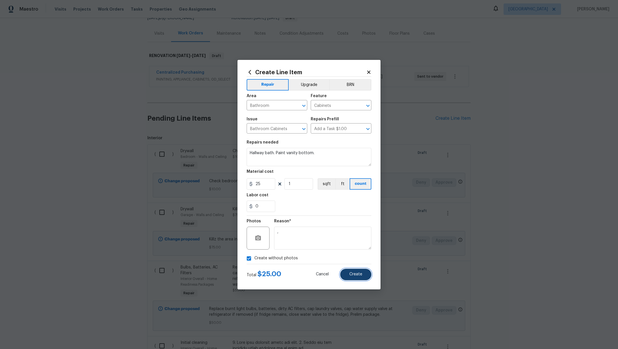
click at [355, 276] on span "Create" at bounding box center [355, 274] width 13 height 4
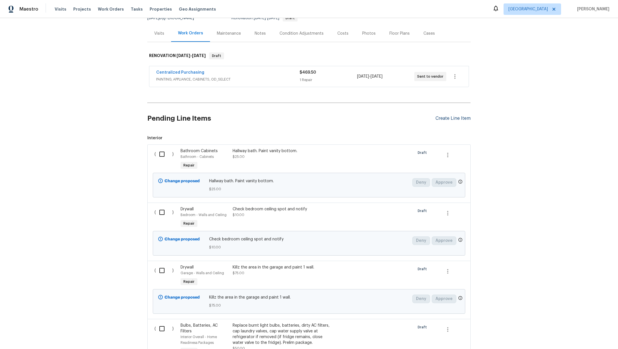
click at [440, 119] on div "Create Line Item" at bounding box center [453, 118] width 35 height 5
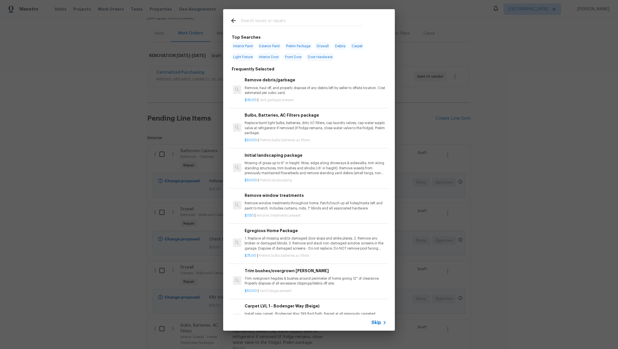
click at [249, 21] on input "text" at bounding box center [301, 21] width 121 height 9
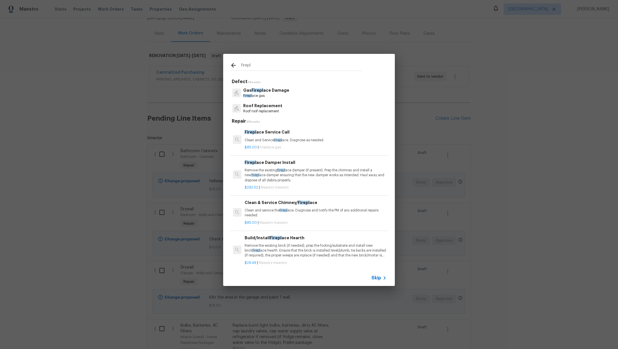
type input "firepl"
click at [270, 95] on p "Firepl ace gas" at bounding box center [266, 95] width 46 height 5
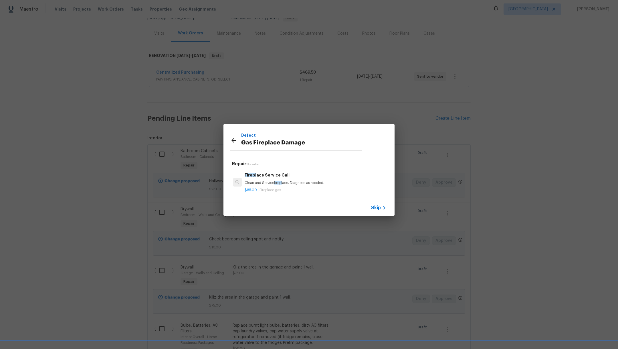
click at [381, 208] on icon at bounding box center [384, 207] width 7 height 7
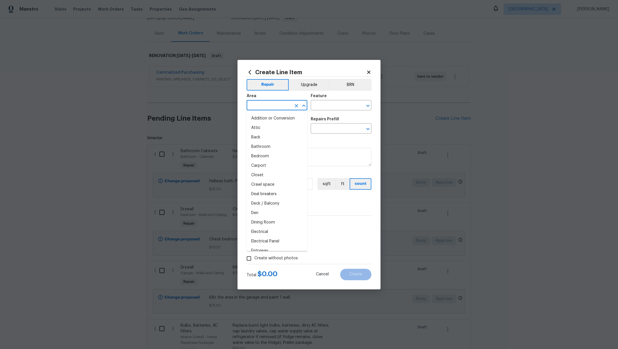
click at [265, 104] on input "text" at bounding box center [269, 105] width 45 height 9
click at [262, 117] on li "Living Room" at bounding box center [277, 118] width 61 height 9
type input "Living Room"
click at [324, 105] on input "text" at bounding box center [333, 105] width 45 height 9
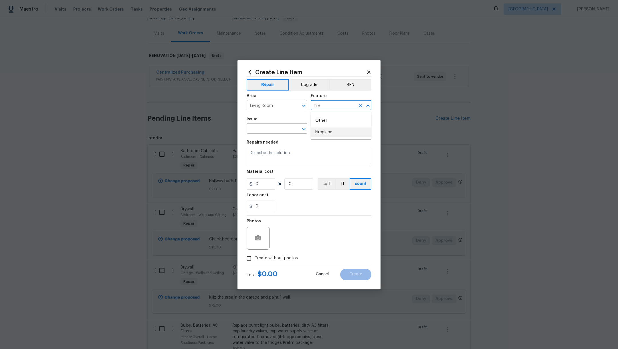
click at [329, 135] on li "Fireplace" at bounding box center [341, 131] width 61 height 9
type input "Fireplace"
click at [257, 130] on input "text" at bounding box center [269, 128] width 45 height 9
click at [264, 154] on li "Gas Fireplace Damage" at bounding box center [277, 155] width 61 height 9
type input "Gas Fireplace Damage"
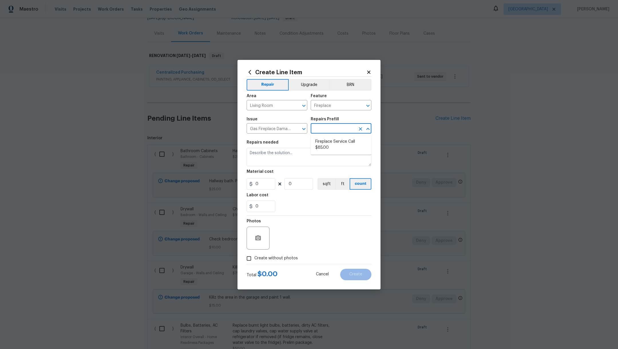
click at [313, 132] on input "text" at bounding box center [333, 128] width 45 height 9
click at [322, 149] on li "Fireplace Service Call $85.00" at bounding box center [341, 144] width 61 height 15
type input "Fireplace Service Call $85.00"
type textarea "Clean and Service fireplace. Diagnose as needed."
type input "85"
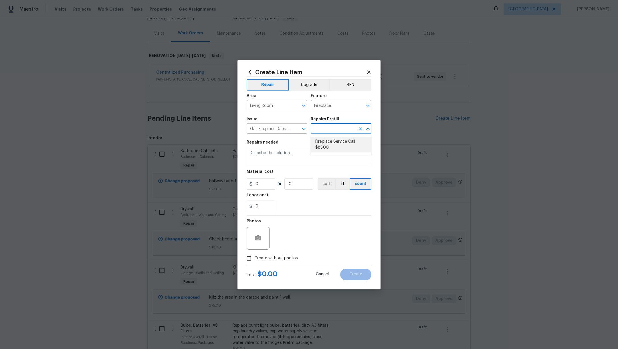
type input "1"
drag, startPoint x: 345, startPoint y: 154, endPoint x: 204, endPoint y: 153, distance: 140.8
click at [204, 153] on div "Create Line Item Repair Upgrade BRN Area Living Room ​ Feature Fireplace ​ Issu…" at bounding box center [309, 174] width 618 height 349
type textarea "Paint inside of the fireplace with black heat resistant paint."
drag, startPoint x: 255, startPoint y: 183, endPoint x: 172, endPoint y: 175, distance: 82.9
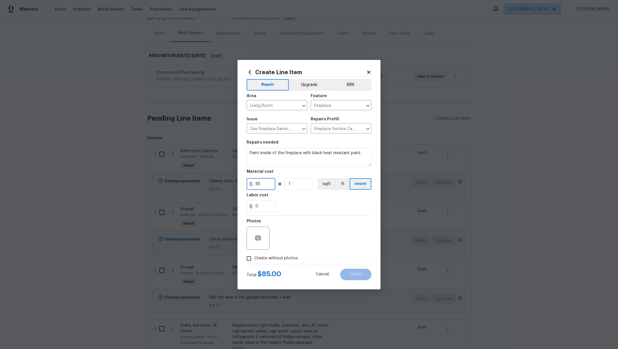
click at [177, 180] on div "Create Line Item Repair Upgrade BRN Area Living Room ​ Feature Fireplace ​ Issu…" at bounding box center [309, 174] width 618 height 349
type input "30"
click at [327, 200] on div "0" at bounding box center [309, 205] width 125 height 11
click at [269, 256] on span "Create without photos" at bounding box center [275, 258] width 43 height 6
click at [254, 256] on input "Create without photos" at bounding box center [249, 258] width 11 height 11
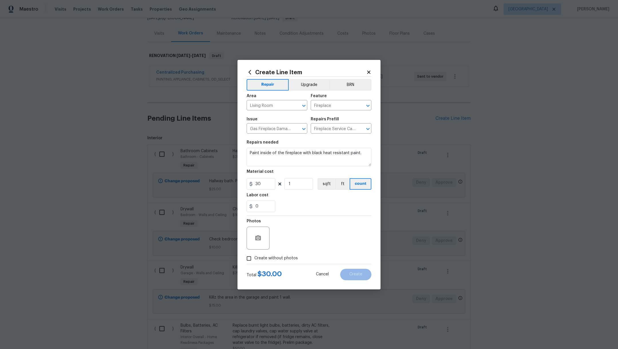
checkbox input "true"
click at [301, 228] on textarea at bounding box center [322, 237] width 97 height 23
type textarea ","
click at [348, 275] on button "Create" at bounding box center [355, 273] width 31 height 11
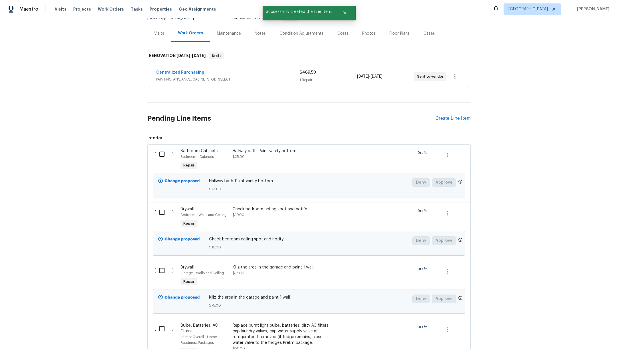
scroll to position [123, 0]
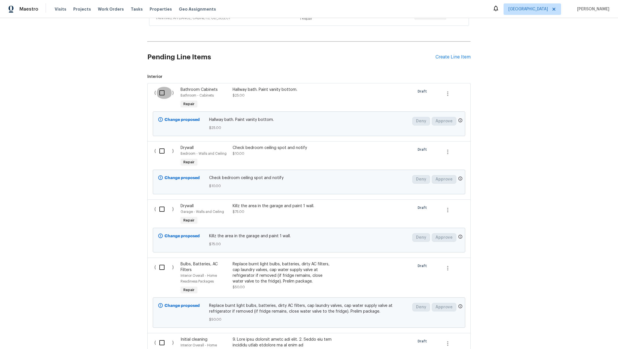
click at [160, 91] on input "checkbox" at bounding box center [164, 93] width 16 height 12
checkbox input "true"
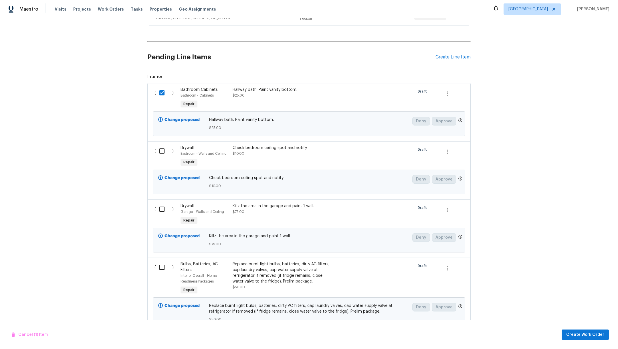
click at [159, 149] on input "checkbox" at bounding box center [164, 151] width 16 height 12
checkbox input "true"
click at [157, 210] on input "checkbox" at bounding box center [164, 209] width 16 height 12
checkbox input "true"
click at [159, 265] on input "checkbox" at bounding box center [164, 267] width 16 height 12
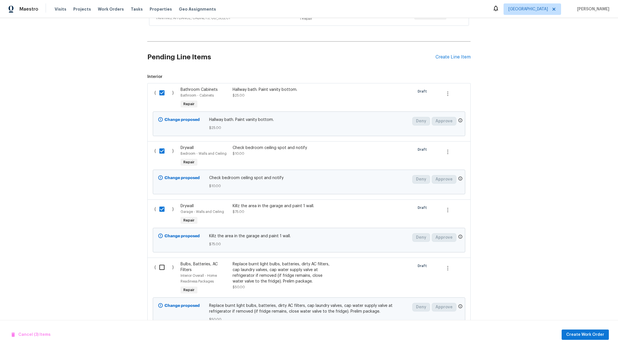
checkbox input "true"
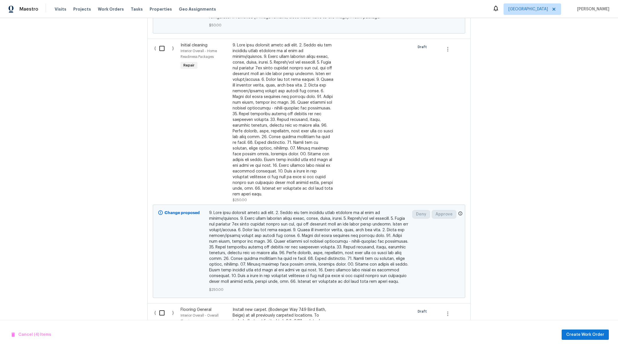
scroll to position [422, 0]
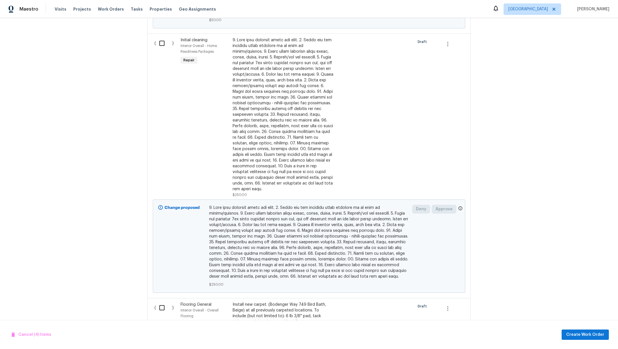
click at [160, 44] on input "checkbox" at bounding box center [164, 43] width 16 height 12
checkbox input "true"
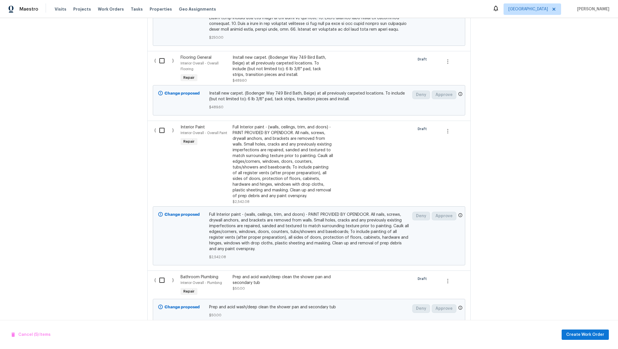
scroll to position [679, 0]
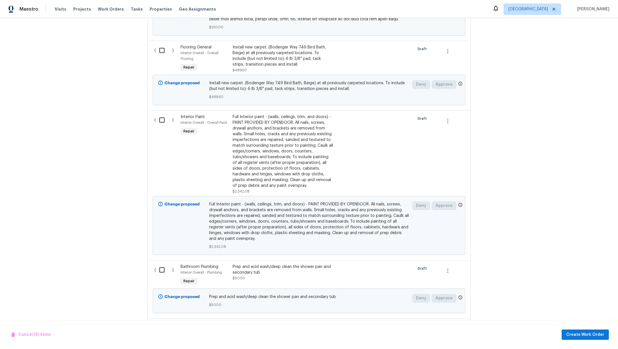
click at [158, 116] on input "checkbox" at bounding box center [164, 120] width 16 height 12
checkbox input "true"
click at [161, 264] on input "checkbox" at bounding box center [164, 270] width 16 height 12
checkbox input "true"
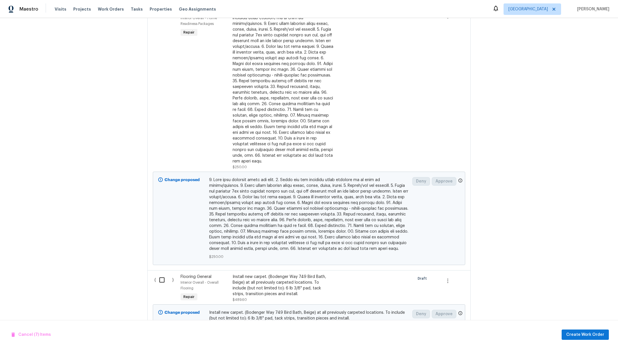
scroll to position [0, 0]
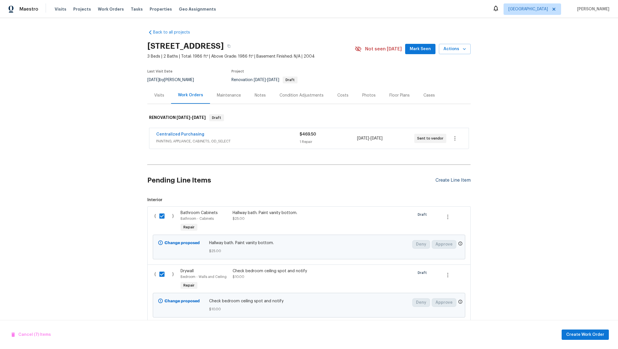
click at [445, 180] on div "Create Line Item" at bounding box center [453, 179] width 35 height 5
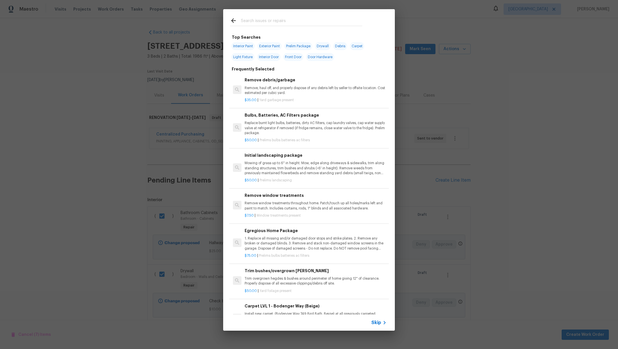
click at [272, 21] on input "text" at bounding box center [301, 21] width 121 height 9
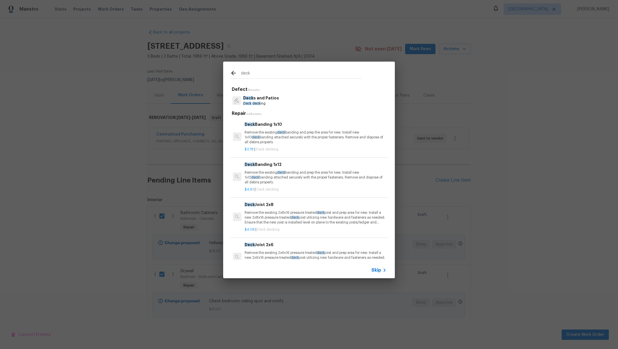
type input "deck"
click at [272, 100] on p "Deck s and Patios" at bounding box center [261, 98] width 36 height 6
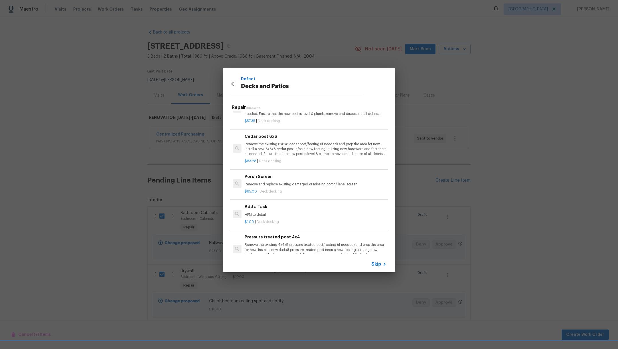
scroll to position [534, 0]
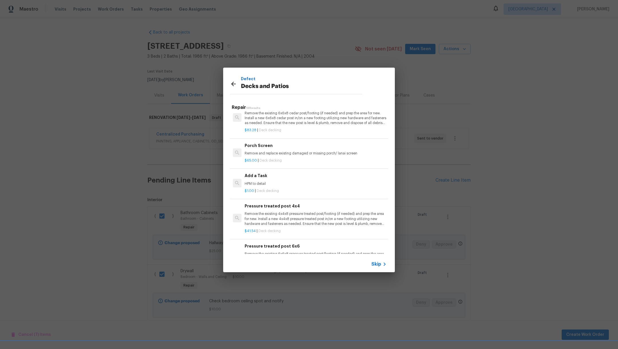
click at [313, 186] on div "$1.00 | Deck decking" at bounding box center [316, 189] width 142 height 7
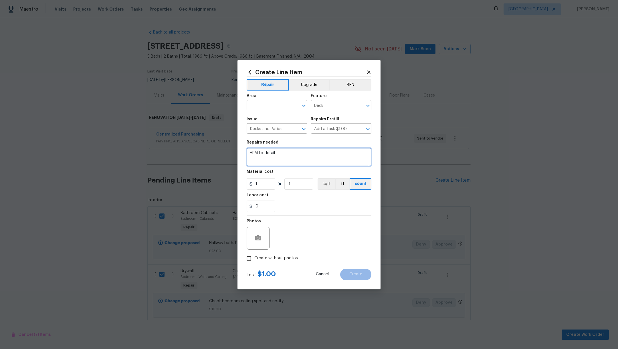
drag, startPoint x: 286, startPoint y: 156, endPoint x: 206, endPoint y: 141, distance: 80.9
click at [206, 141] on div "Create Line Item Repair Upgrade BRN Area ​ Feature Deck ​ Issue Decks and Patio…" at bounding box center [309, 174] width 618 height 349
type textarea "r"
click at [267, 157] on textarea "deck is sagging by the back door when stepping. Replace damaged boards" at bounding box center [309, 157] width 125 height 18
click at [307, 158] on textarea "deck is sagging by the back door when stepping. Replace damaged and curly boards" at bounding box center [309, 157] width 125 height 18
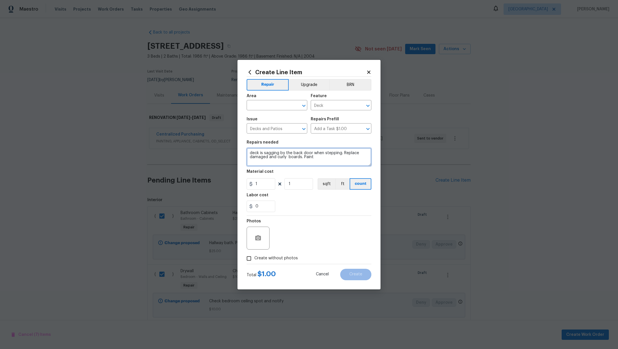
type textarea "deck is sagging by the back door when stepping. Replace damaged and curly board…"
click at [265, 186] on input "1" at bounding box center [261, 183] width 29 height 11
click at [336, 205] on div "0" at bounding box center [309, 205] width 125 height 11
drag, startPoint x: 267, startPoint y: 186, endPoint x: 219, endPoint y: 181, distance: 47.5
click at [222, 181] on div "Create Line Item Repair Upgrade BRN Area ​ Feature Deck ​ Issue Decks and Patio…" at bounding box center [309, 174] width 618 height 349
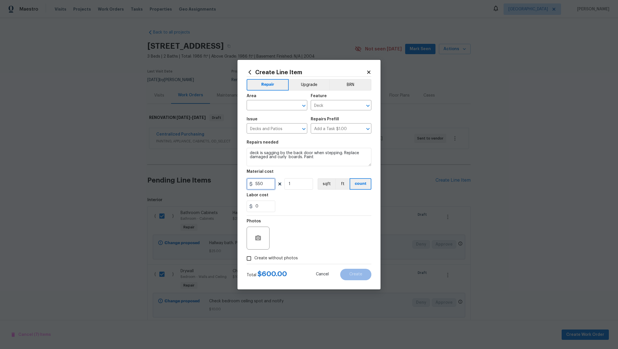
type input "550"
drag, startPoint x: 312, startPoint y: 206, endPoint x: 305, endPoint y: 214, distance: 10.6
click at [312, 206] on div "0" at bounding box center [309, 205] width 125 height 11
click at [252, 258] on input "Create without photos" at bounding box center [249, 258] width 11 height 11
checkbox input "true"
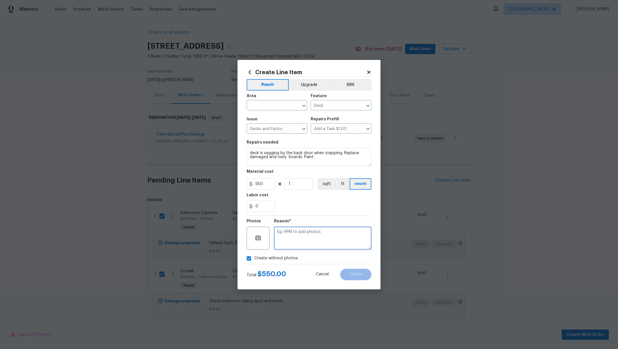
click at [303, 232] on textarea at bounding box center [322, 237] width 97 height 23
type textarea "."
click at [257, 102] on input "text" at bounding box center [269, 105] width 45 height 9
click at [268, 120] on li "Back" at bounding box center [277, 118] width 61 height 9
type input "Back"
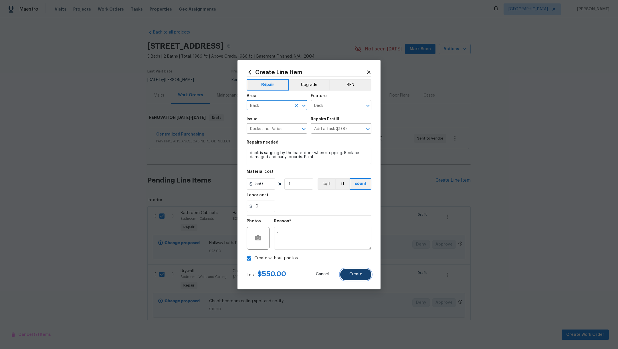
click at [354, 273] on span "Create" at bounding box center [355, 274] width 13 height 4
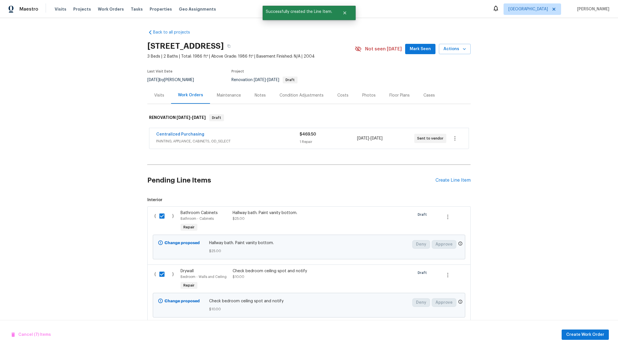
checkbox input "false"
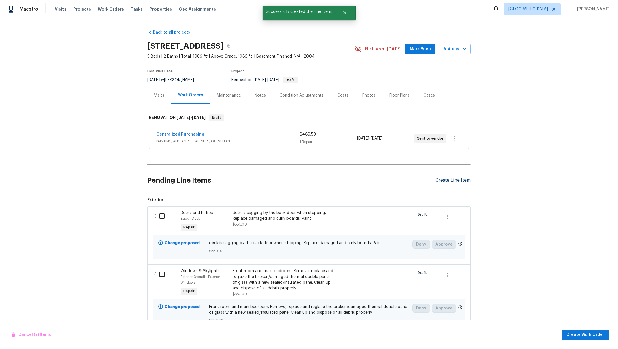
click at [436, 177] on div "Create Line Item" at bounding box center [453, 179] width 35 height 5
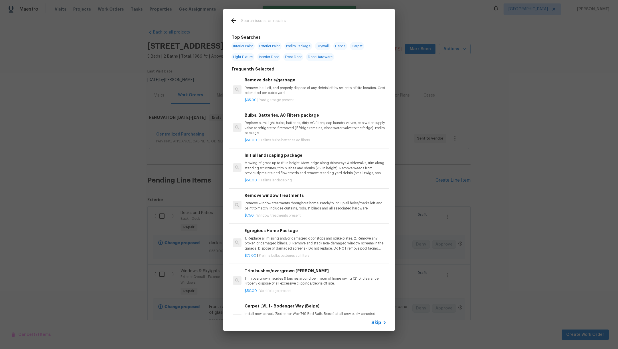
click at [265, 21] on input "text" at bounding box center [301, 21] width 121 height 9
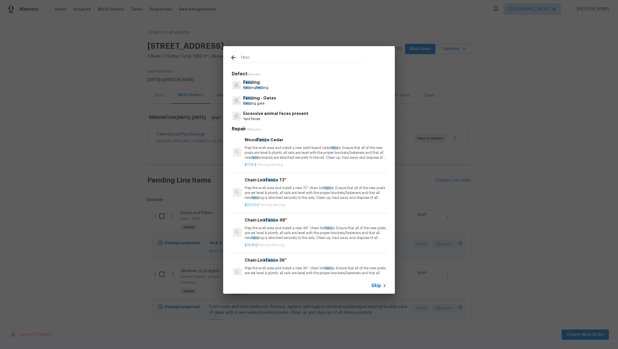
click at [263, 87] on span "fenc" at bounding box center [259, 87] width 7 height 3
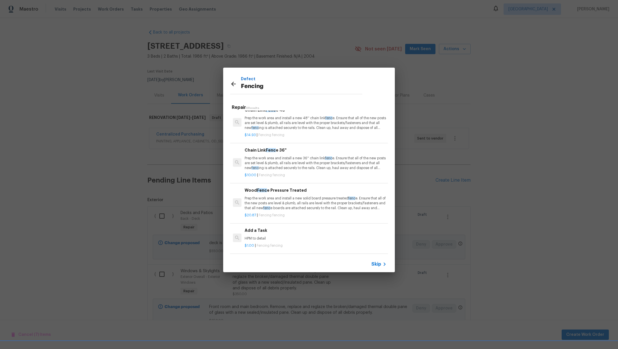
scroll to position [94, 0]
click at [320, 236] on p "HPM to detail" at bounding box center [316, 238] width 142 height 5
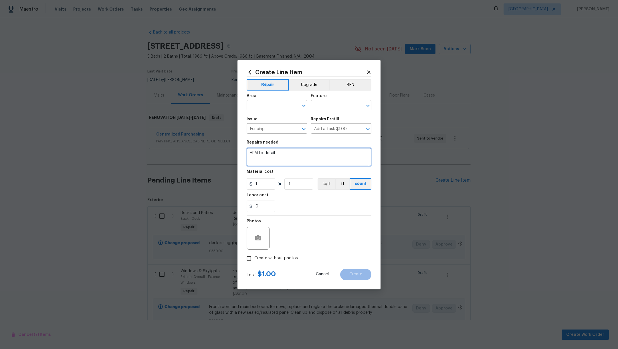
drag, startPoint x: 281, startPoint y: 155, endPoint x: 213, endPoint y: 148, distance: 68.1
click at [213, 148] on div "Create Line Item Repair Upgrade BRN Area ​ Feature ​ Issue Fencing ​ Repairs Pr…" at bounding box center [309, 174] width 618 height 349
drag, startPoint x: 268, startPoint y: 181, endPoint x: 118, endPoint y: 177, distance: 149.7
click at [130, 179] on div "Create Line Item Repair Upgrade BRN Area ​ Feature ​ Issue Fencing ​ Repairs Pr…" at bounding box center [309, 174] width 618 height 349
drag, startPoint x: 265, startPoint y: 185, endPoint x: 175, endPoint y: 189, distance: 89.7
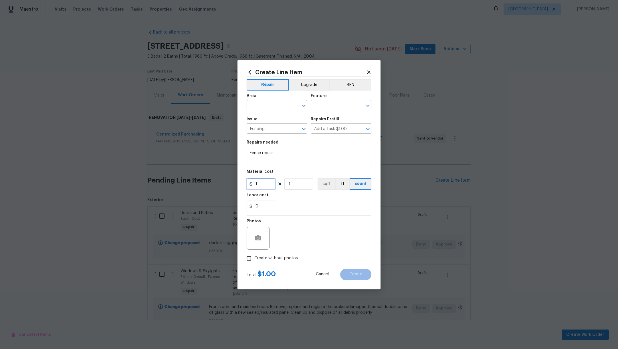
click at [175, 189] on div "Create Line Item Repair Upgrade BRN Area ​ Feature ​ Issue Fencing ​ Repairs Pr…" at bounding box center [309, 174] width 618 height 349
drag, startPoint x: 276, startPoint y: 184, endPoint x: 240, endPoint y: 187, distance: 35.3
click at [240, 187] on div "Create Line Item Repair Upgrade BRN Area ​ Feature ​ Issue Fencing ​ Repairs Pr…" at bounding box center [308, 174] width 143 height 229
click at [268, 186] on input "1250" at bounding box center [261, 183] width 29 height 11
drag, startPoint x: 273, startPoint y: 180, endPoint x: 256, endPoint y: 181, distance: 16.3
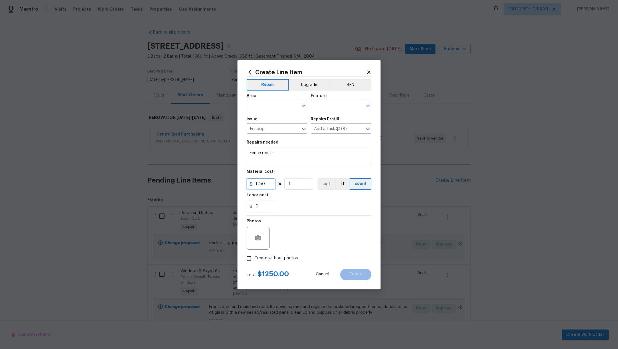
click at [256, 181] on input "1250" at bounding box center [261, 183] width 29 height 11
drag, startPoint x: 268, startPoint y: 186, endPoint x: 241, endPoint y: 185, distance: 27.5
click at [241, 185] on div "Create Line Item Repair Upgrade BRN Area ​ Feature ​ Issue Fencing ​ Repairs Pr…" at bounding box center [308, 174] width 143 height 229
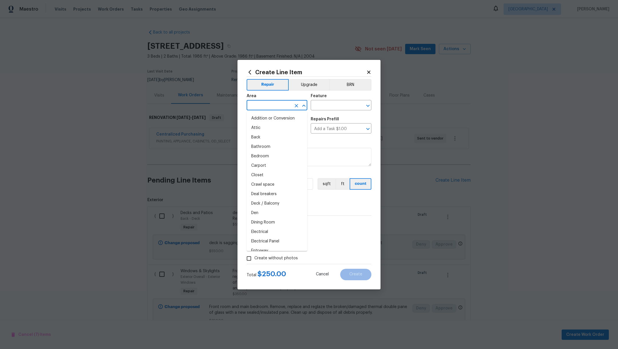
click at [264, 103] on input "text" at bounding box center [269, 105] width 45 height 9
click at [268, 120] on li "Exterior Overall" at bounding box center [277, 118] width 61 height 9
click at [321, 106] on input "text" at bounding box center [333, 105] width 45 height 9
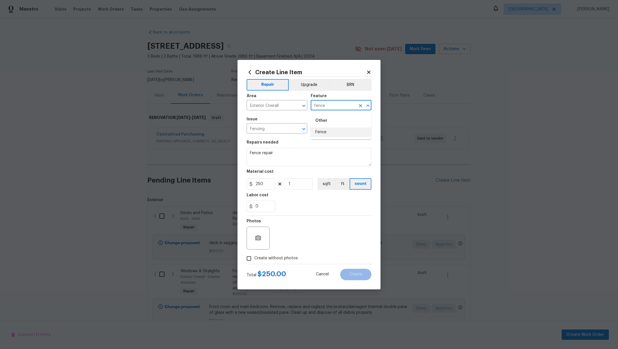
click at [326, 133] on li "Fence" at bounding box center [341, 131] width 61 height 9
click at [255, 260] on span "Create without photos" at bounding box center [275, 258] width 43 height 6
click at [254, 260] on input "Create without photos" at bounding box center [249, 258] width 11 height 11
click at [298, 250] on div "Reason*" at bounding box center [322, 233] width 97 height 37
click at [300, 242] on textarea at bounding box center [322, 237] width 97 height 23
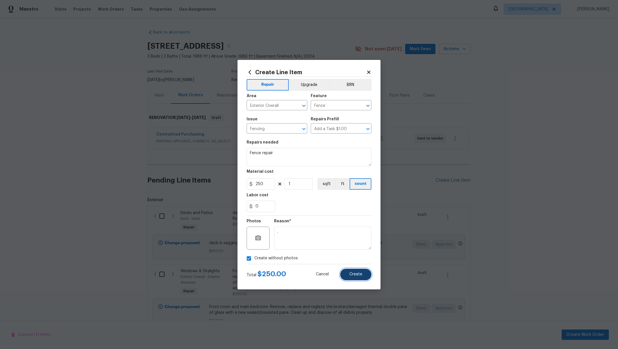
click at [350, 272] on span "Create" at bounding box center [355, 274] width 13 height 4
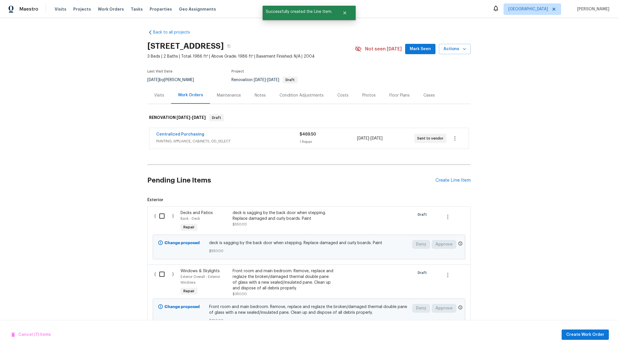
click at [158, 216] on input "checkbox" at bounding box center [164, 216] width 16 height 12
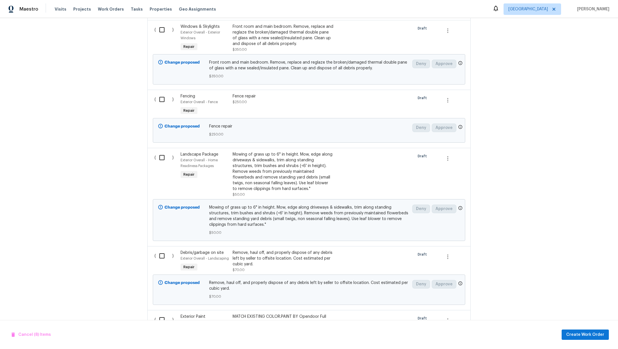
scroll to position [248, 0]
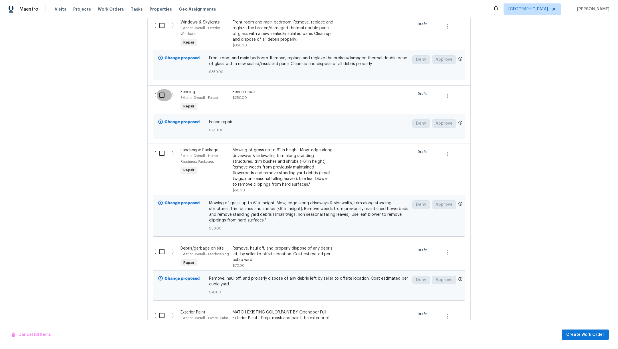
click at [158, 96] on input "checkbox" at bounding box center [164, 95] width 16 height 12
click at [158, 158] on input "checkbox" at bounding box center [164, 153] width 16 height 12
click at [159, 250] on input "checkbox" at bounding box center [164, 251] width 16 height 12
click at [159, 314] on input "checkbox" at bounding box center [164, 315] width 16 height 12
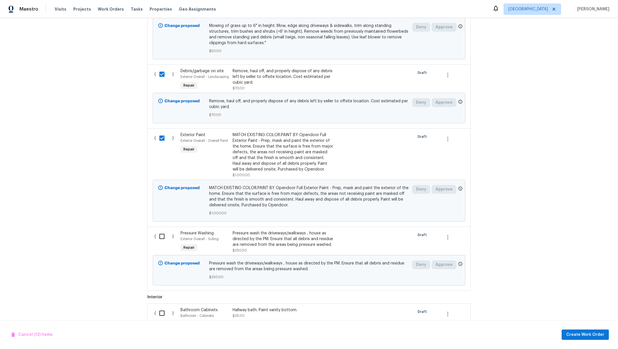
scroll to position [451, 0]
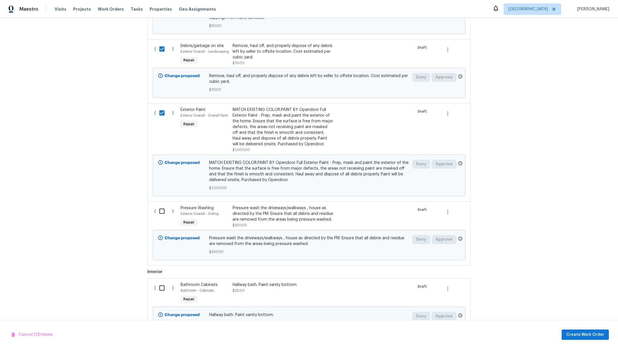
click at [158, 114] on input "checkbox" at bounding box center [164, 113] width 16 height 12
click at [159, 213] on input "checkbox" at bounding box center [164, 211] width 16 height 12
click at [161, 291] on input "checkbox" at bounding box center [164, 288] width 16 height 12
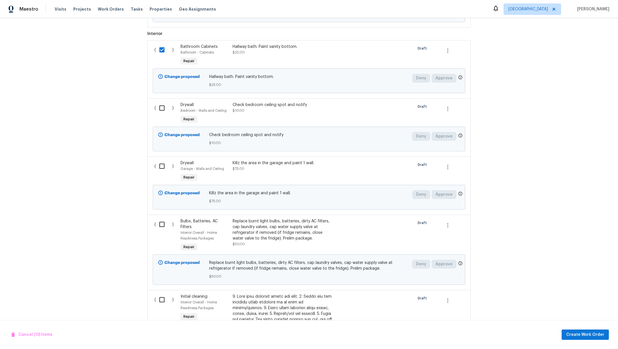
scroll to position [733, 0]
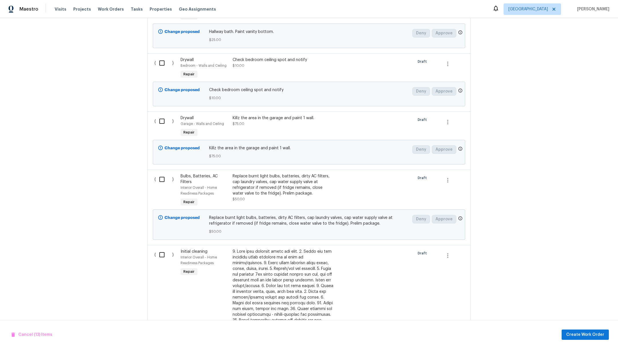
click at [157, 65] on input "checkbox" at bounding box center [164, 63] width 16 height 12
click at [158, 121] on input "checkbox" at bounding box center [164, 121] width 16 height 12
click at [158, 174] on input "checkbox" at bounding box center [164, 179] width 16 height 12
click at [159, 261] on div "( )" at bounding box center [166, 329] width 26 height 164
click at [159, 255] on input "checkbox" at bounding box center [164, 254] width 16 height 12
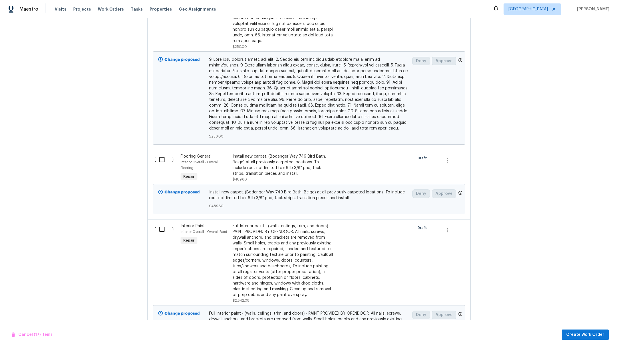
scroll to position [1102, 0]
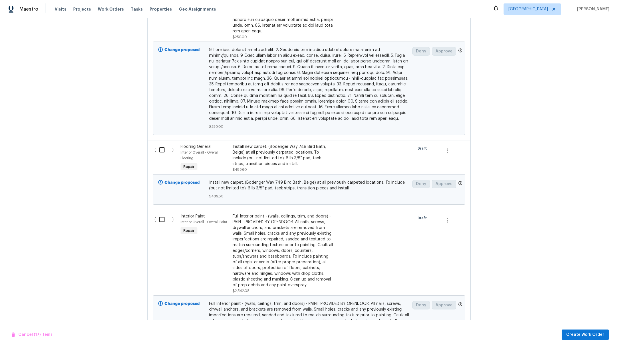
click at [163, 213] on input "checkbox" at bounding box center [164, 219] width 16 height 12
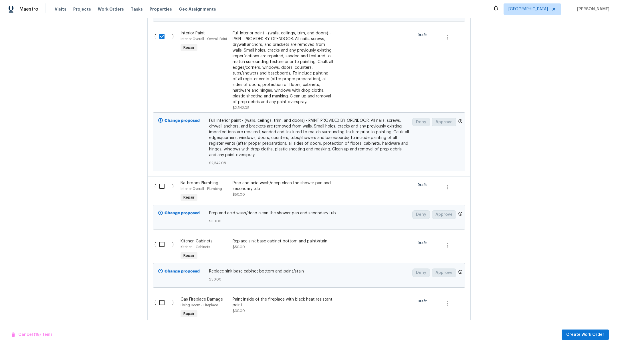
scroll to position [1327, 0]
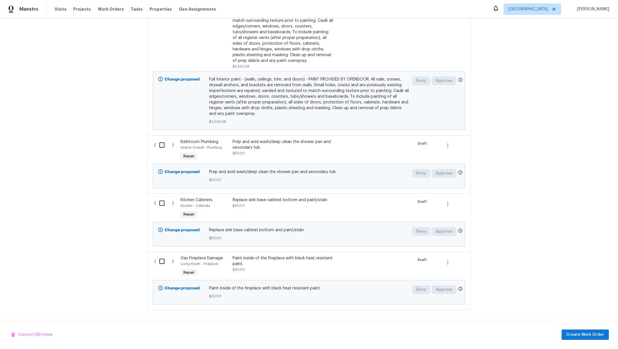
click at [162, 143] on input "checkbox" at bounding box center [164, 145] width 16 height 12
click at [163, 197] on input "checkbox" at bounding box center [164, 203] width 16 height 12
click at [164, 255] on input "checkbox" at bounding box center [164, 261] width 16 height 12
click at [585, 334] on span "Create Work Order" at bounding box center [585, 334] width 38 height 7
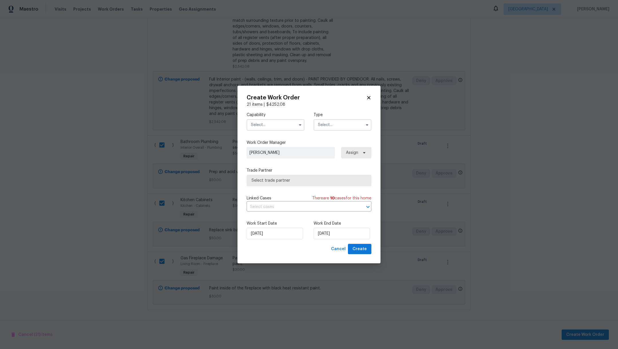
click at [267, 125] on input "text" at bounding box center [276, 124] width 58 height 11
click at [285, 172] on span "General Contractor" at bounding box center [271, 170] width 37 height 4
click at [336, 125] on input "text" at bounding box center [343, 124] width 58 height 11
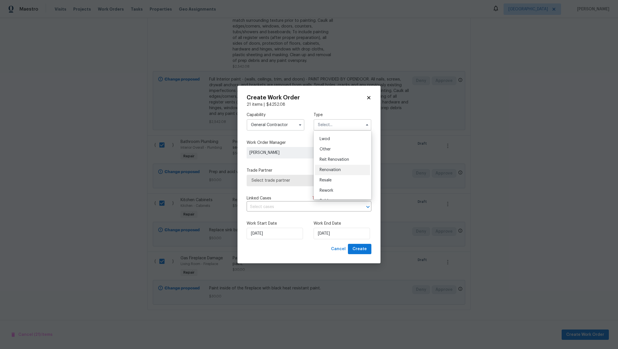
click at [349, 170] on div "Renovation" at bounding box center [342, 170] width 55 height 10
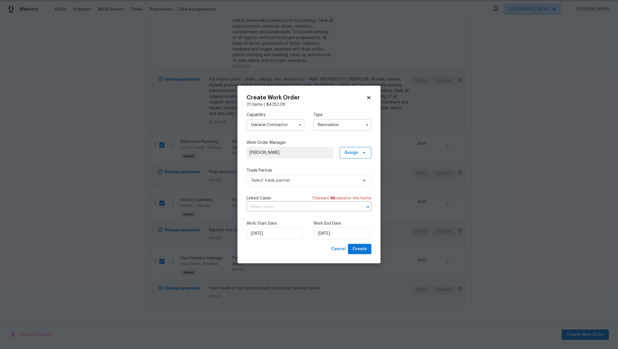
scroll to position [0, 0]
click at [306, 182] on span "Select trade partner" at bounding box center [305, 180] width 107 height 6
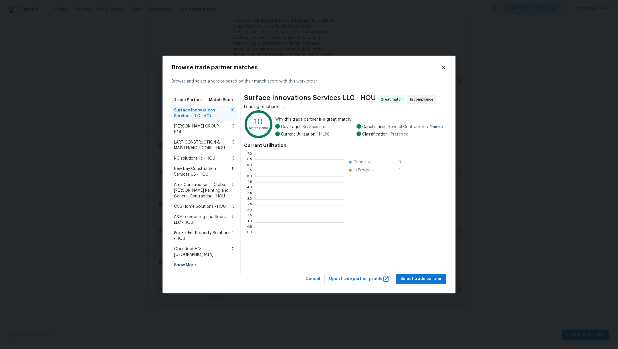
scroll to position [74, 83]
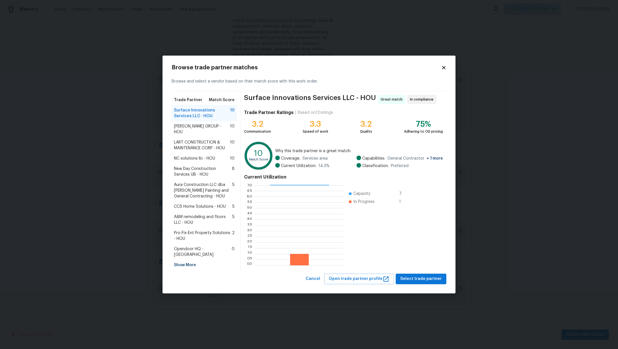
click at [208, 128] on span "BARAKEL VENZ GROUP - HOU" at bounding box center [202, 128] width 56 height 11
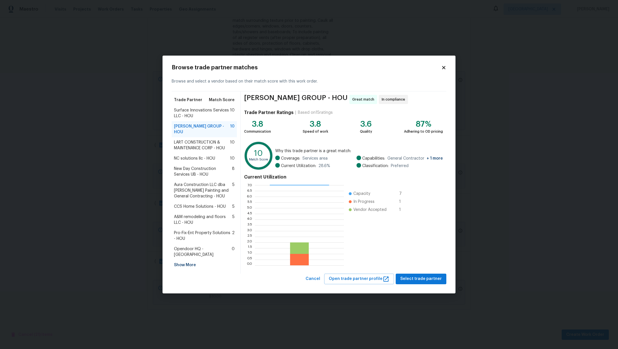
click at [205, 145] on span "LART CONSTRUCTION & MAINTENANCE CORP - HOU" at bounding box center [202, 144] width 56 height 11
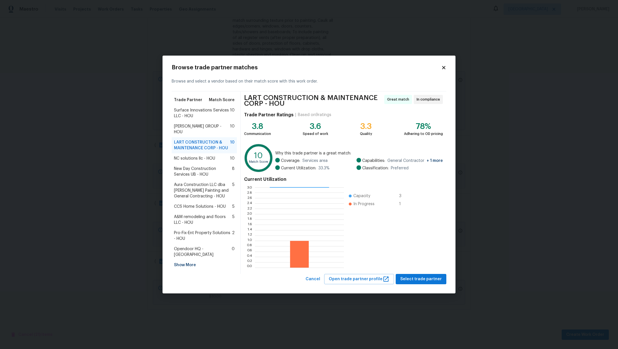
click at [199, 155] on span "NC solutions llc - HOU" at bounding box center [194, 158] width 41 height 6
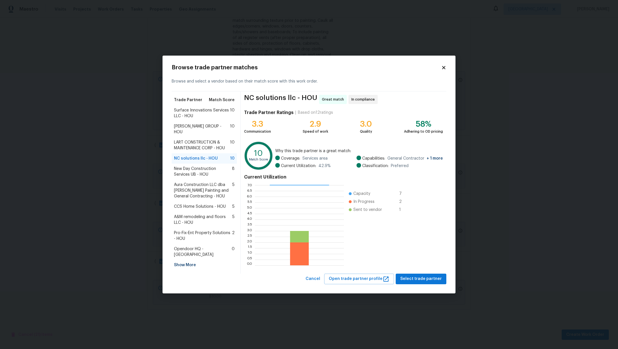
click at [201, 166] on span "New Day Construction Services UB - HOU" at bounding box center [203, 171] width 58 height 11
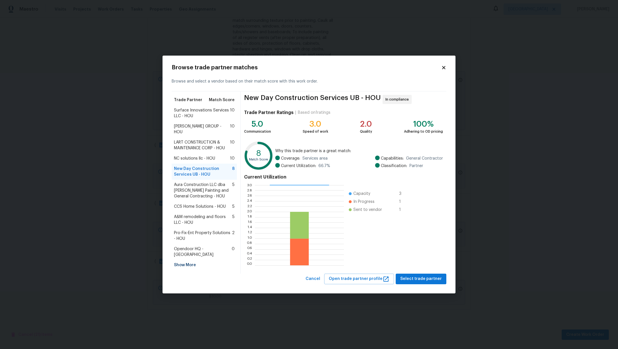
click at [201, 185] on span "Aura Construction LLC dba Logan's Painting and General Contracting - HOU" at bounding box center [203, 190] width 58 height 17
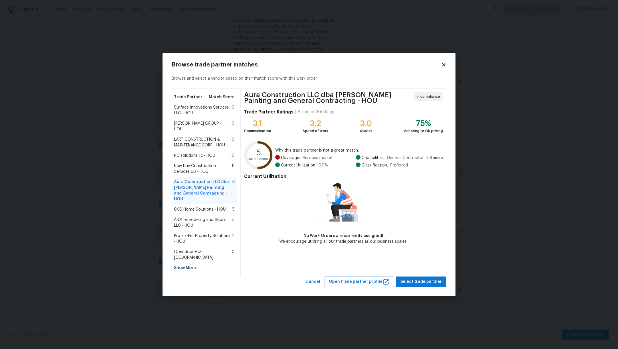
click at [200, 207] on span "CCS Home Solutions - HOU" at bounding box center [200, 209] width 52 height 6
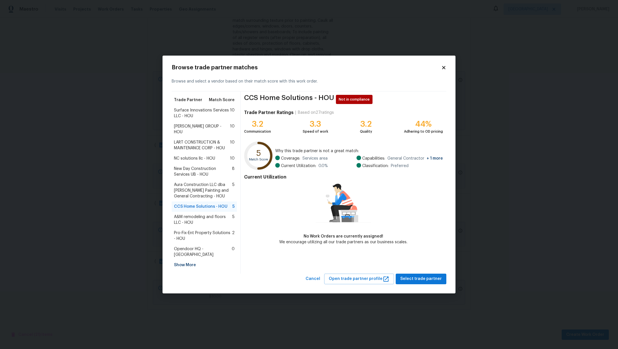
click at [206, 222] on span "A&M remodeling and floors LLC - HOU" at bounding box center [203, 219] width 58 height 11
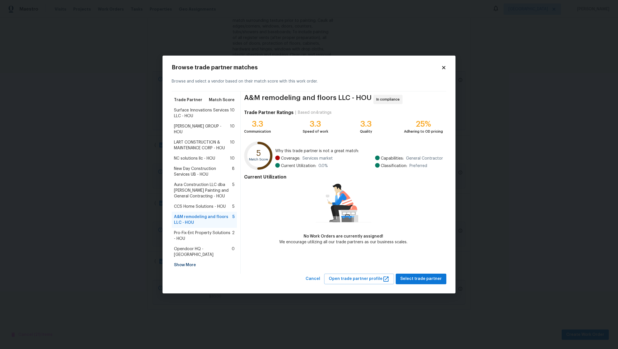
click at [201, 112] on div "Surface Innovations Services LLC - HOU 10" at bounding box center [204, 113] width 65 height 16
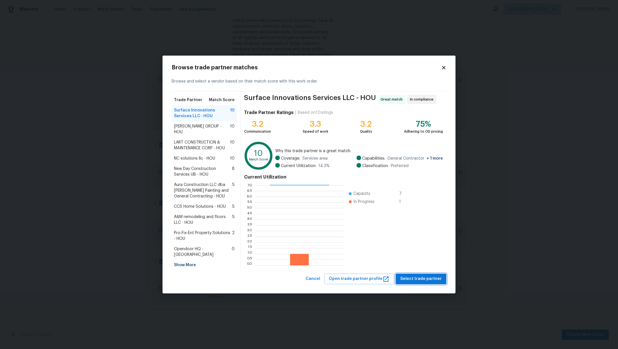
click at [433, 278] on span "Select trade partner" at bounding box center [420, 278] width 41 height 7
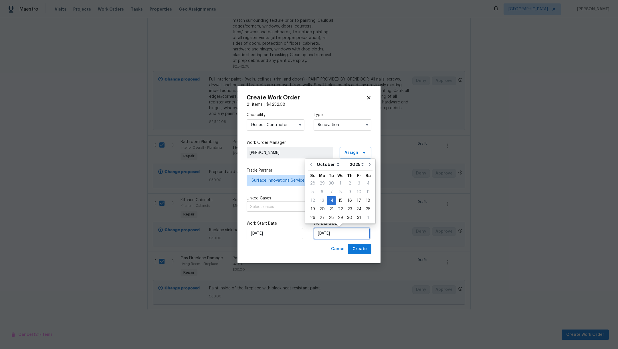
click at [352, 233] on input "10/14/2025" at bounding box center [342, 232] width 56 height 11
click at [322, 210] on div "20" at bounding box center [321, 209] width 9 height 8
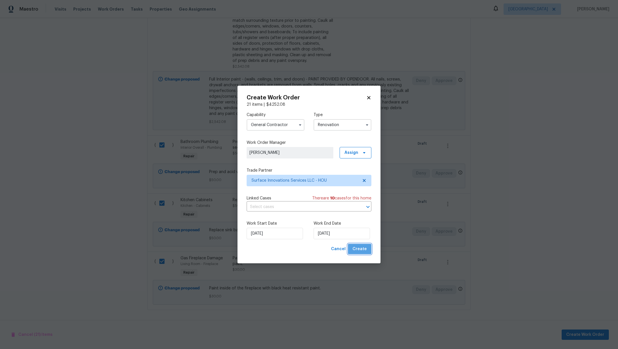
click at [362, 250] on span "Create" at bounding box center [360, 248] width 14 height 7
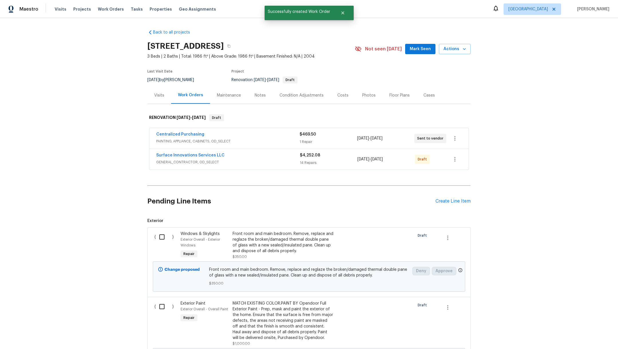
drag, startPoint x: 618, startPoint y: 130, endPoint x: 618, endPoint y: 212, distance: 82.1
click at [618, 212] on div "Back to all projects 18810 Appletree Ridge Rd, Houston, TX 77084 3 Beds | 2 Bat…" at bounding box center [309, 183] width 618 height 330
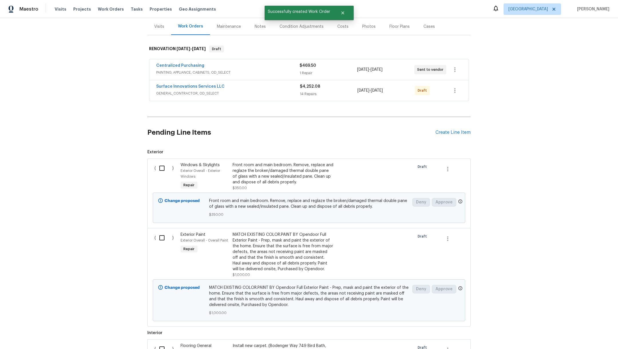
click at [164, 174] on div "( )" at bounding box center [166, 176] width 26 height 32
click at [158, 167] on input "checkbox" at bounding box center [164, 168] width 16 height 12
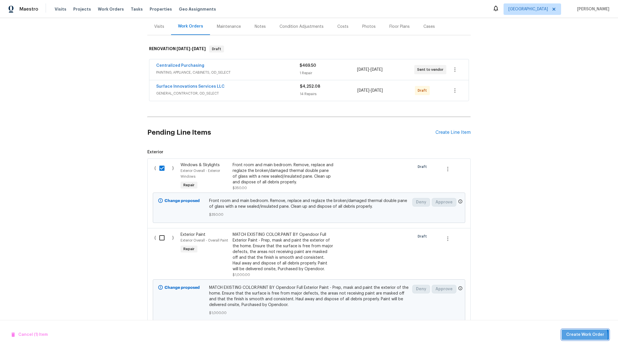
click at [578, 336] on span "Create Work Order" at bounding box center [585, 334] width 38 height 7
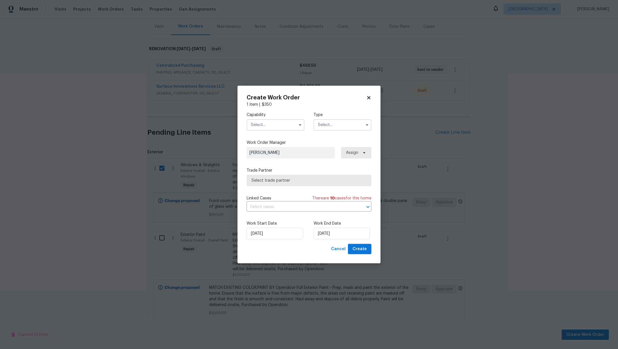
click at [272, 125] on input "text" at bounding box center [276, 124] width 58 height 11
click at [282, 135] on div "Glass Window" at bounding box center [275, 130] width 55 height 10
click at [333, 127] on input "text" at bounding box center [343, 124] width 58 height 11
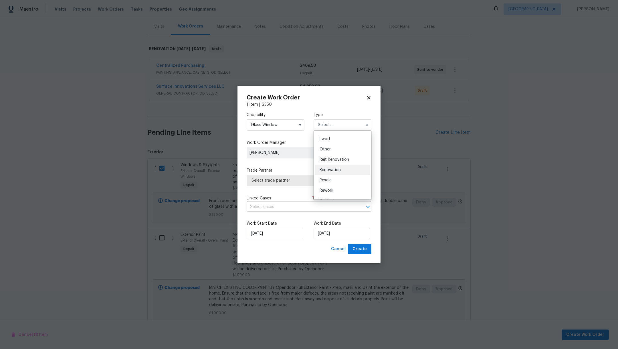
click at [349, 173] on div "Renovation" at bounding box center [342, 170] width 55 height 10
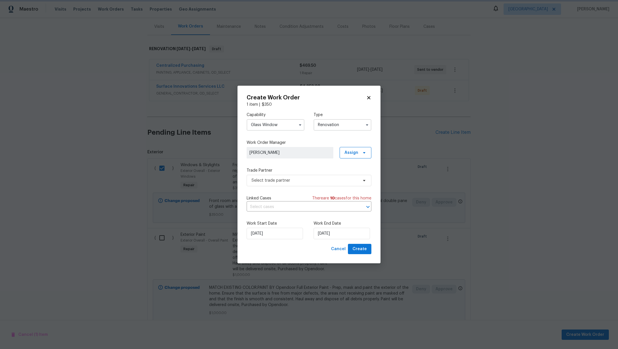
scroll to position [0, 0]
click at [310, 182] on span "Select trade partner" at bounding box center [305, 180] width 107 height 6
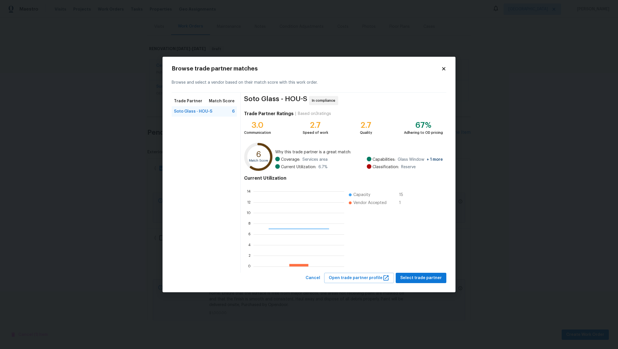
scroll to position [74, 84]
click at [429, 279] on span "Select trade partner" at bounding box center [420, 277] width 41 height 7
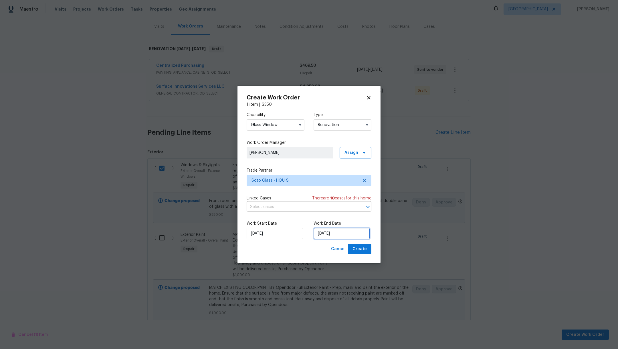
click at [355, 235] on input "10/14/2025" at bounding box center [342, 232] width 56 height 11
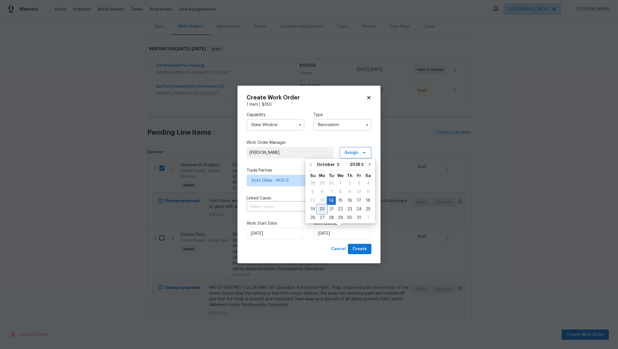
click at [322, 207] on div "20" at bounding box center [321, 209] width 9 height 8
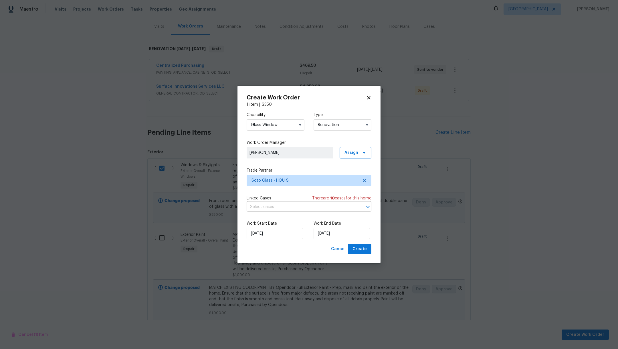
click at [363, 254] on div "Create Work Order 1 item | $ 350 Capability Glass Window Type Renovation Work O…" at bounding box center [308, 175] width 143 height 178
click at [363, 252] on button "Create" at bounding box center [359, 249] width 23 height 11
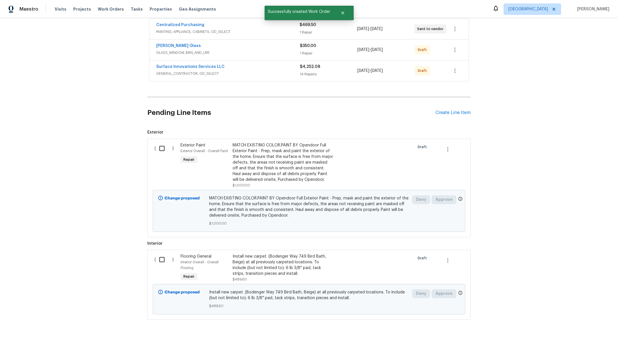
scroll to position [125, 0]
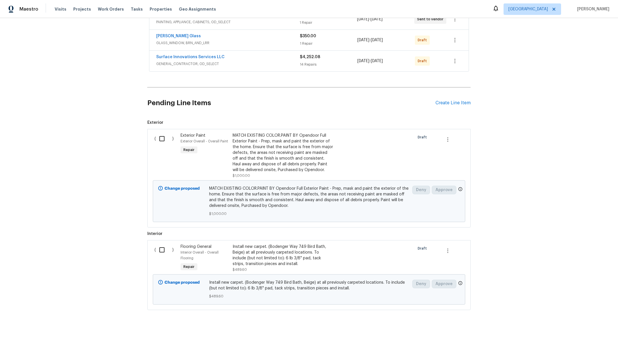
click at [163, 244] on input "checkbox" at bounding box center [164, 250] width 16 height 12
click at [577, 333] on span "Create Work Order" at bounding box center [585, 334] width 38 height 7
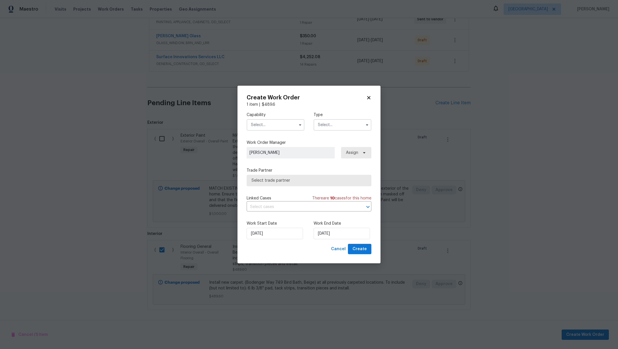
click at [271, 122] on input "text" at bounding box center [276, 124] width 58 height 11
click at [282, 184] on div "Flooring" at bounding box center [275, 179] width 55 height 10
click at [331, 126] on input "text" at bounding box center [343, 124] width 58 height 11
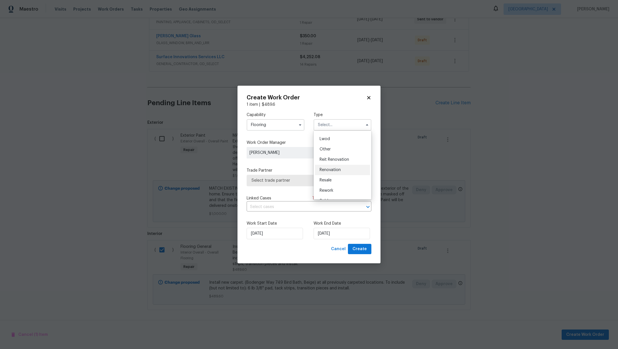
click at [352, 172] on div "Renovation" at bounding box center [342, 170] width 55 height 10
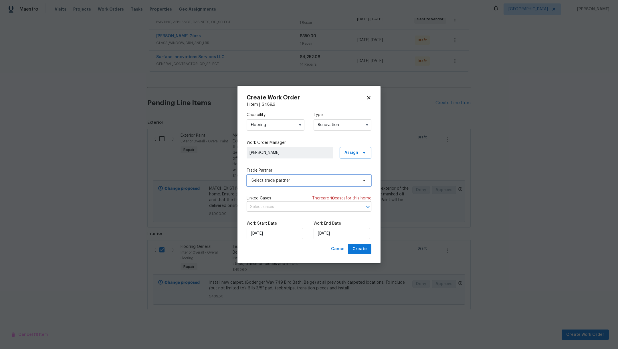
click at [328, 181] on span "Select trade partner" at bounding box center [305, 180] width 107 height 6
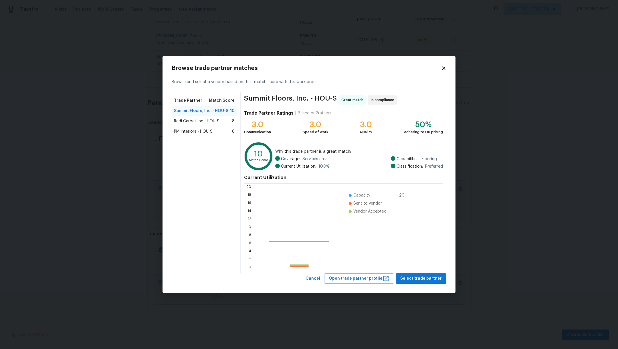
scroll to position [74, 84]
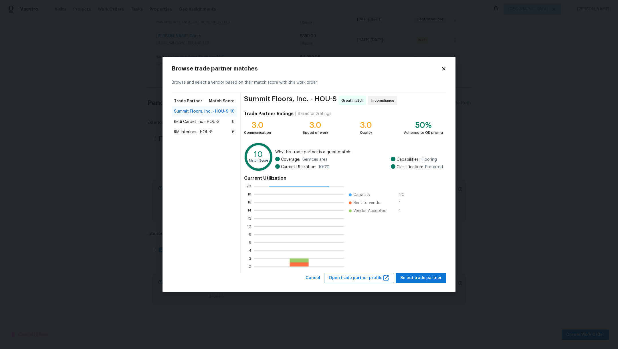
click at [201, 123] on span "Redi Carpet Inc - HOU-S" at bounding box center [196, 122] width 45 height 6
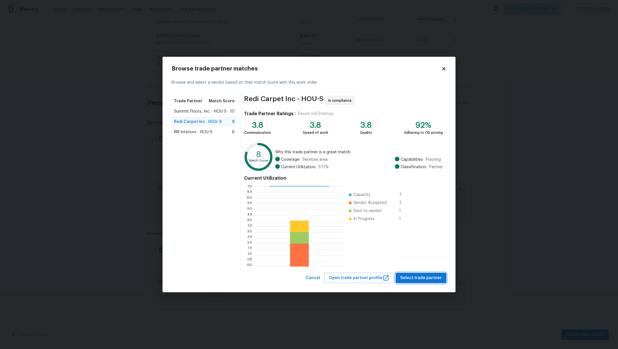
click at [428, 279] on span "Select trade partner" at bounding box center [420, 277] width 41 height 7
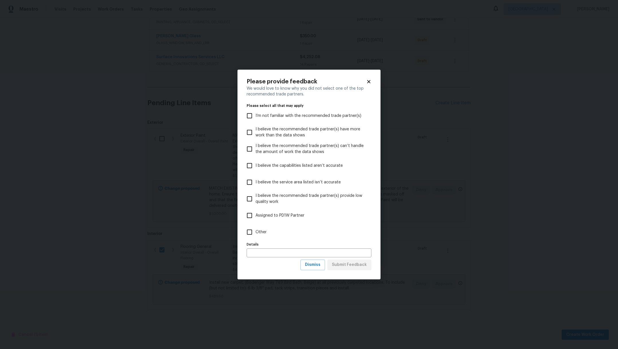
click at [259, 231] on span "Other" at bounding box center [261, 232] width 11 height 6
click at [256, 231] on input "Other" at bounding box center [250, 232] width 12 height 12
click at [353, 264] on span "Submit Feedback" at bounding box center [349, 264] width 35 height 7
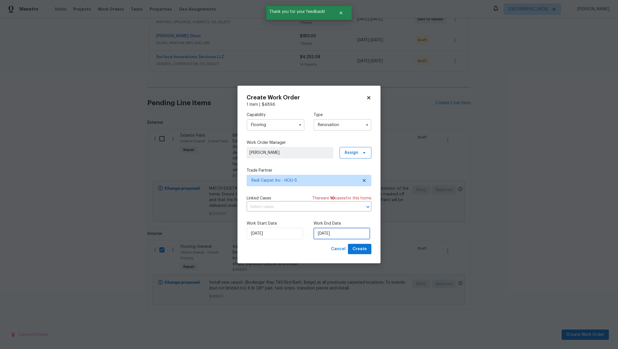
click at [345, 236] on input "10/14/2025" at bounding box center [342, 232] width 56 height 11
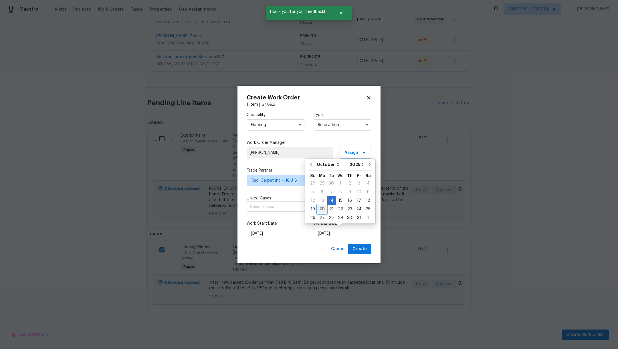
click at [324, 211] on div "20" at bounding box center [321, 209] width 9 height 8
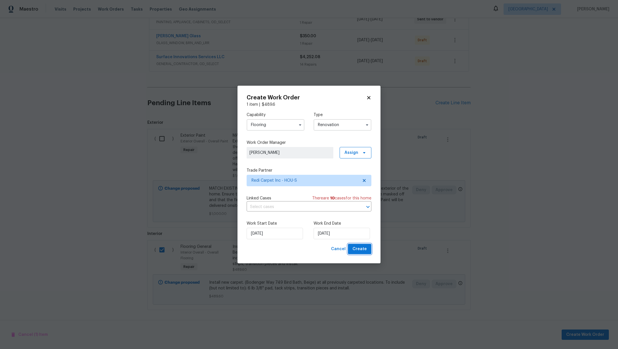
click at [366, 246] on span "Create" at bounding box center [360, 248] width 14 height 7
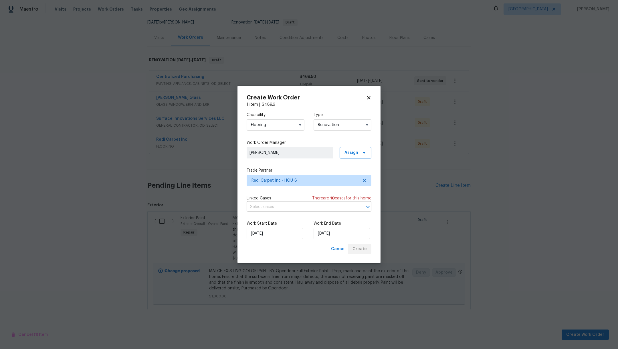
scroll to position [63, 0]
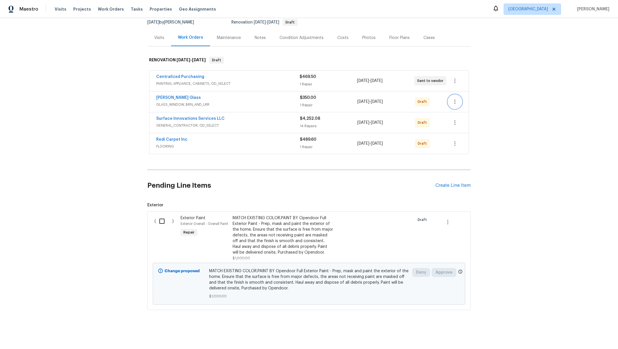
click at [454, 99] on icon "button" at bounding box center [454, 101] width 1 height 5
drag, startPoint x: 617, startPoint y: 112, endPoint x: 615, endPoint y: 76, distance: 36.1
click at [615, 76] on div at bounding box center [309, 174] width 618 height 349
click at [454, 99] on icon "button" at bounding box center [454, 101] width 1 height 5
click at [453, 113] on li "Edit" at bounding box center [477, 114] width 64 height 9
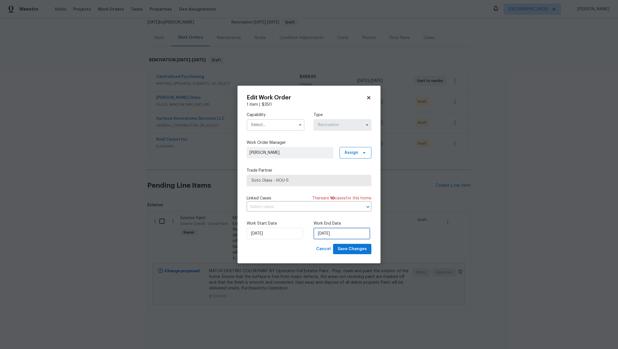
click at [334, 232] on input "10/20/2025" at bounding box center [342, 232] width 56 height 11
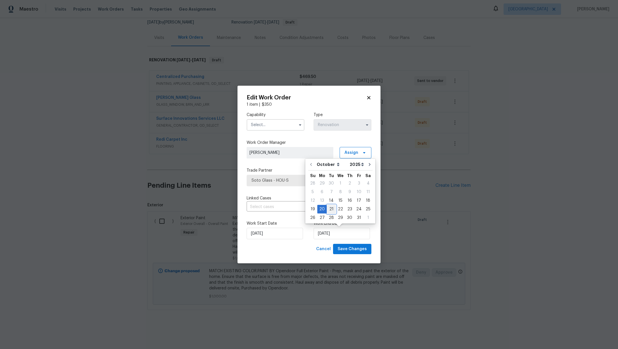
click at [332, 209] on div "21" at bounding box center [331, 209] width 9 height 8
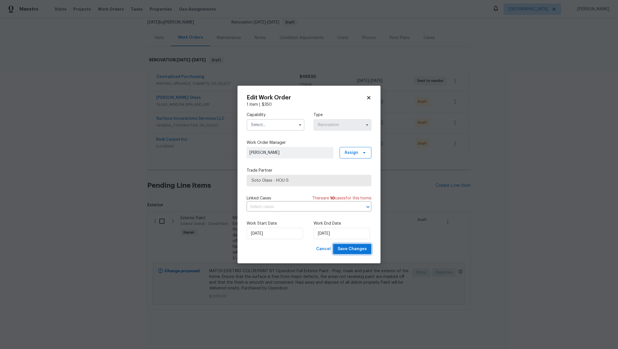
click at [353, 251] on span "Save Changes" at bounding box center [352, 248] width 29 height 7
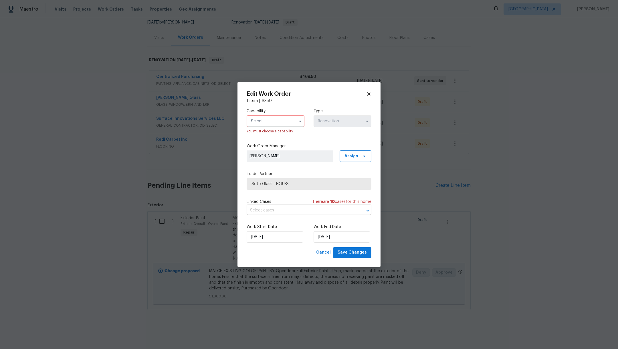
click at [261, 121] on input "text" at bounding box center [276, 120] width 58 height 11
click at [282, 132] on div "Glass Window" at bounding box center [275, 127] width 55 height 10
click at [350, 252] on span "Save Changes" at bounding box center [352, 252] width 29 height 7
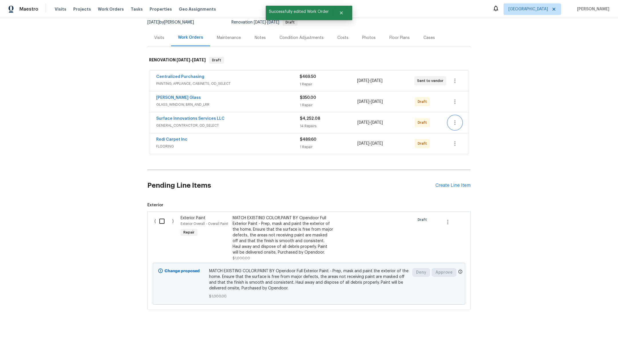
click at [455, 119] on icon "button" at bounding box center [455, 122] width 7 height 7
click at [462, 136] on li "Edit" at bounding box center [477, 134] width 64 height 9
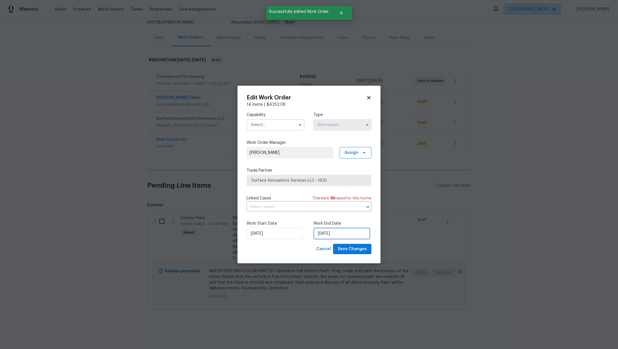
click at [342, 231] on input "10/20/2025" at bounding box center [342, 232] width 56 height 11
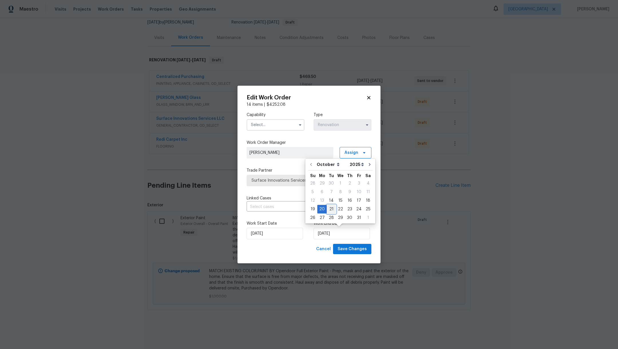
click at [332, 207] on div "21" at bounding box center [331, 209] width 9 height 8
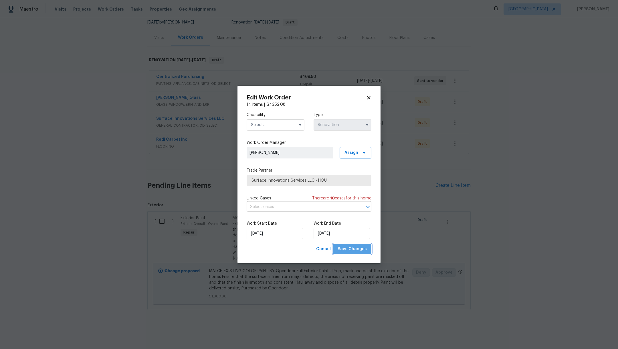
click at [361, 246] on span "Save Changes" at bounding box center [352, 248] width 29 height 7
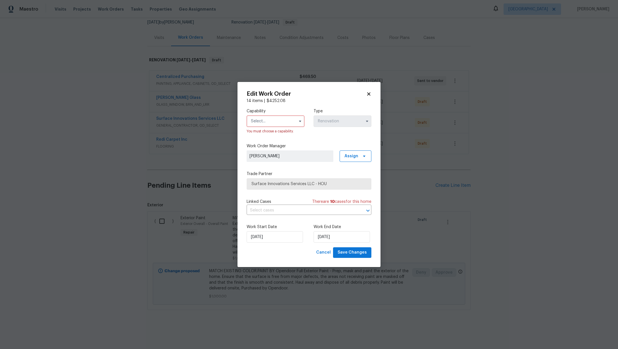
click at [267, 125] on input "text" at bounding box center [276, 120] width 58 height 11
click at [287, 169] on span "General Contractor" at bounding box center [271, 167] width 37 height 4
click at [353, 252] on span "Save Changes" at bounding box center [352, 252] width 29 height 7
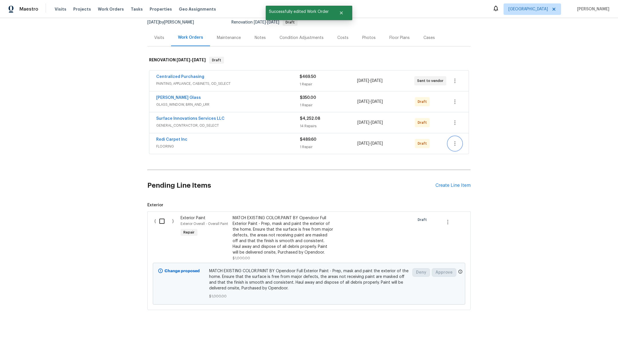
click at [454, 140] on icon "button" at bounding box center [455, 143] width 7 height 7
click at [458, 155] on li "Edit" at bounding box center [477, 155] width 64 height 9
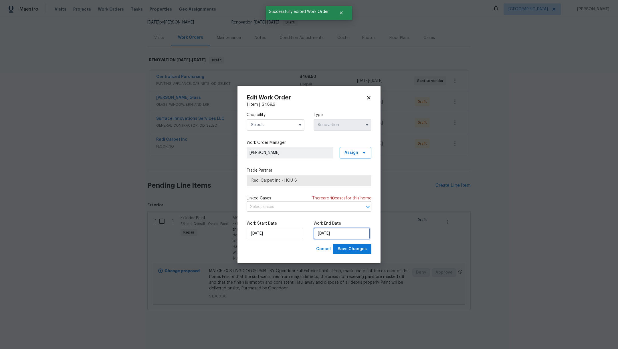
click at [348, 233] on input "10/20/2025" at bounding box center [342, 232] width 56 height 11
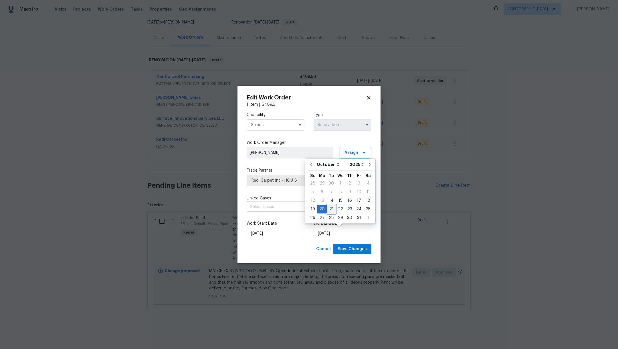
click at [330, 210] on div "21" at bounding box center [331, 209] width 9 height 8
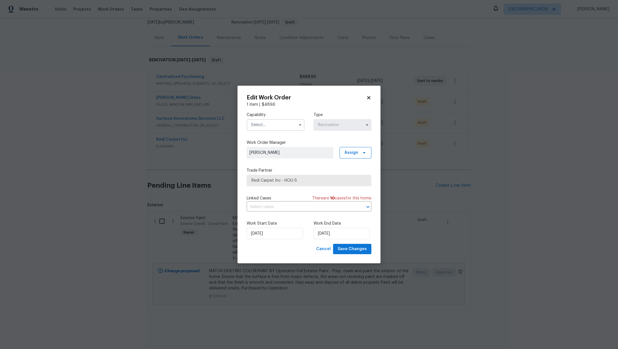
click at [277, 123] on input "text" at bounding box center [276, 124] width 58 height 11
click at [283, 184] on div "Flooring" at bounding box center [275, 179] width 55 height 10
click at [357, 249] on span "Save Changes" at bounding box center [352, 248] width 29 height 7
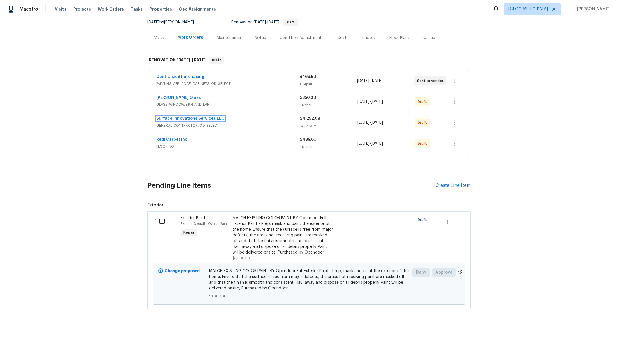
click at [177, 116] on link "Surface Innovations Services LLC" at bounding box center [190, 118] width 68 height 4
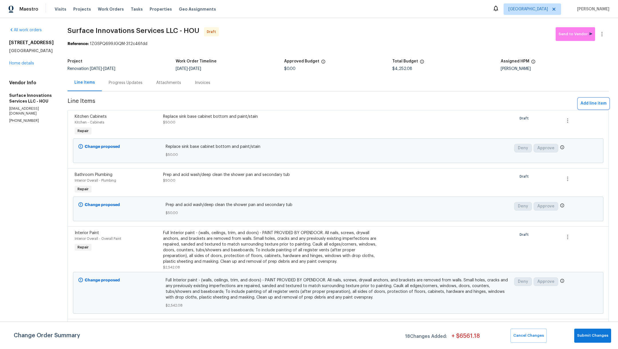
click at [593, 103] on span "Add line item" at bounding box center [594, 103] width 26 height 7
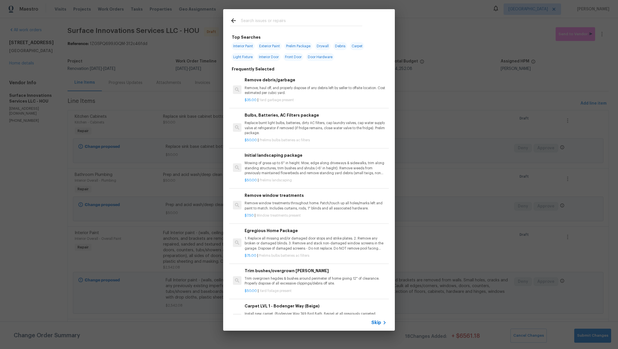
click at [265, 19] on input "text" at bounding box center [301, 21] width 121 height 9
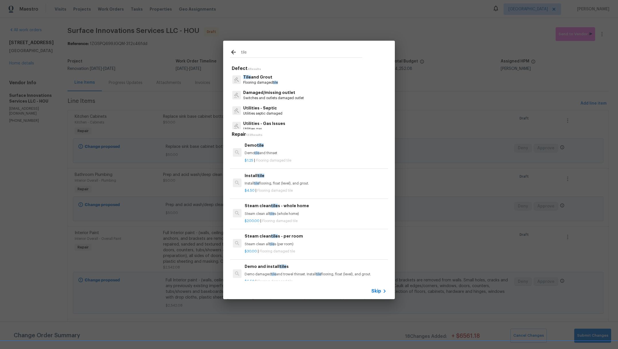
click at [273, 79] on p "Tile and Grout" at bounding box center [260, 77] width 35 height 6
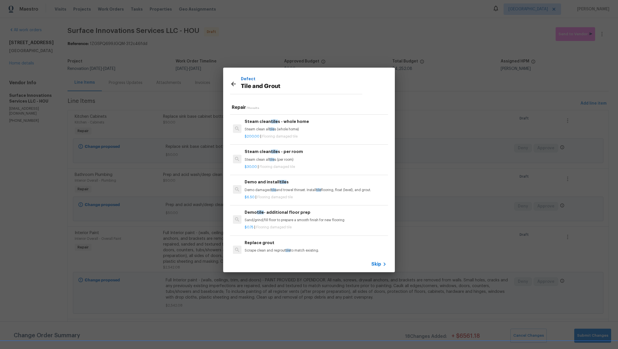
scroll to position [75, 0]
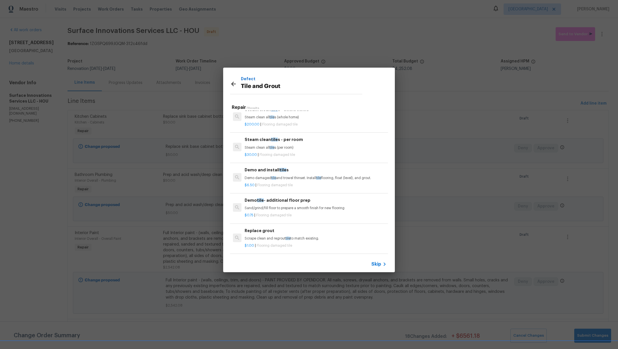
click at [265, 236] on p "Scrape clean and regrout tile to match existing." at bounding box center [316, 238] width 142 height 5
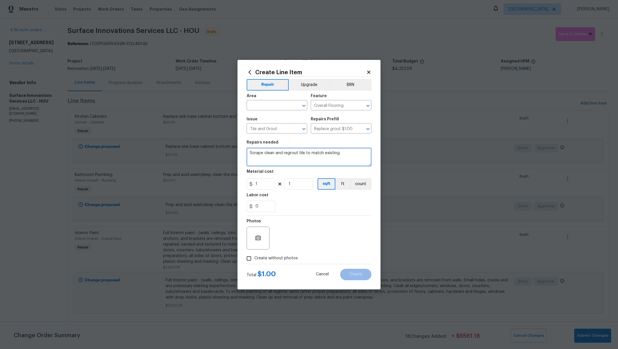
drag, startPoint x: 347, startPoint y: 152, endPoint x: 223, endPoint y: 154, distance: 123.3
click at [223, 155] on div "Create Line Item Repair Upgrade BRN Area ​ Feature Overall Flooring ​ Issue Til…" at bounding box center [309, 174] width 618 height 349
drag, startPoint x: 350, startPoint y: 154, endPoint x: 243, endPoint y: 148, distance: 107.5
click at [243, 148] on div "Create Line Item Repair Upgrade BRN Area ​ Feature Overall Flooring ​ Issue Til…" at bounding box center [308, 174] width 143 height 229
click at [255, 108] on input "text" at bounding box center [269, 105] width 45 height 9
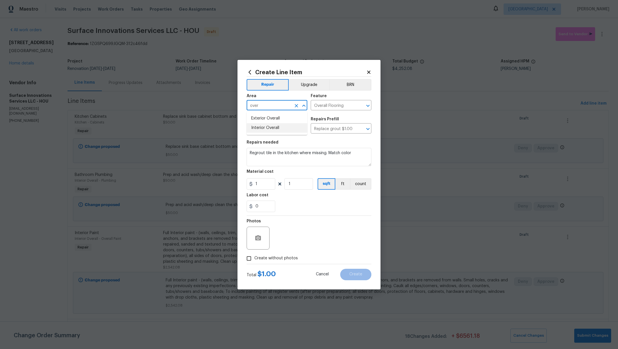
click at [263, 127] on li "Interior Overall" at bounding box center [277, 127] width 61 height 9
drag, startPoint x: 267, startPoint y: 181, endPoint x: 197, endPoint y: 180, distance: 70.1
click at [197, 180] on div "Create Line Item Repair Upgrade BRN Area Interior Overall ​ Feature Overall Flo…" at bounding box center [309, 174] width 618 height 349
click at [307, 201] on div "0" at bounding box center [309, 205] width 125 height 11
click at [253, 262] on input "Create without photos" at bounding box center [249, 258] width 11 height 11
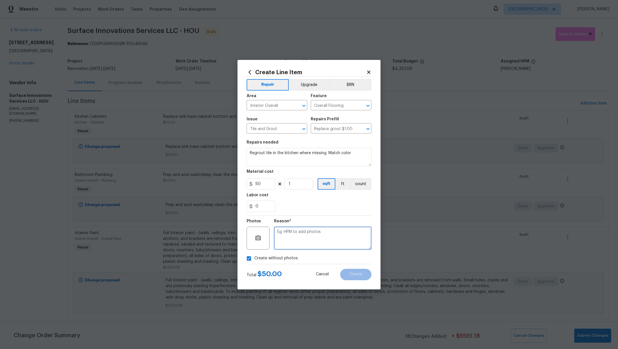
click at [294, 245] on textarea at bounding box center [322, 237] width 97 height 23
click at [352, 276] on span "Create" at bounding box center [355, 274] width 13 height 4
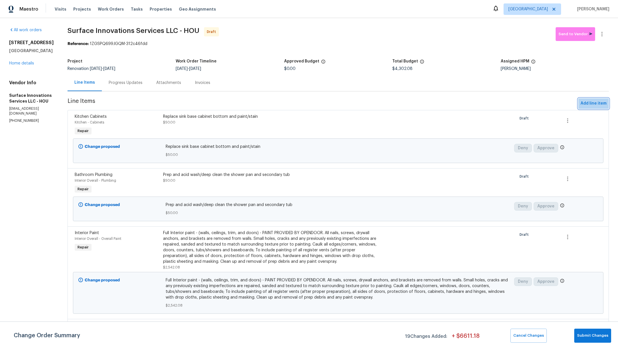
click at [583, 106] on span "Add line item" at bounding box center [594, 103] width 26 height 7
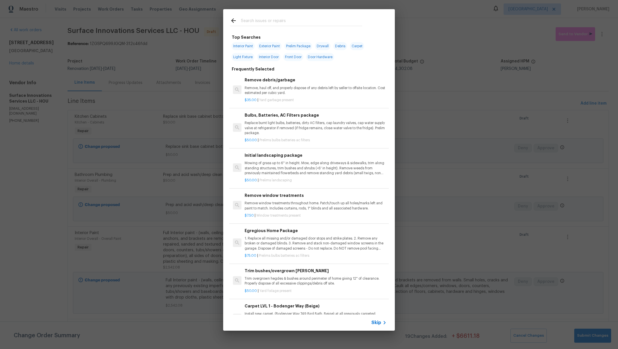
click at [257, 18] on input "text" at bounding box center [301, 21] width 121 height 9
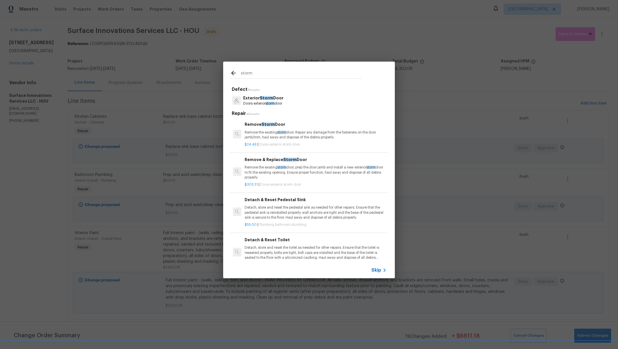
click at [272, 128] on div "Remove Storm Door Remove the existing storm door. Repair any damage from the fa…" at bounding box center [316, 130] width 142 height 19
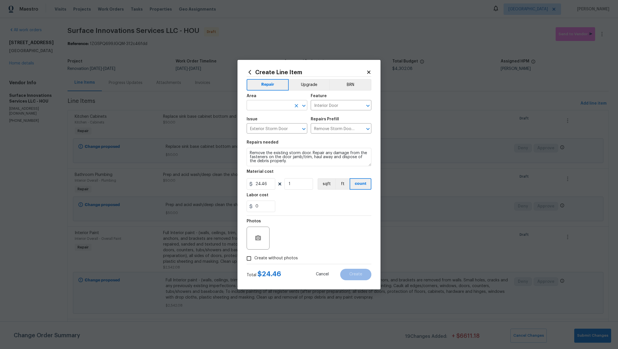
click at [264, 105] on input "text" at bounding box center [269, 105] width 45 height 9
click at [268, 117] on li "Back" at bounding box center [277, 118] width 61 height 9
click at [272, 256] on span "Create without photos" at bounding box center [275, 258] width 43 height 6
click at [254, 256] on input "Create without photos" at bounding box center [249, 258] width 11 height 11
click at [302, 236] on textarea at bounding box center [322, 237] width 97 height 23
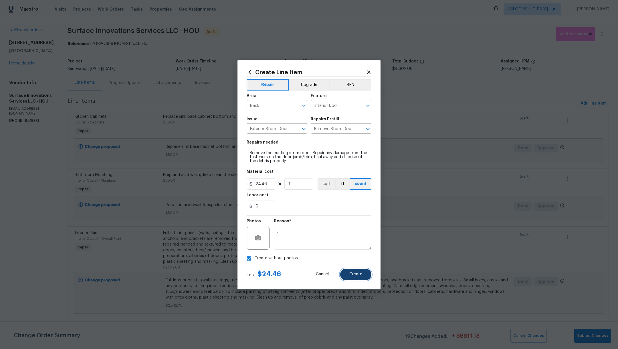
click at [357, 276] on button "Create" at bounding box center [355, 273] width 31 height 11
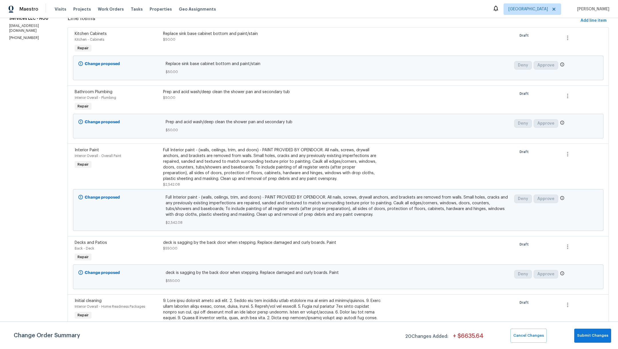
scroll to position [158, 0]
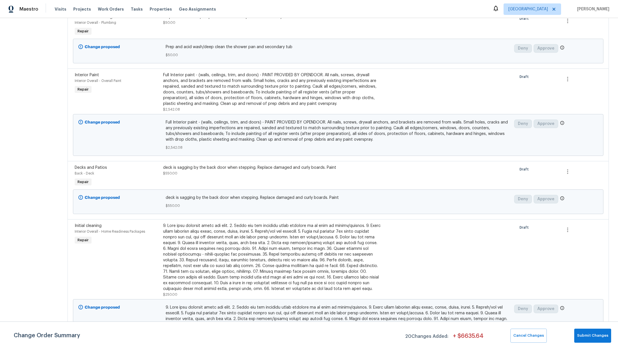
click at [263, 184] on div "deck is sagging by the back door when stepping. Replace damaged and curly board…" at bounding box center [271, 176] width 221 height 26
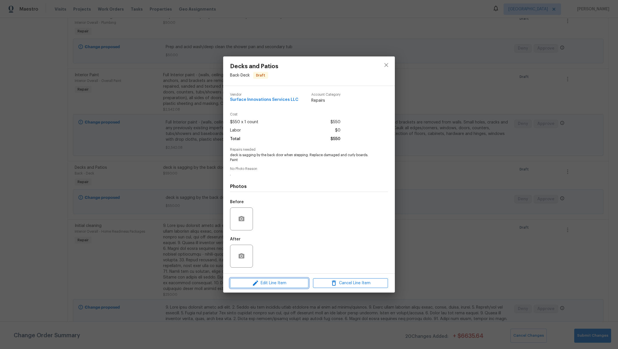
click at [273, 281] on span "Edit Line Item" at bounding box center [269, 282] width 75 height 7
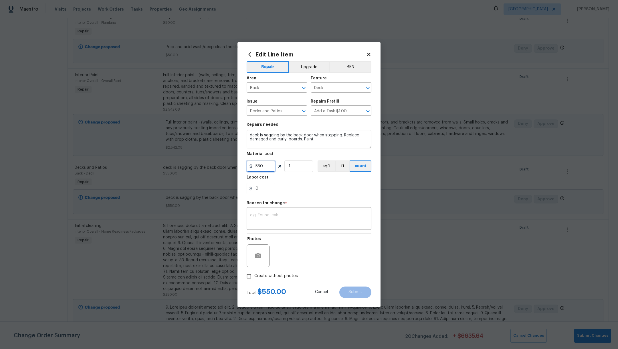
drag, startPoint x: 271, startPoint y: 165, endPoint x: 201, endPoint y: 161, distance: 69.7
click at [201, 161] on div "Edit Line Item Repair Upgrade BRN Area Back ​ Feature Deck ​ Issue Decks and Pa…" at bounding box center [309, 174] width 618 height 349
click at [306, 187] on div "0" at bounding box center [309, 188] width 125 height 11
click at [301, 216] on textarea at bounding box center [309, 219] width 118 height 12
click at [361, 296] on button "Submit" at bounding box center [355, 291] width 32 height 11
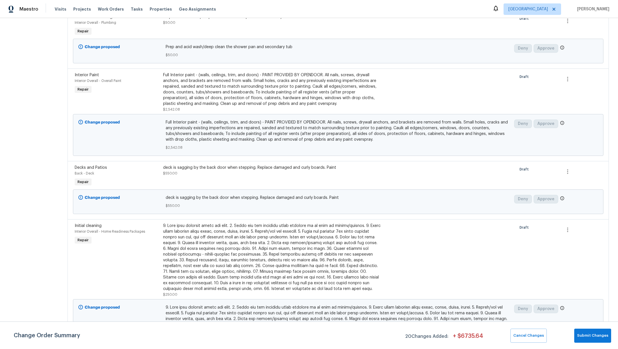
scroll to position [0, 0]
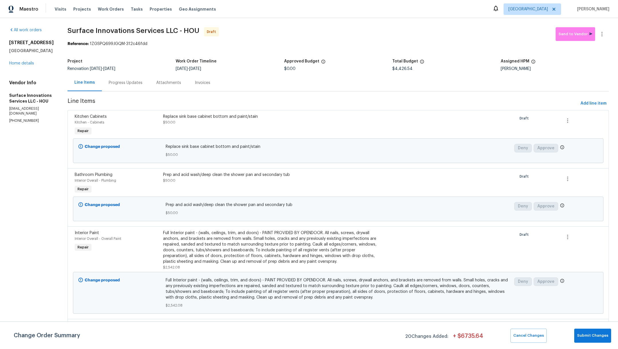
click at [618, 25] on div "All work orders 18810 Appletree Ridge Rd Houston, TX 77084 Home details Vendor …" at bounding box center [309, 183] width 618 height 330
click at [581, 103] on span "Add line item" at bounding box center [594, 103] width 26 height 7
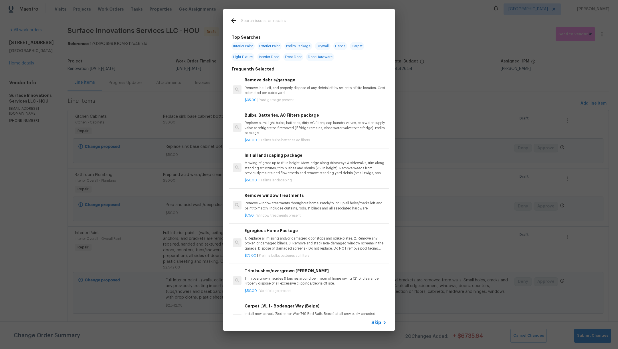
click at [274, 21] on input "text" at bounding box center [301, 21] width 121 height 9
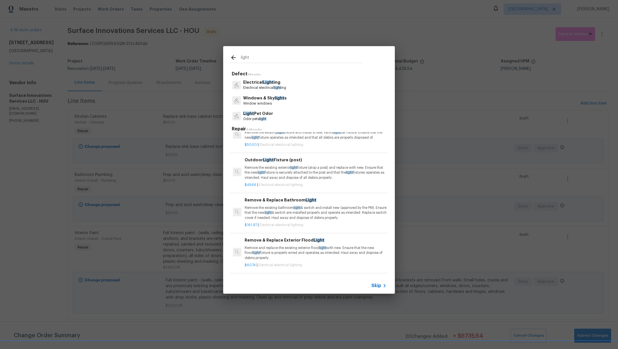
scroll to position [102, 0]
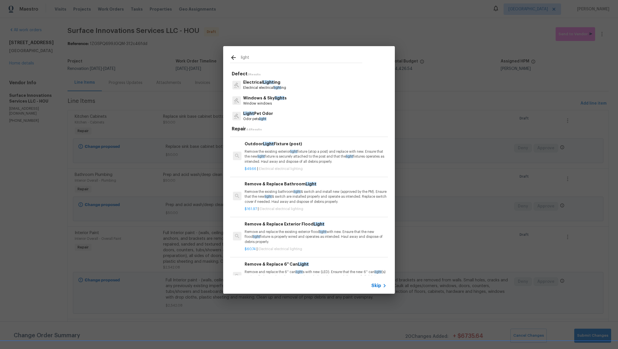
click at [310, 164] on p "Remove the existing exterior light fixture (atop a post) and replace with new. …" at bounding box center [316, 156] width 142 height 15
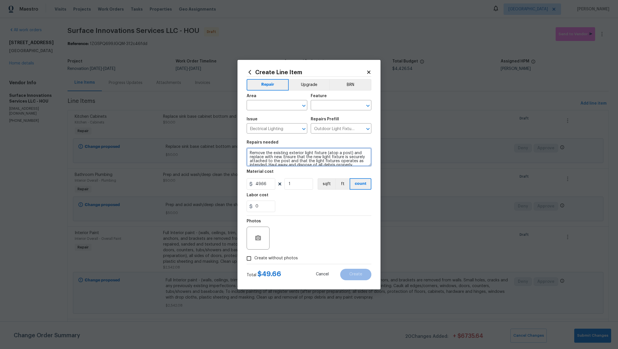
drag, startPoint x: 328, startPoint y: 154, endPoint x: 351, endPoint y: 154, distance: 22.6
click at [351, 154] on textarea "Remove the existing exterior light fixture (atop a post) and replace with new. …" at bounding box center [309, 157] width 125 height 18
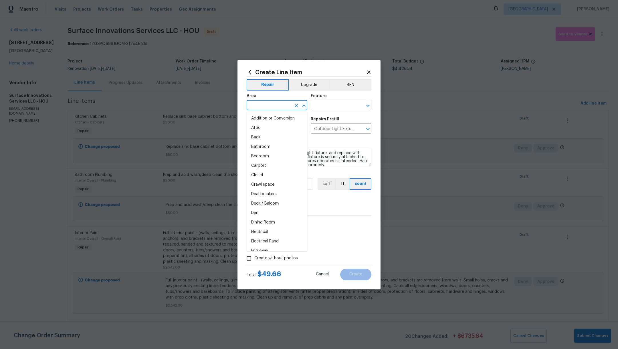
click at [262, 107] on input "text" at bounding box center [269, 105] width 45 height 9
click at [263, 119] on li "Front" at bounding box center [277, 118] width 61 height 9
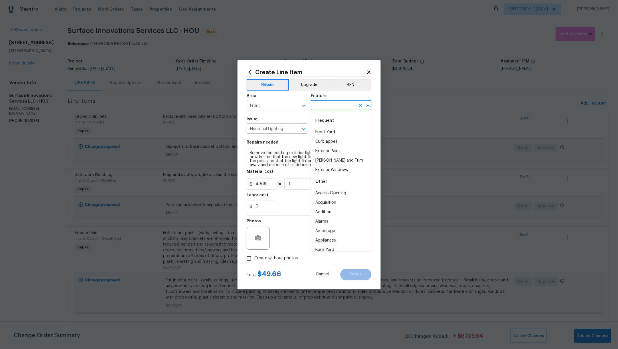
click at [326, 104] on input "text" at bounding box center [333, 105] width 45 height 9
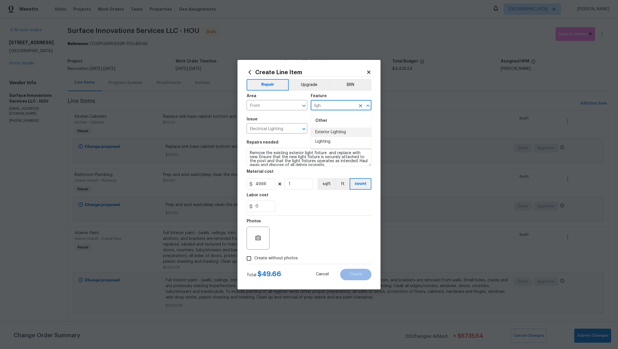
click at [326, 134] on li "Exterior Lighting" at bounding box center [341, 131] width 61 height 9
click at [267, 262] on label "Create without photos" at bounding box center [271, 258] width 54 height 11
click at [254, 262] on input "Create without photos" at bounding box center [249, 258] width 11 height 11
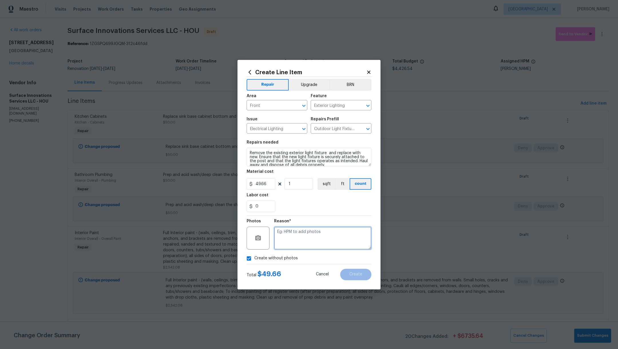
click at [306, 238] on textarea at bounding box center [322, 237] width 97 height 23
click at [353, 274] on span "Create" at bounding box center [355, 274] width 13 height 4
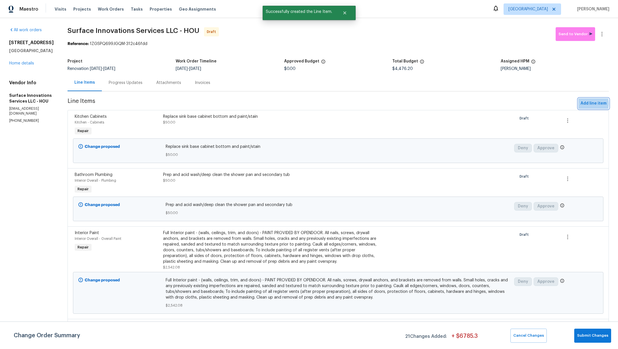
click at [581, 104] on span "Add line item" at bounding box center [594, 103] width 26 height 7
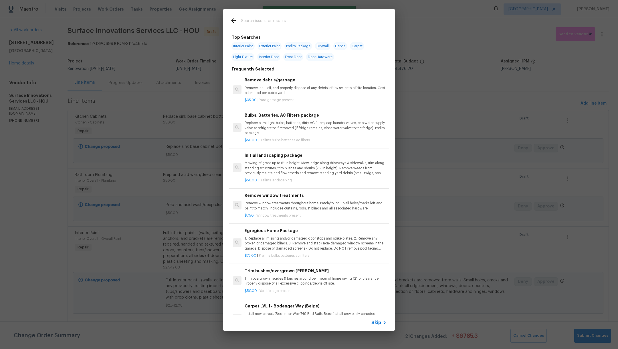
click at [274, 19] on input "text" at bounding box center [301, 21] width 121 height 9
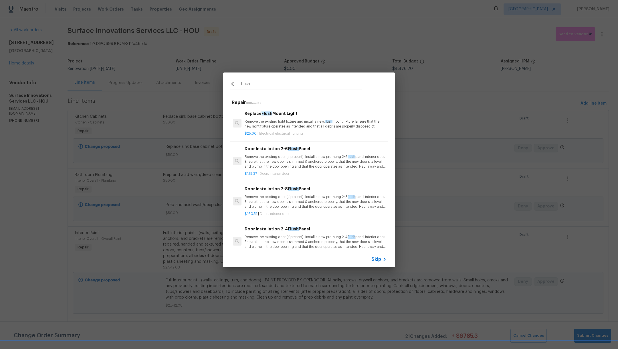
click at [293, 117] on div "Replace Flush Mount Light Remove the existing light fixture and install a new, …" at bounding box center [316, 119] width 142 height 19
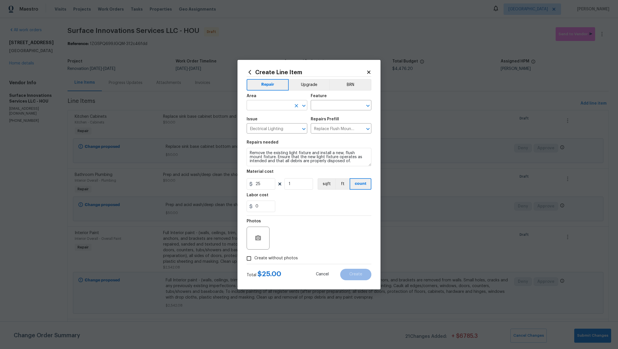
click at [256, 107] on input "text" at bounding box center [269, 105] width 45 height 9
click at [260, 120] on li "Main Bathroom" at bounding box center [277, 118] width 61 height 9
click at [326, 106] on input "text" at bounding box center [333, 105] width 45 height 9
click at [327, 141] on li "Lighting" at bounding box center [341, 141] width 61 height 9
click at [249, 151] on textarea "Remove the existing light fixture and install a new, flush mount fixture. Ensur…" at bounding box center [309, 157] width 125 height 18
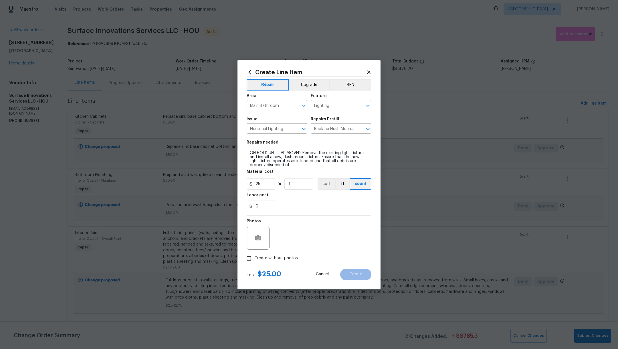
click at [269, 258] on span "Create without photos" at bounding box center [275, 258] width 43 height 6
click at [254, 258] on input "Create without photos" at bounding box center [249, 258] width 11 height 11
click at [294, 235] on textarea at bounding box center [322, 237] width 97 height 23
click at [359, 271] on button "Create" at bounding box center [355, 273] width 31 height 11
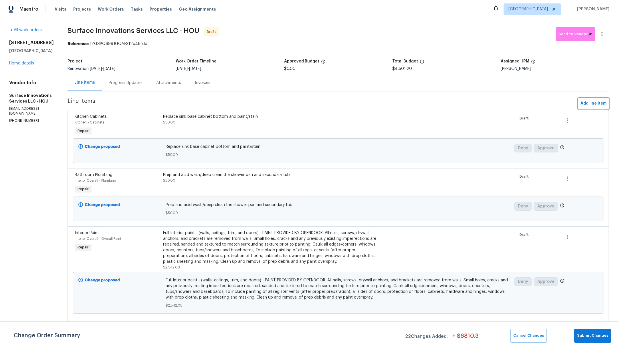
click at [587, 102] on span "Add line item" at bounding box center [594, 103] width 26 height 7
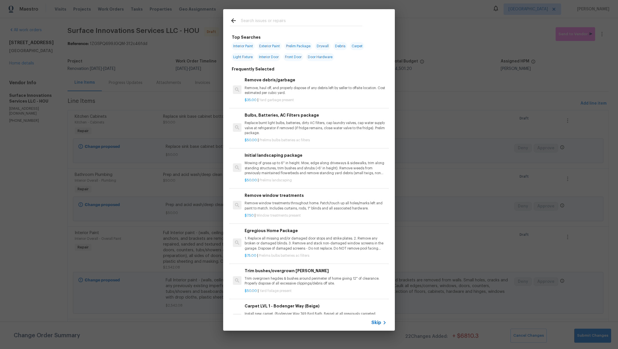
click at [286, 21] on input "text" at bounding box center [301, 21] width 121 height 9
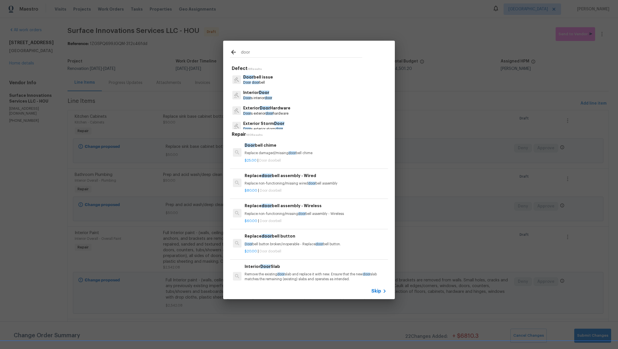
click at [294, 78] on div "Door bell issue Door door bell" at bounding box center [309, 79] width 158 height 15
click at [247, 81] on span "Door" at bounding box center [247, 82] width 8 height 3
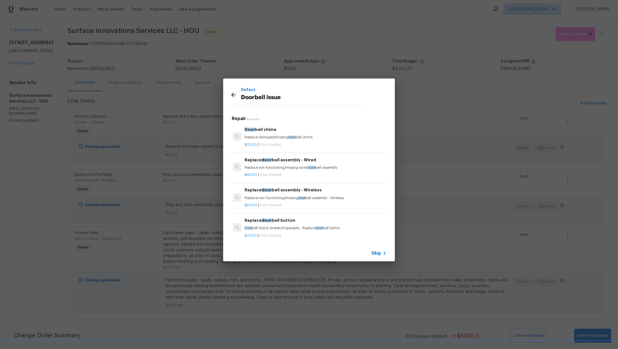
click at [278, 225] on div "Replace door bell button Door bell button broken/inoperable - Replace door bell…" at bounding box center [316, 224] width 142 height 14
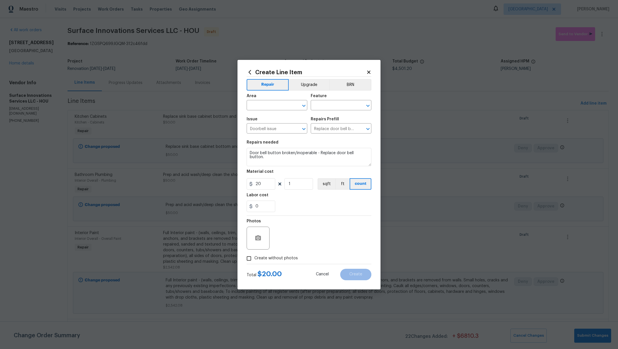
click at [262, 100] on div "Area" at bounding box center [277, 97] width 61 height 7
click at [263, 108] on input "text" at bounding box center [269, 105] width 45 height 9
click at [264, 117] on li "Front" at bounding box center [277, 118] width 61 height 9
click at [320, 107] on input "text" at bounding box center [333, 105] width 45 height 9
click at [331, 155] on li "Front Door" at bounding box center [341, 155] width 61 height 9
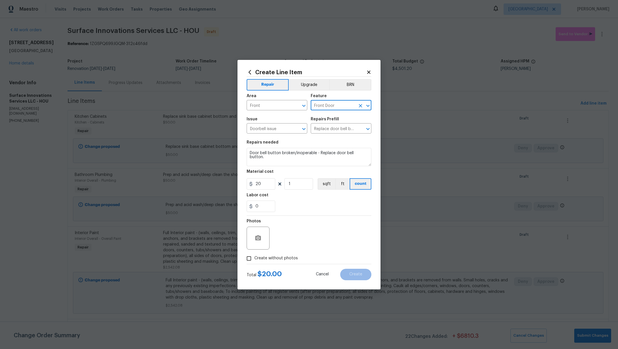
click at [287, 259] on span "Create without photos" at bounding box center [275, 258] width 43 height 6
click at [254, 259] on input "Create without photos" at bounding box center [249, 258] width 11 height 11
click at [308, 246] on textarea at bounding box center [322, 237] width 97 height 23
click at [353, 271] on button "Create" at bounding box center [355, 273] width 31 height 11
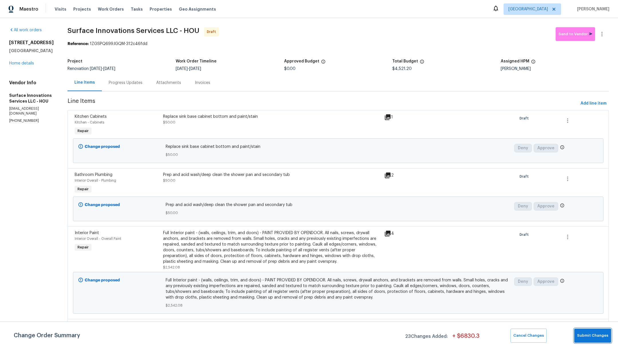
click at [605, 334] on span "Submit Changes" at bounding box center [592, 335] width 31 height 7
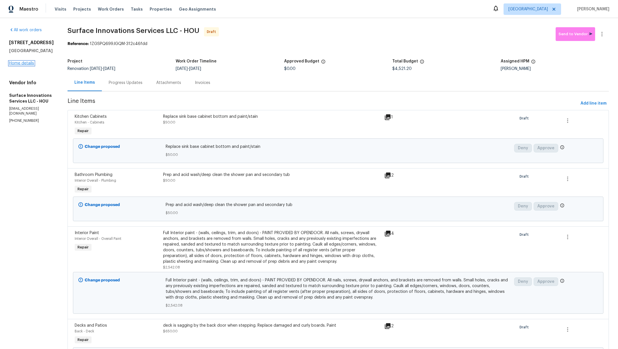
click at [16, 63] on link "Home details" at bounding box center [21, 63] width 25 height 4
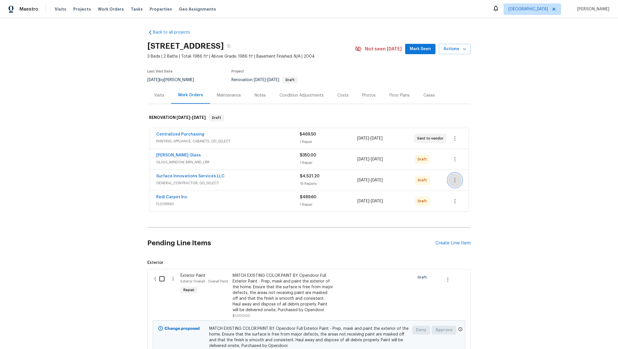
click at [454, 182] on icon "button" at bounding box center [455, 180] width 7 height 7
click at [457, 189] on li "Confirm and Send to Vendor" at bounding box center [477, 188] width 64 height 9
click at [451, 202] on div at bounding box center [309, 174] width 618 height 349
click at [454, 202] on icon "button" at bounding box center [454, 201] width 1 height 5
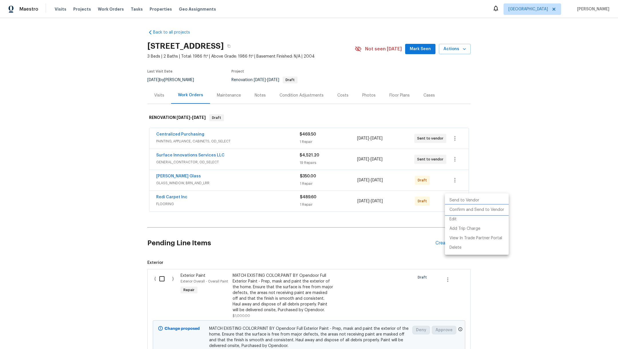
click at [456, 209] on li "Confirm and Send to Vendor" at bounding box center [477, 209] width 64 height 9
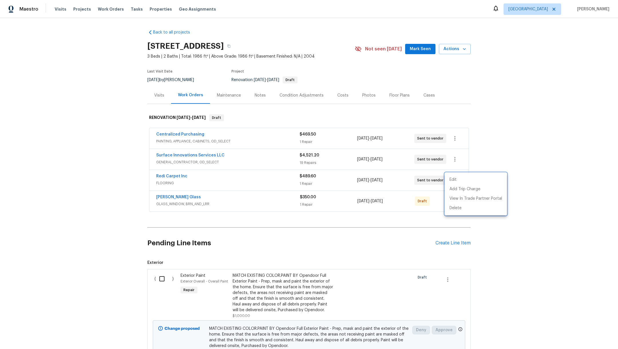
click at [475, 229] on div at bounding box center [309, 174] width 618 height 349
click at [452, 203] on icon "button" at bounding box center [455, 200] width 7 height 7
click at [456, 210] on li "Confirm and Send to Vendor" at bounding box center [477, 209] width 64 height 9
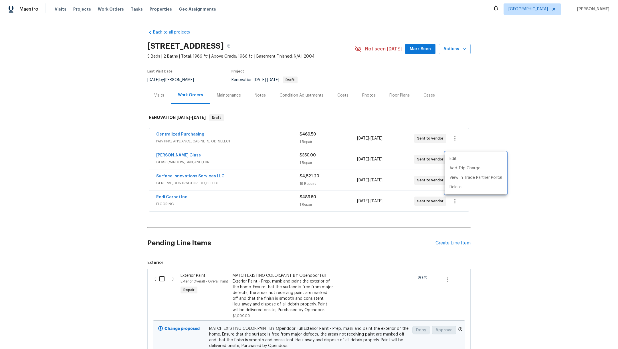
click at [80, 9] on div at bounding box center [309, 174] width 618 height 349
click at [78, 8] on span "Projects" at bounding box center [82, 9] width 18 height 6
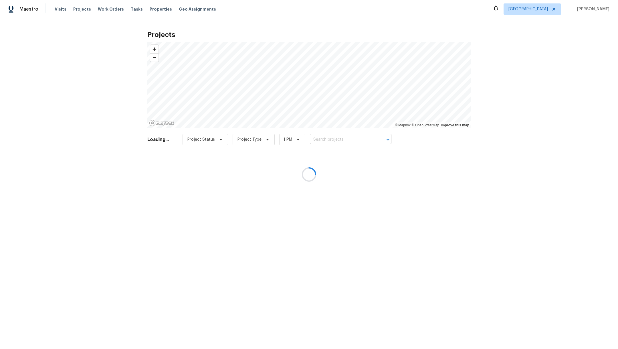
click at [327, 140] on div at bounding box center [309, 174] width 618 height 349
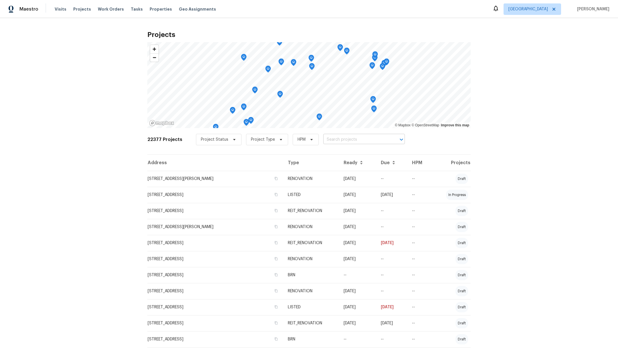
click at [327, 140] on input "text" at bounding box center [356, 139] width 66 height 9
click at [332, 156] on li "21170 Northern Colony Ct, Katy, TX 77449" at bounding box center [358, 151] width 84 height 9
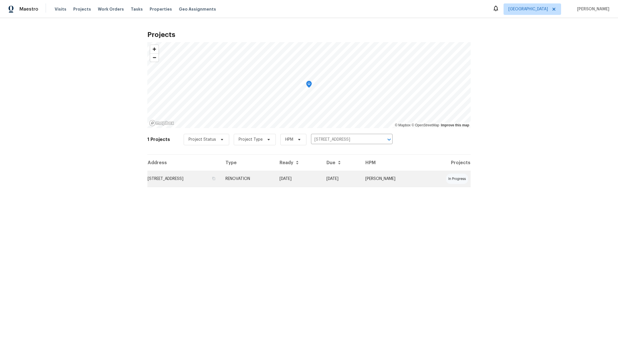
click at [175, 179] on td "21170 Northern Colony Ct, Katy, TX 77449" at bounding box center [184, 179] width 74 height 16
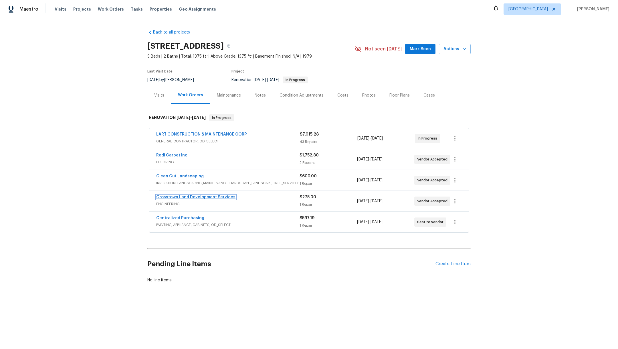
click at [170, 197] on link "Crosstown Land Development Services" at bounding box center [195, 197] width 79 height 4
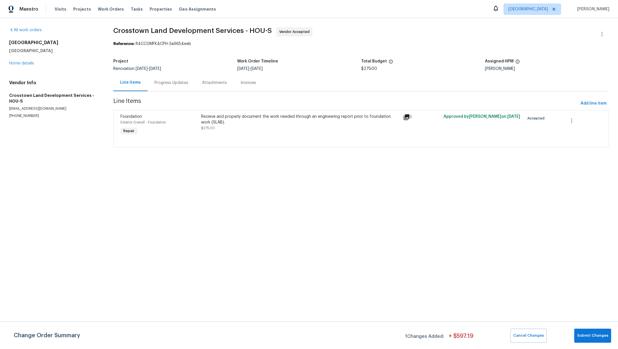
click at [172, 84] on div "Progress Updates" at bounding box center [172, 83] width 34 height 6
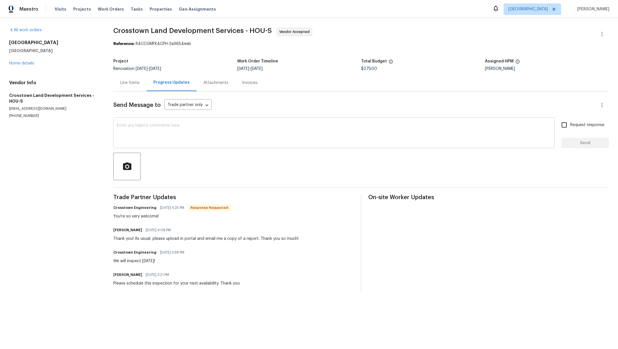
click at [168, 127] on textarea at bounding box center [334, 133] width 434 height 20
click at [579, 124] on span "Request response" at bounding box center [587, 125] width 34 height 6
click at [570, 124] on input "Request response" at bounding box center [564, 125] width 12 height 12
click at [579, 144] on span "Send" at bounding box center [585, 142] width 38 height 7
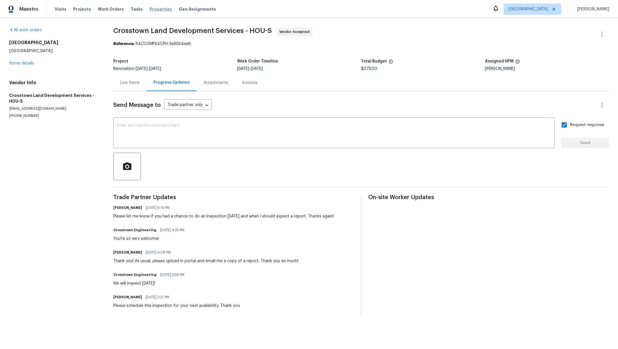
click at [157, 11] on span "Properties" at bounding box center [161, 9] width 22 height 6
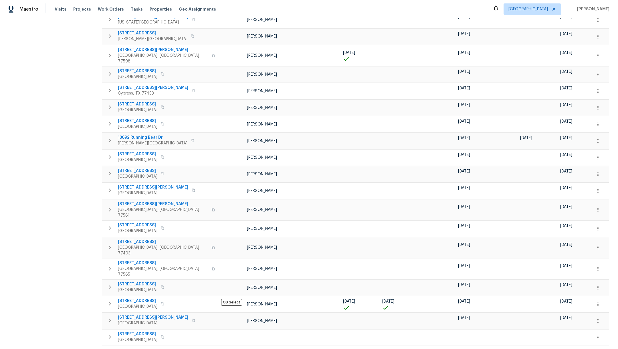
scroll to position [148, 0]
click at [136, 314] on span "[STREET_ADDRESS][PERSON_NAME]" at bounding box center [153, 317] width 70 height 6
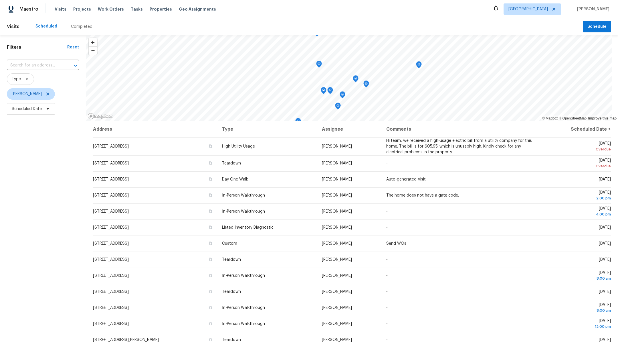
scroll to position [16, 0]
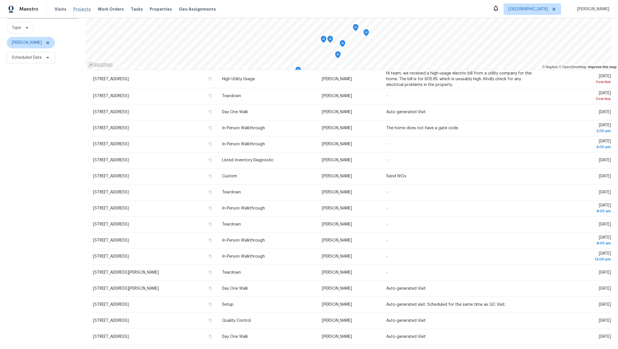
click at [78, 11] on span "Projects" at bounding box center [82, 9] width 18 height 6
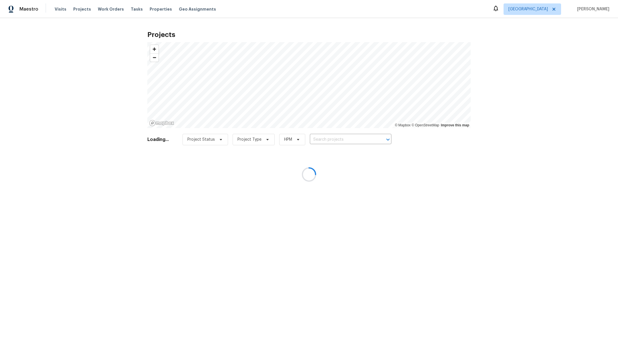
click at [336, 142] on div at bounding box center [309, 174] width 618 height 349
click at [334, 139] on div at bounding box center [309, 174] width 618 height 349
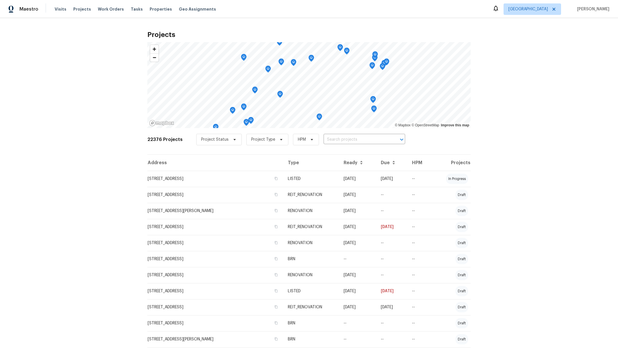
click at [334, 139] on input "text" at bounding box center [357, 139] width 66 height 9
type input "21415 pa"
click at [338, 157] on ul "21415 Park Mount Dr, Katy, TX 77450" at bounding box center [358, 152] width 84 height 14
click at [338, 152] on li "21415 Park Mount Dr, Katy, TX 77450" at bounding box center [358, 151] width 84 height 9
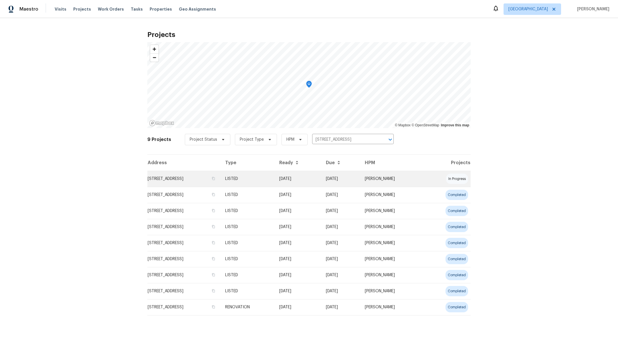
click at [189, 180] on td "21415 Park Mount Dr, Katy, TX 77450" at bounding box center [183, 179] width 73 height 16
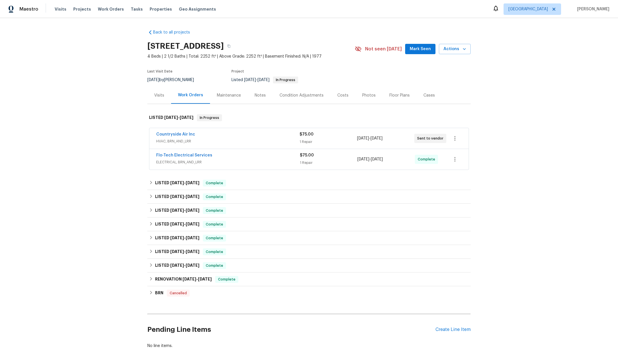
click at [260, 96] on div "Notes" at bounding box center [260, 95] width 11 height 6
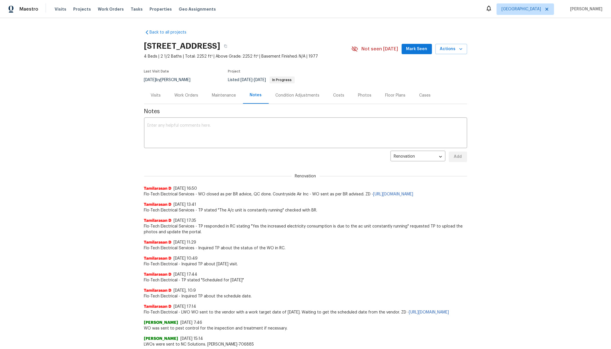
click at [180, 94] on div "Work Orders" at bounding box center [187, 95] width 24 height 6
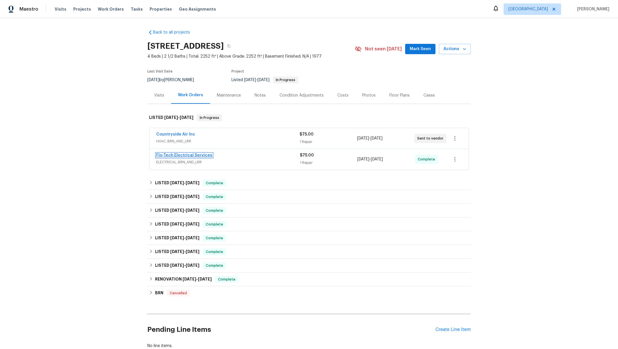
click at [164, 156] on link "Flo-Tech Electrical Services" at bounding box center [184, 155] width 56 height 4
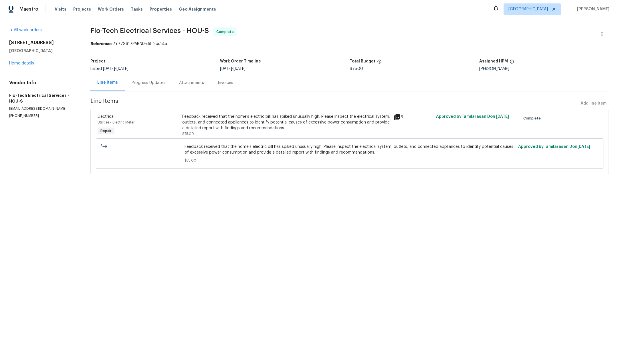
click at [153, 79] on div "Progress Updates" at bounding box center [148, 82] width 47 height 17
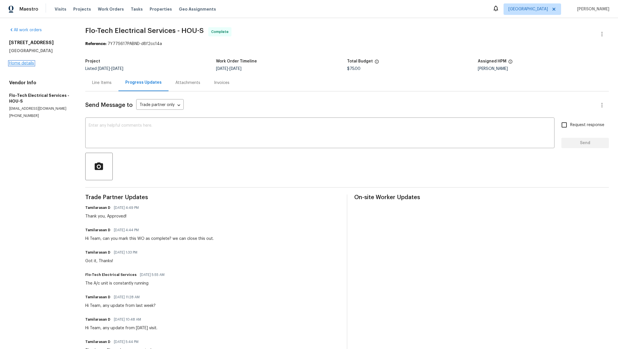
click at [13, 64] on link "Home details" at bounding box center [21, 63] width 25 height 4
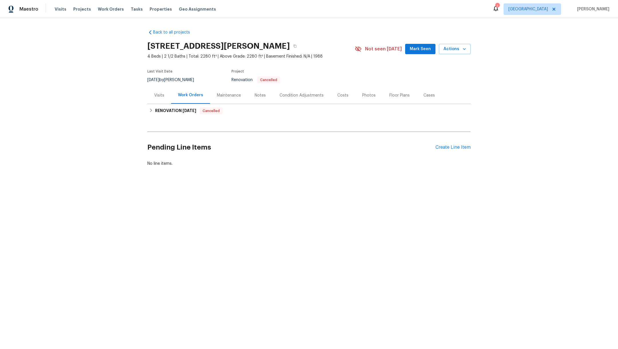
click at [255, 95] on div "Notes" at bounding box center [260, 95] width 11 height 6
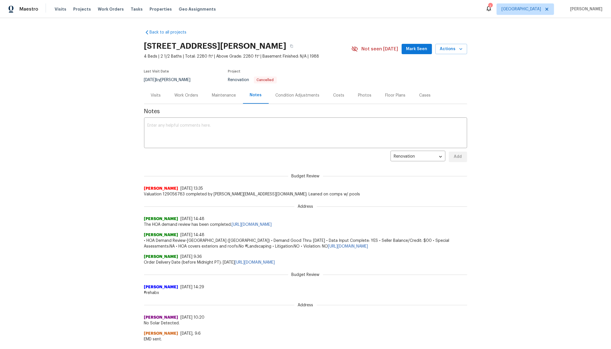
click at [308, 95] on div "Condition Adjustments" at bounding box center [298, 95] width 44 height 6
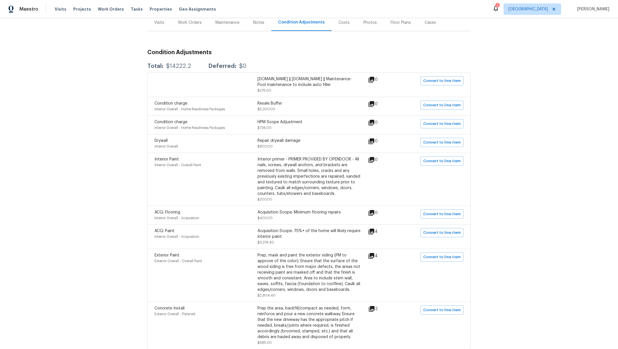
scroll to position [115, 0]
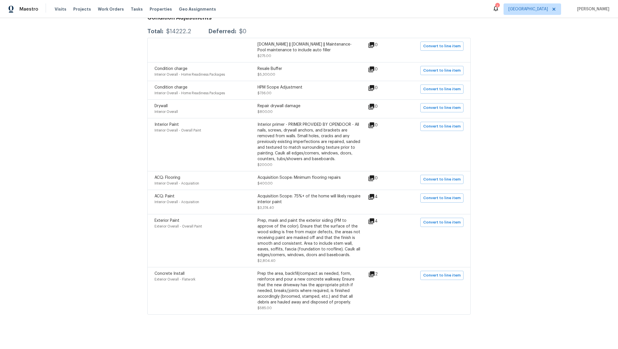
click at [369, 193] on icon at bounding box center [371, 196] width 7 height 7
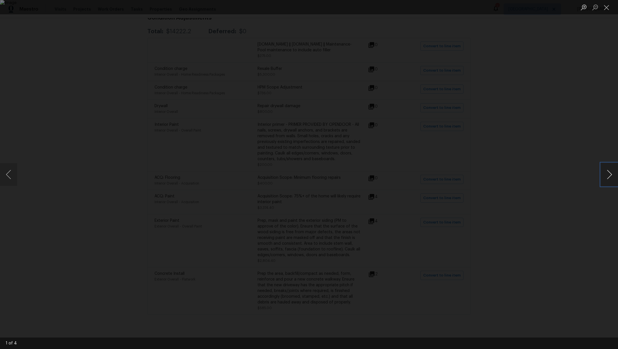
click at [611, 178] on button "Next image" at bounding box center [609, 174] width 17 height 23
click at [606, 8] on button "Close lightbox" at bounding box center [606, 7] width 11 height 10
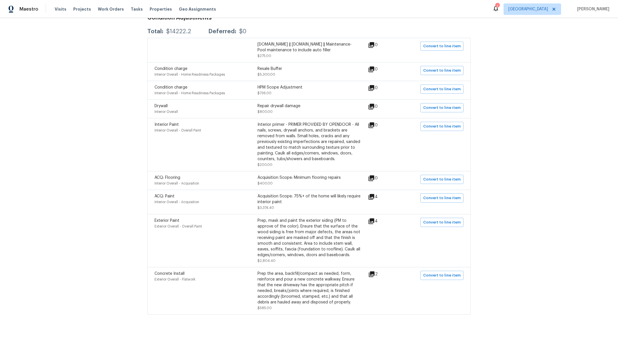
click at [371, 271] on icon at bounding box center [372, 274] width 6 height 6
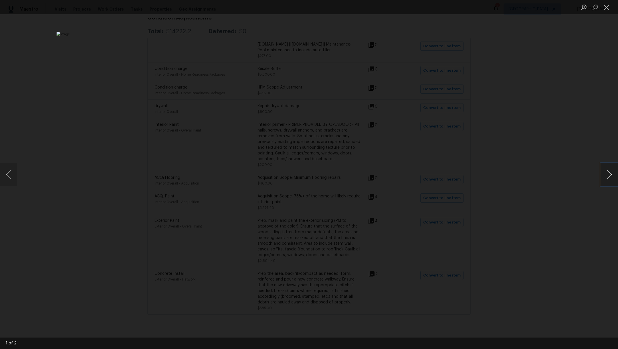
click at [612, 176] on button "Next image" at bounding box center [609, 174] width 17 height 23
click at [608, 9] on button "Close lightbox" at bounding box center [606, 7] width 11 height 10
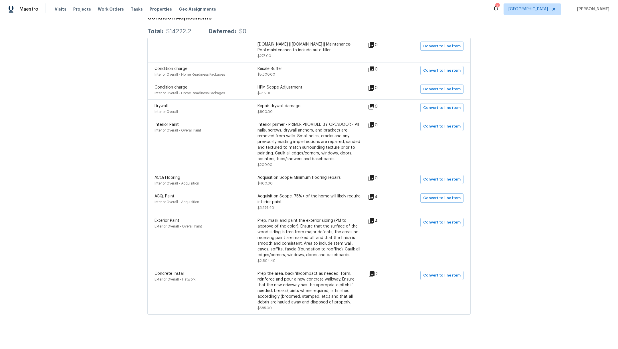
scroll to position [0, 0]
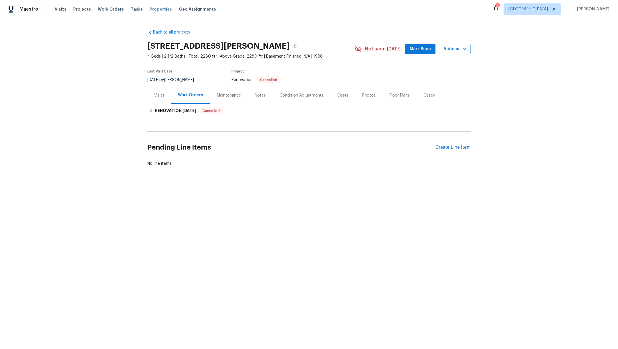
click at [150, 10] on span "Properties" at bounding box center [161, 9] width 22 height 6
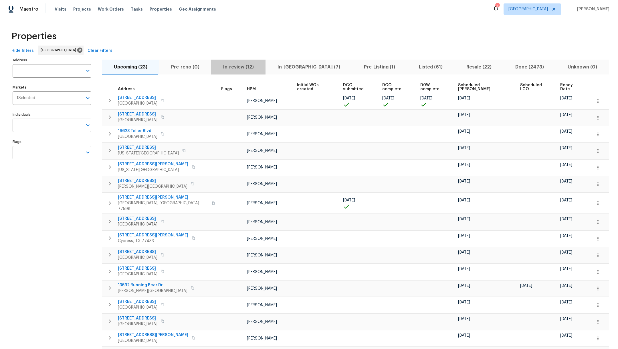
click at [238, 70] on span "In-review (12)" at bounding box center [238, 67] width 47 height 8
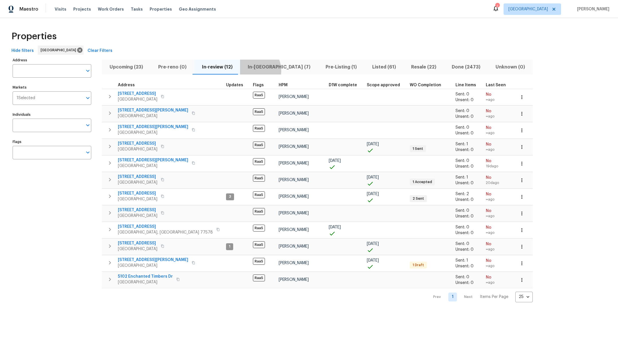
click at [250, 71] on span "In-[GEOGRAPHIC_DATA] (7)" at bounding box center [279, 67] width 71 height 8
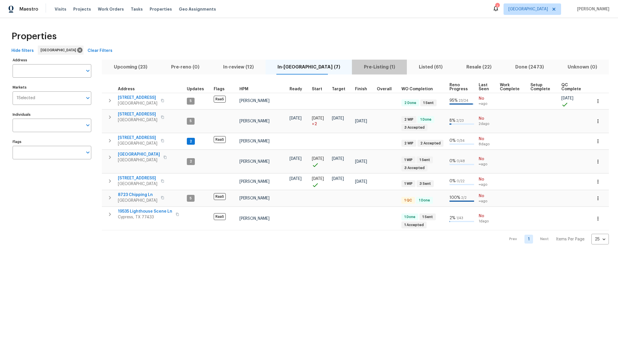
click at [362, 67] on span "Pre-Listing (1)" at bounding box center [379, 67] width 48 height 8
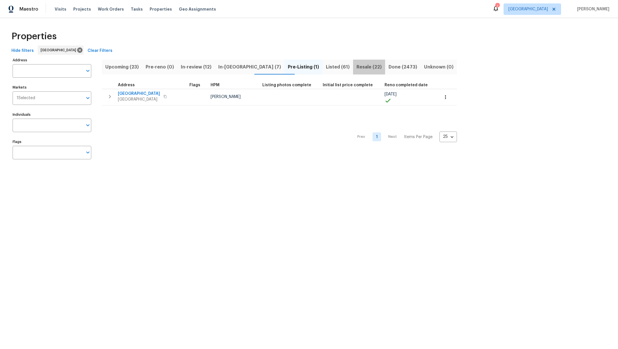
click at [357, 68] on span "Resale (22)" at bounding box center [369, 67] width 25 height 8
